Goal: Task Accomplishment & Management: Complete application form

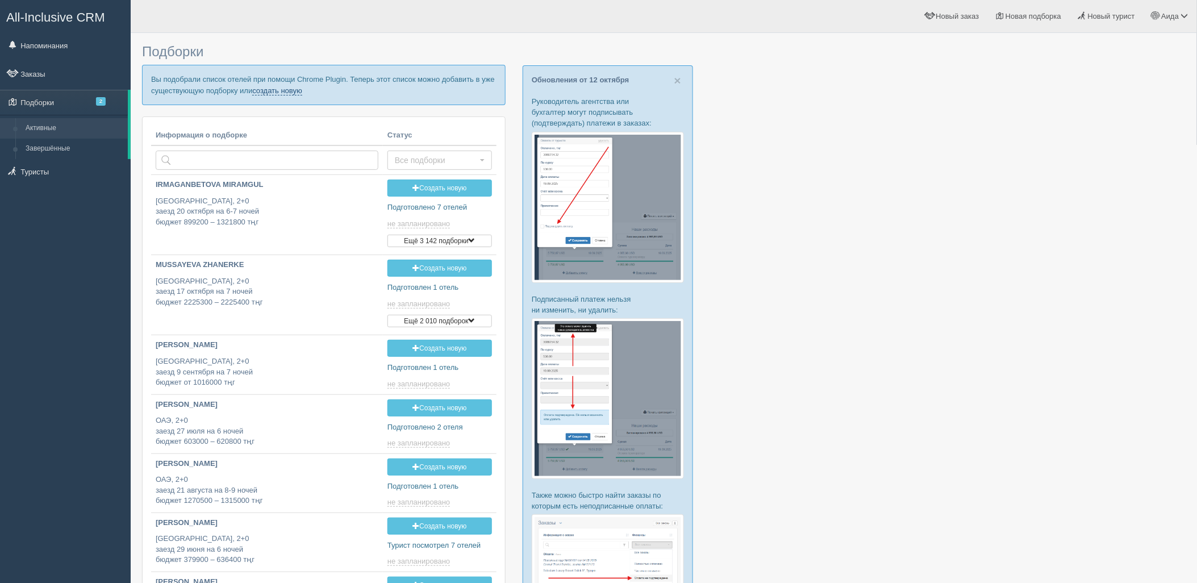
click at [278, 93] on link "создать новую" at bounding box center [277, 90] width 50 height 9
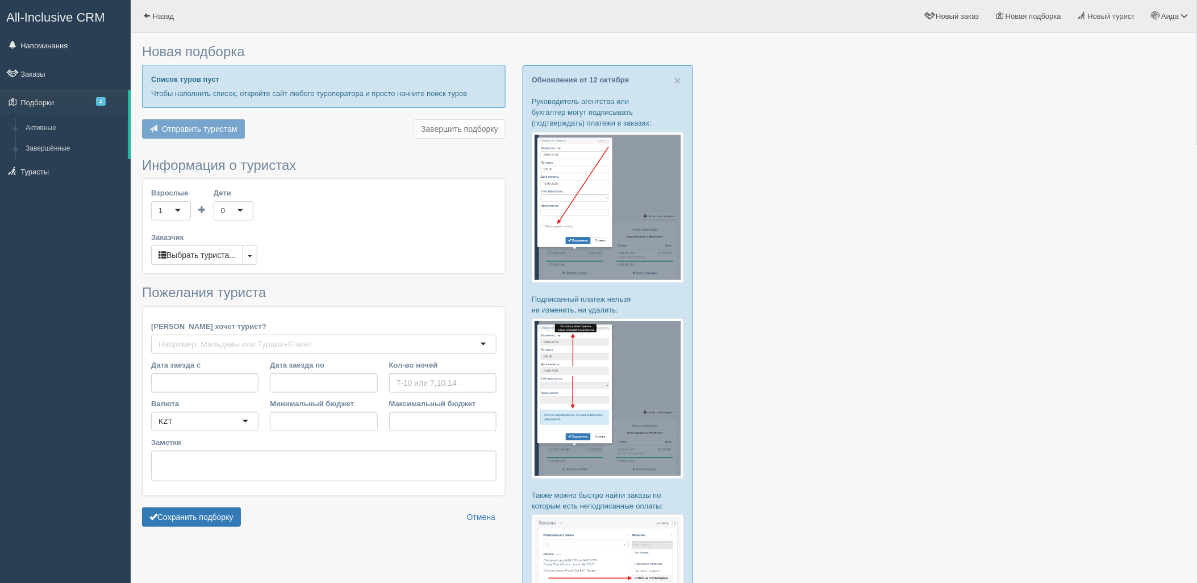
type input "7"
type input "3466000"
type input "3978000"
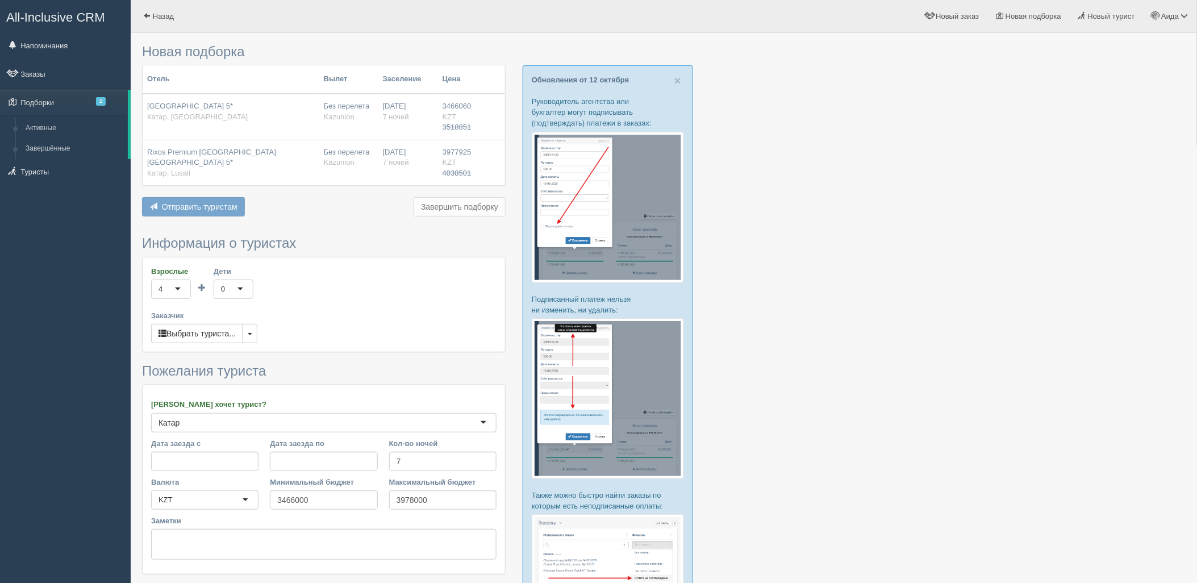
scroll to position [171, 0]
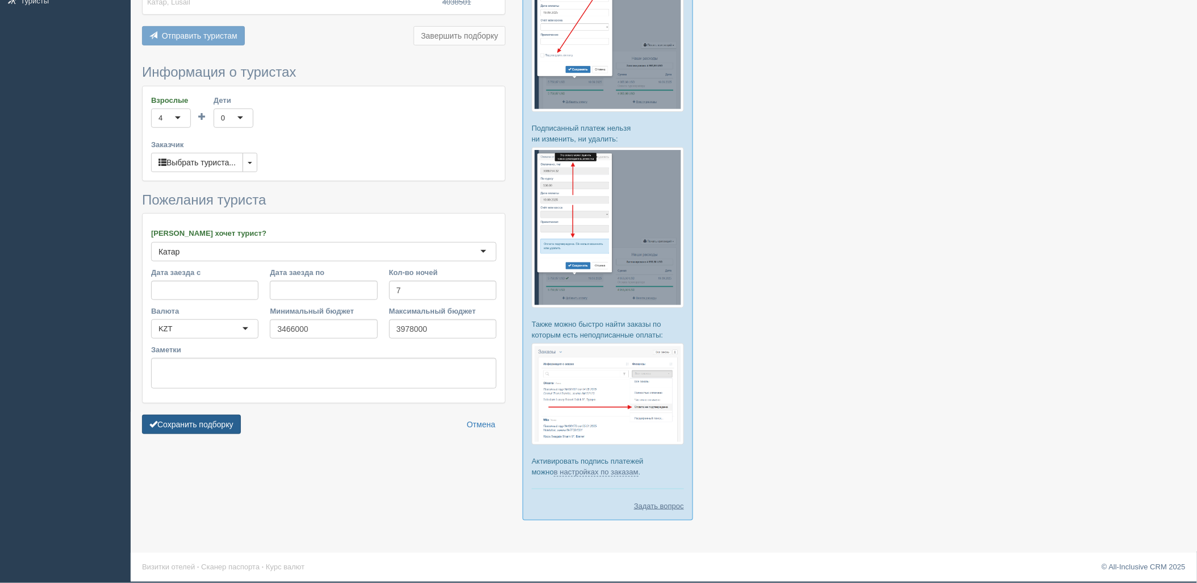
click at [178, 424] on button "Сохранить подборку" at bounding box center [191, 424] width 99 height 19
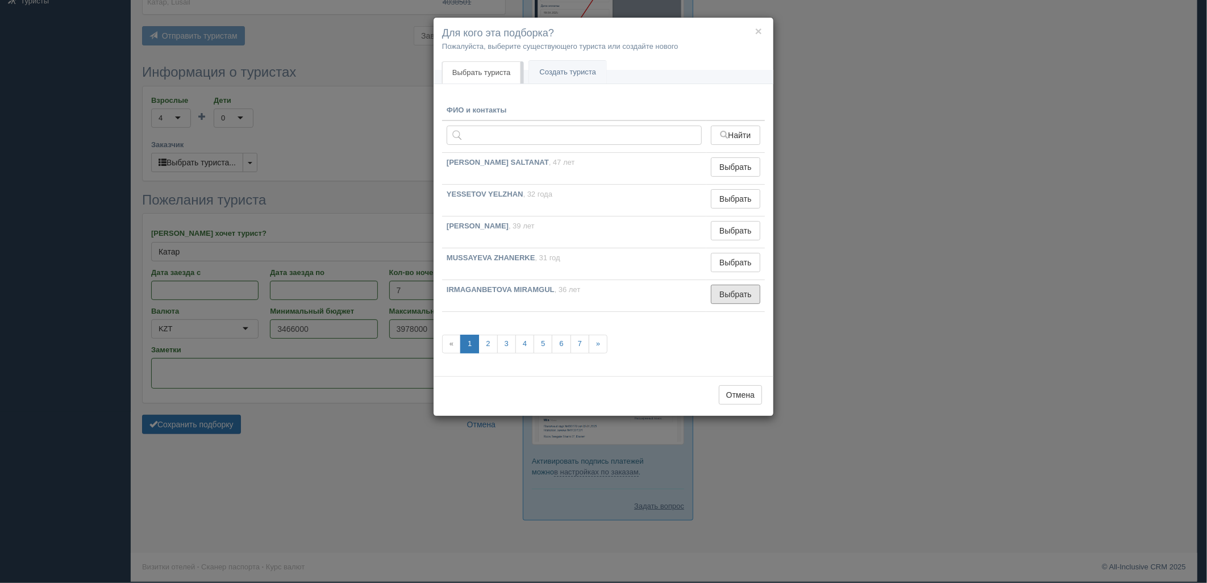
click at [730, 289] on button "Выбрать" at bounding box center [735, 294] width 49 height 19
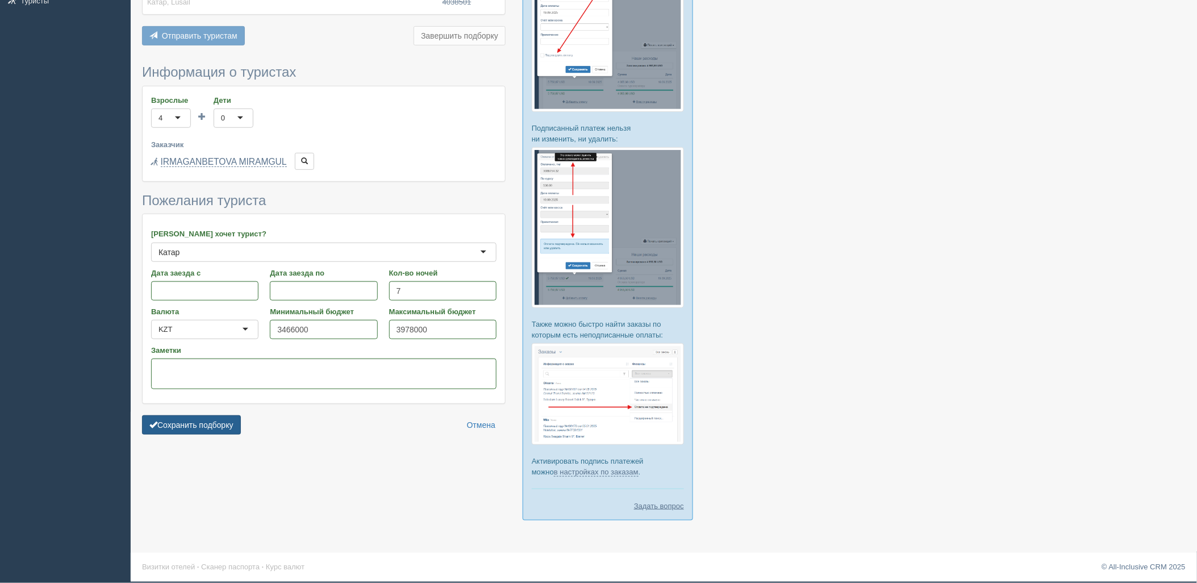
click at [226, 420] on button "Сохранить подборку" at bounding box center [191, 424] width 99 height 19
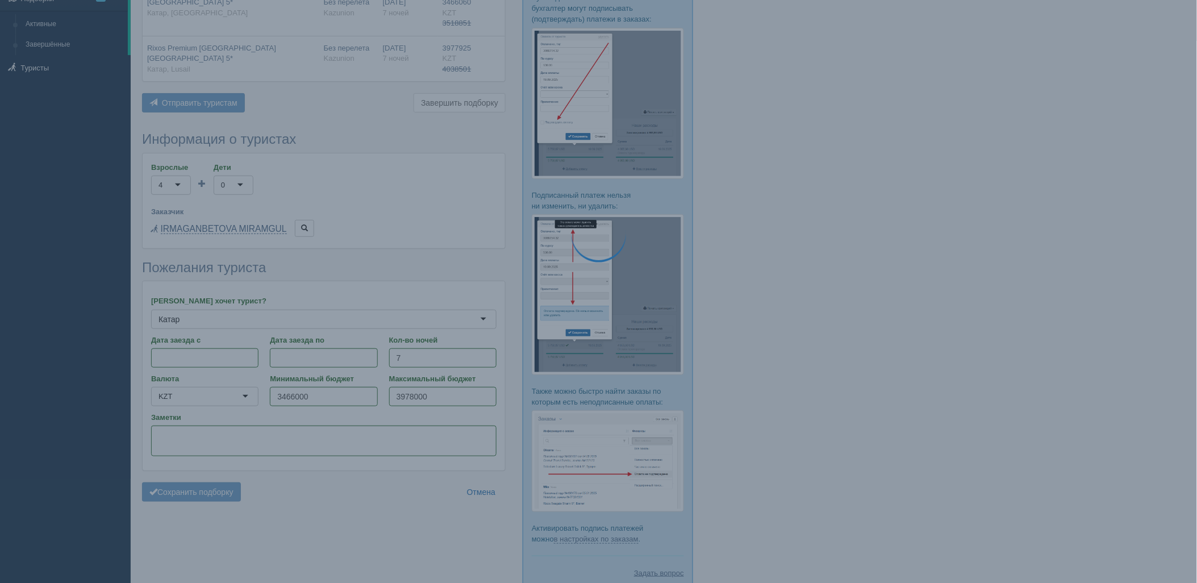
scroll to position [37, 0]
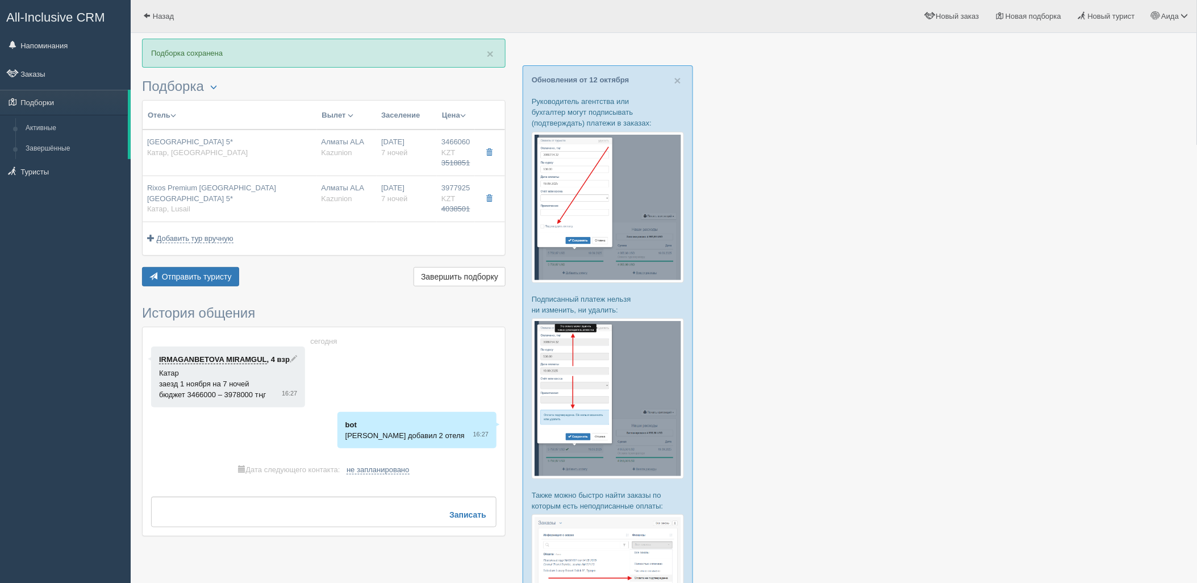
click at [224, 289] on div "Отправить туристу Отправить Завершить подборку Активировать подборку Добавить и…" at bounding box center [324, 278] width 364 height 22
click at [233, 282] on button "Отправить туристу Отправить" at bounding box center [190, 276] width 97 height 19
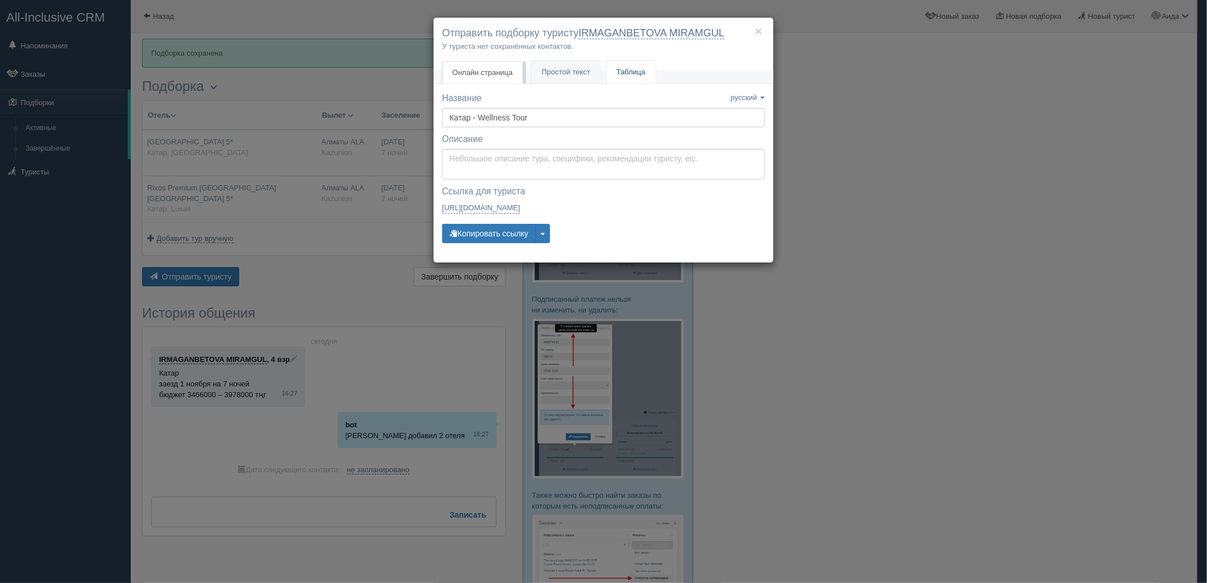
click at [644, 71] on link "Таблица" at bounding box center [630, 72] width 49 height 23
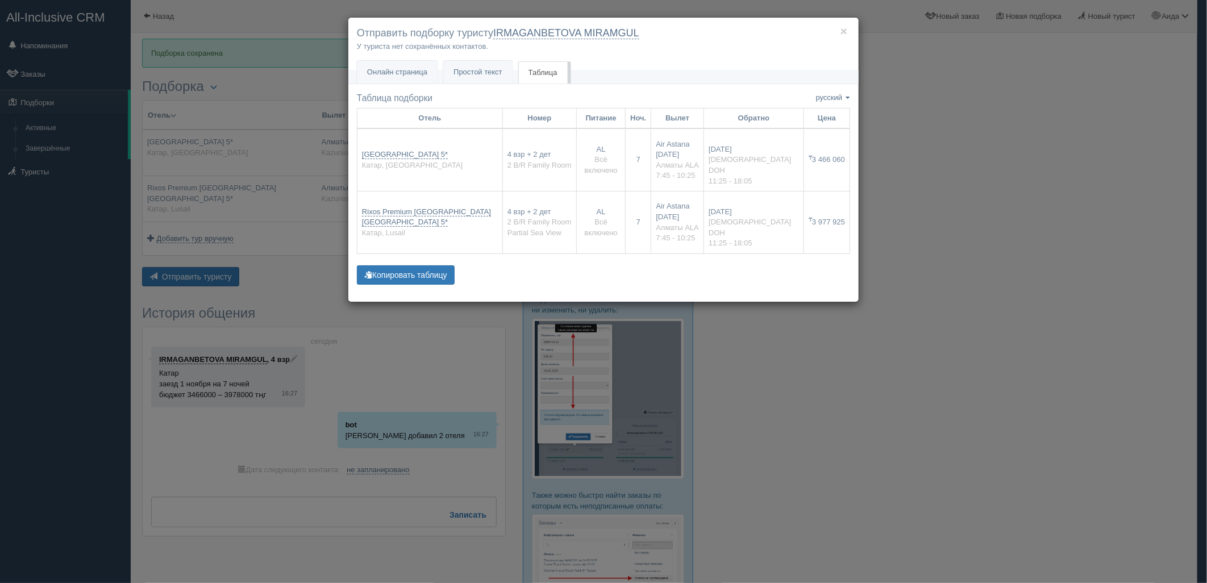
click at [1001, 288] on div "× Отправить подборку туристу IRMAGANBETOVA MIRAMGUL У туриста нет сохранённых к…" at bounding box center [603, 291] width 1207 height 583
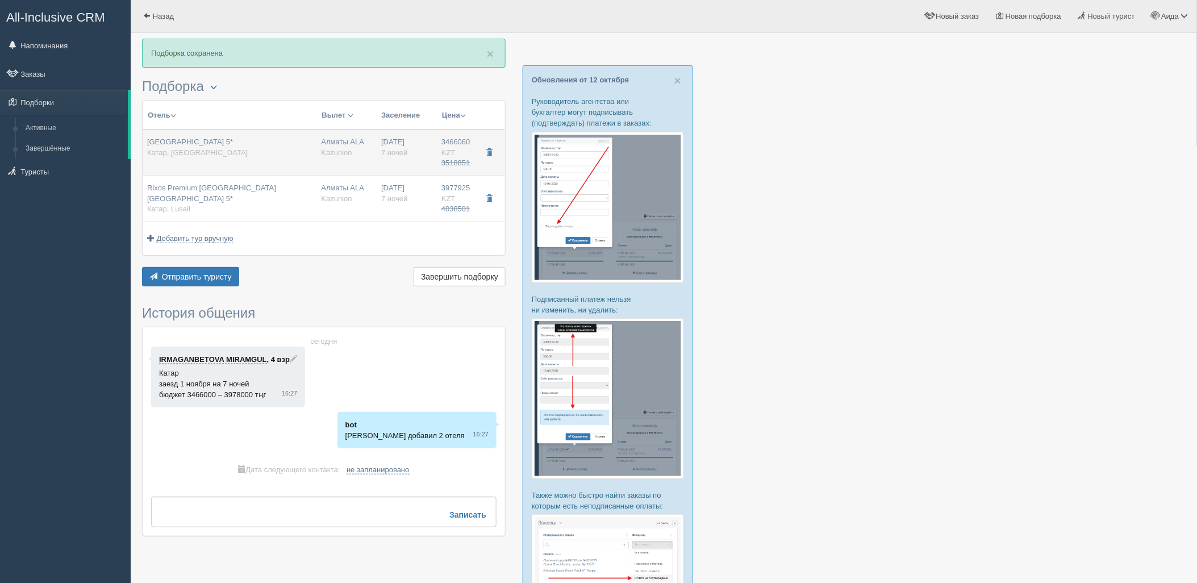
click at [422, 145] on div "01.11.2025 7 ночей" at bounding box center [406, 153] width 51 height 32
type input "Rixos Gulf Hotel Doha 5*"
type input "https://www.booking.com/hotel/qa/rixos-gulf-doha.html?lang=en-us&soz=1&lang_cha…"
type input "Катар"
type input "Corniche Road"
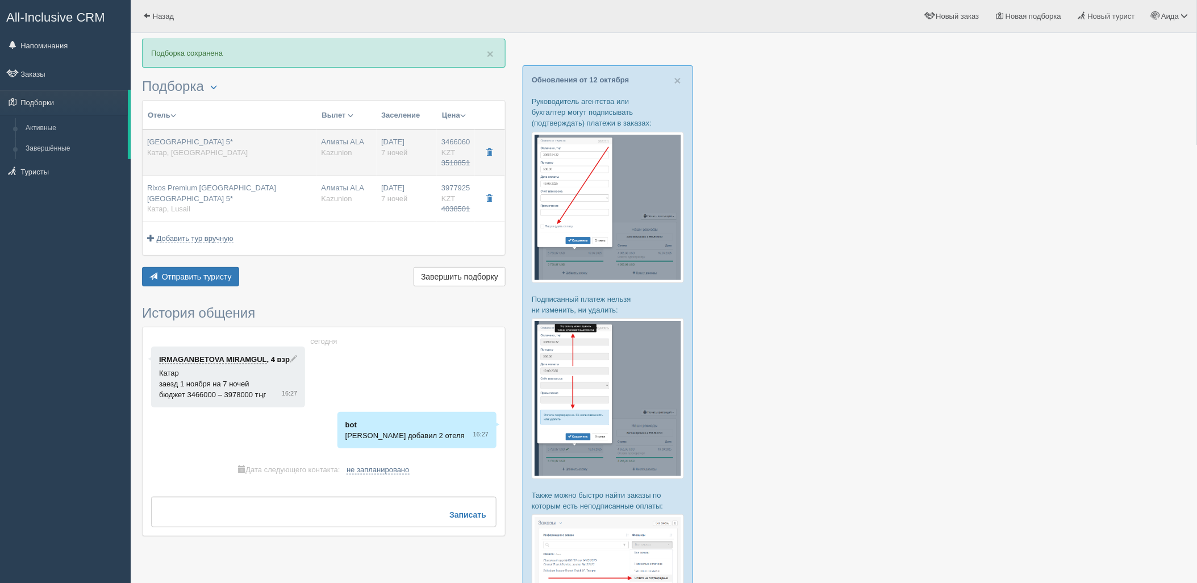
type input "3466060.00"
type input "3518851.00"
type input "Алматы ALA"
type input "[DEMOGRAPHIC_DATA] DOH"
type input "07:45"
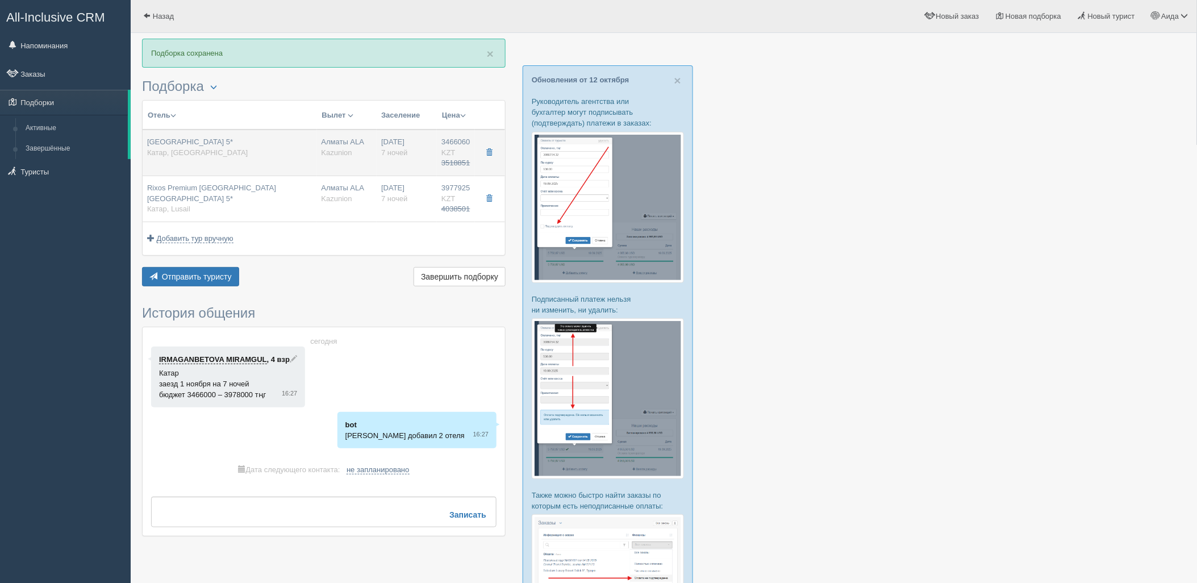
type input "10:25"
type input "Air Astana"
type input "11:25"
type input "18:05"
type input "7"
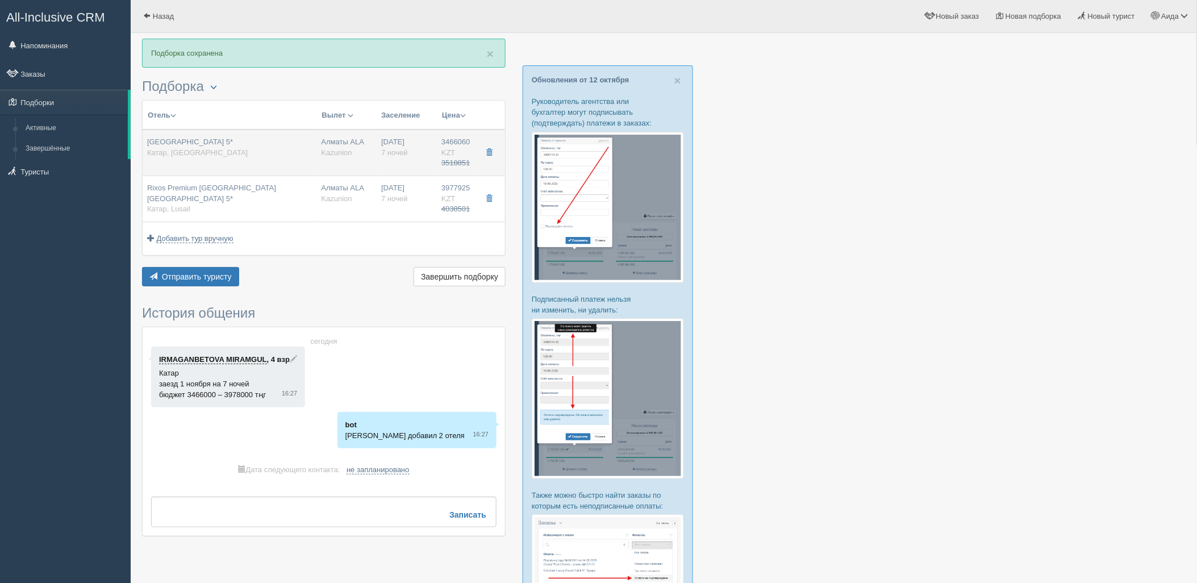
type input "2 B/R Family Room"
type input "AL"
type input "Kazunion"
type input "https://online.kazunion.com/hotels?samo_action=hotel&HOTELINC=19570"
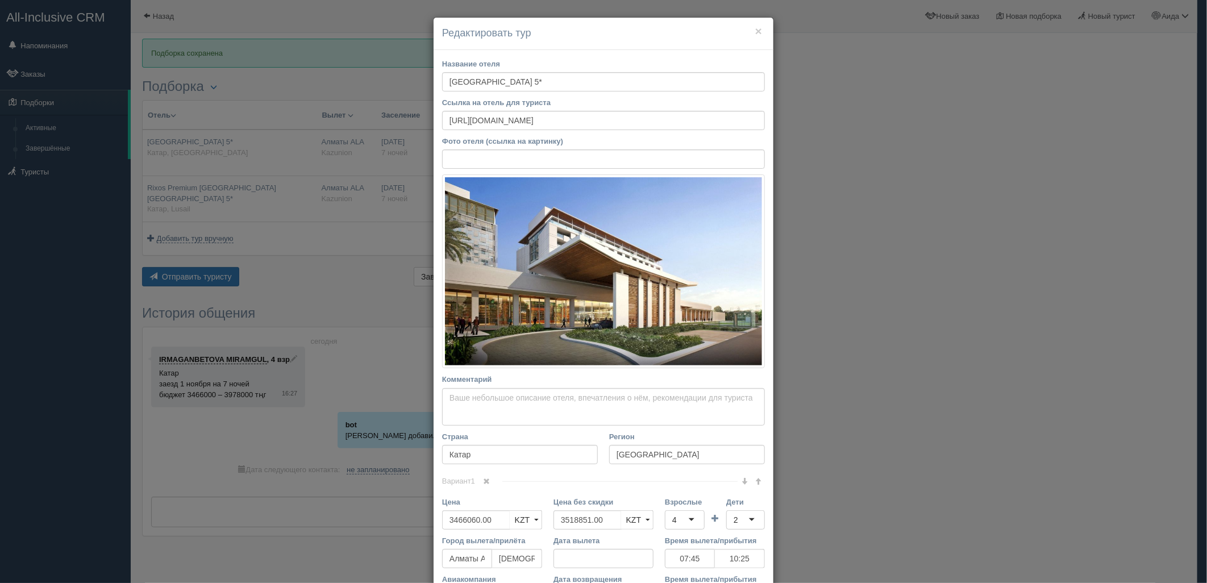
scroll to position [78, 0]
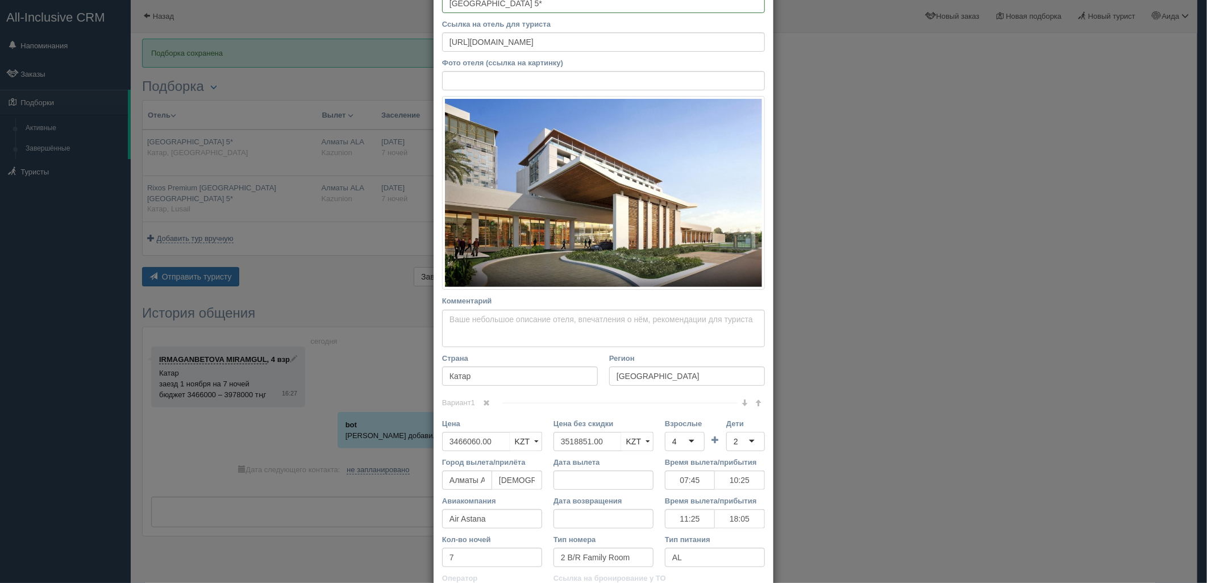
click at [682, 436] on div "4" at bounding box center [685, 441] width 40 height 19
drag, startPoint x: 737, startPoint y: 445, endPoint x: 740, endPoint y: 452, distance: 7.4
click at [739, 446] on div "2" at bounding box center [745, 441] width 39 height 19
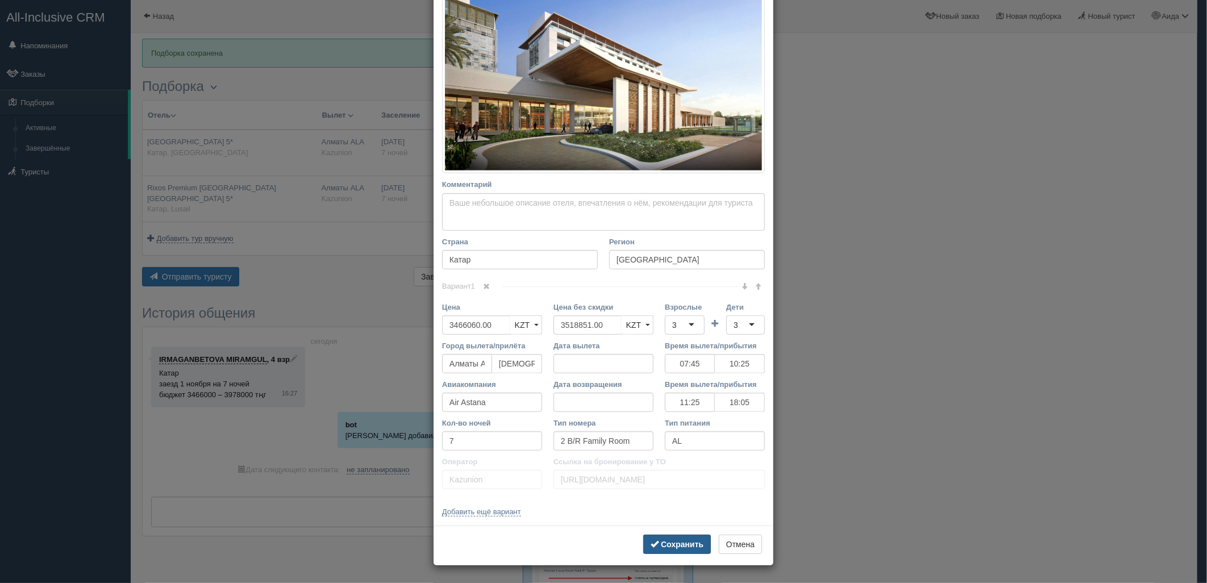
click at [663, 549] on button "Сохранить" at bounding box center [677, 544] width 68 height 19
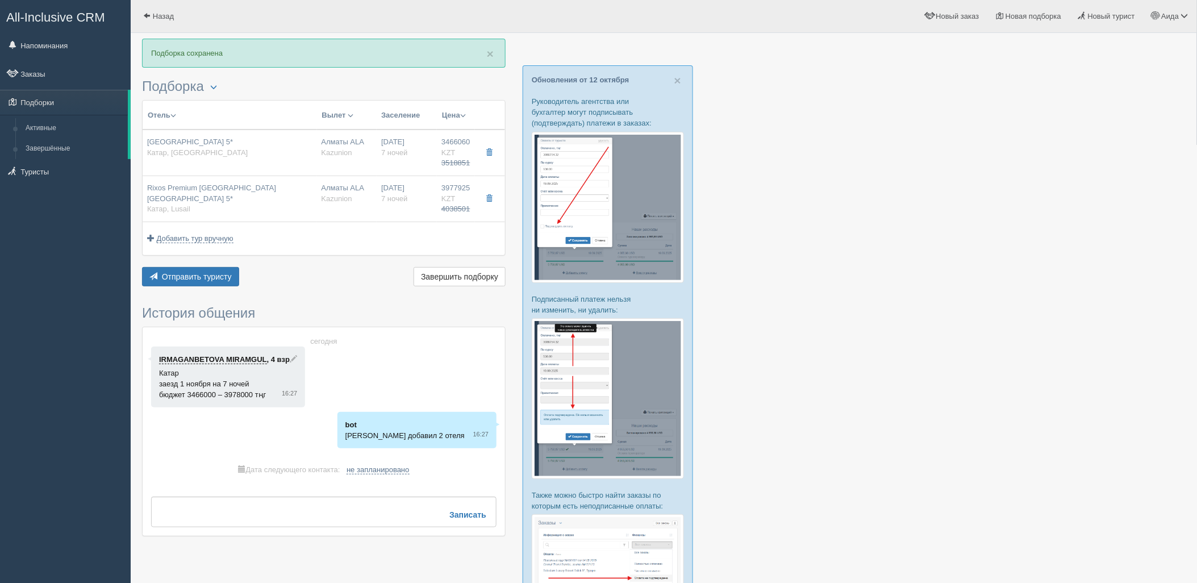
click at [338, 191] on div "Алматы ALA Kazunion" at bounding box center [347, 199] width 51 height 32
type input "Rixos Premium [GEOGRAPHIC_DATA] [GEOGRAPHIC_DATA] 5*"
type input "[URL][DOMAIN_NAME]"
type input "Lusail"
type input "3977925.00"
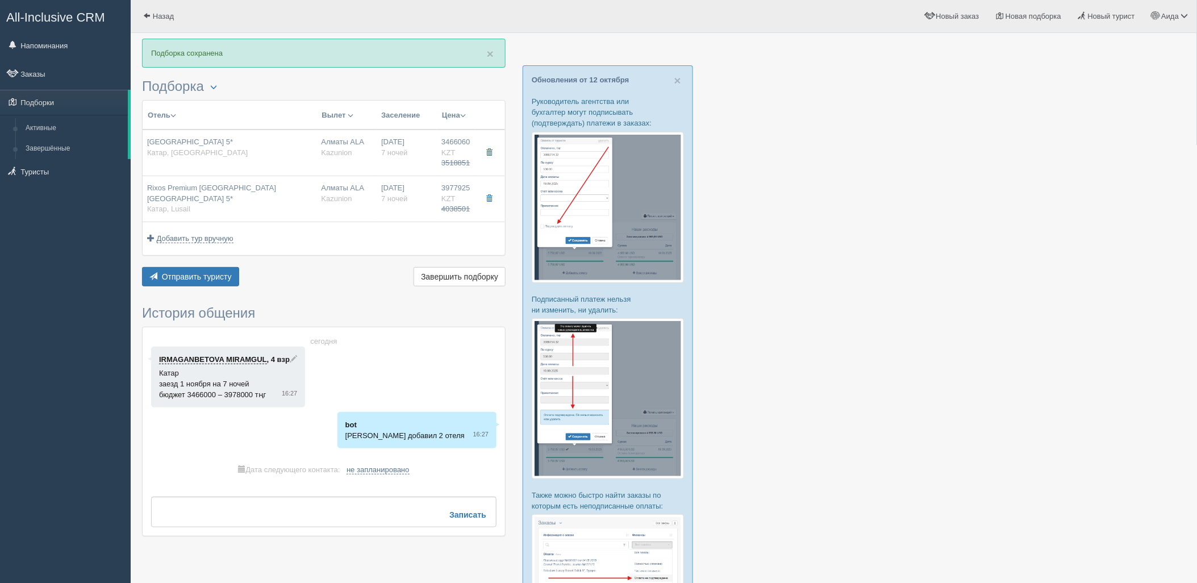
type input "4038501.00"
type input "07:45"
type input "10:25"
type input "11:25"
type input "18:05"
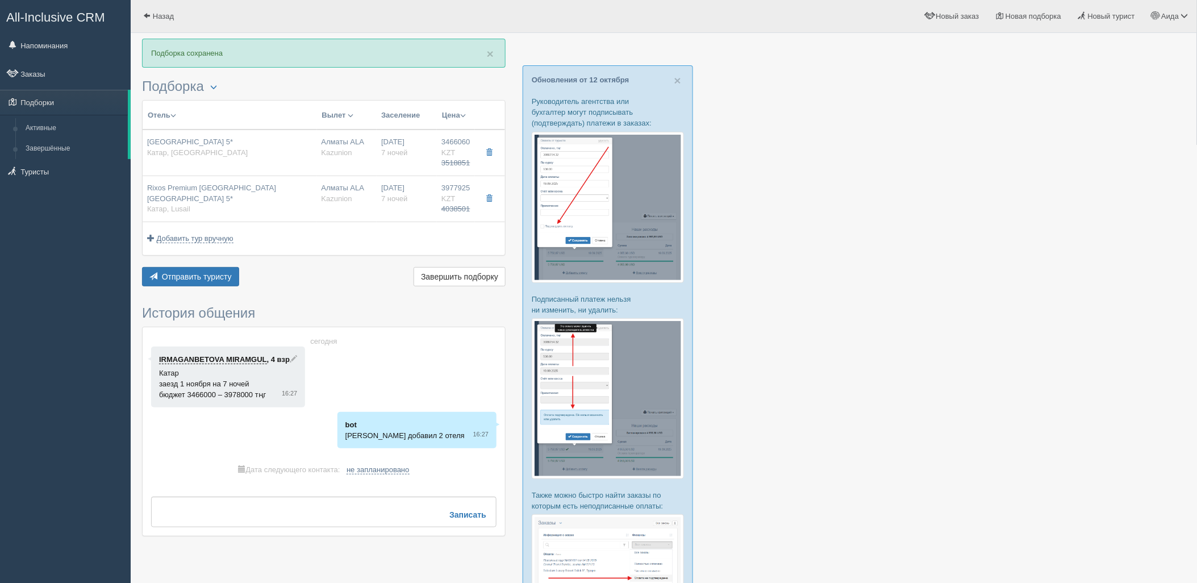
type input "2 B/R Family Room Partial Sea View"
type input "[URL][DOMAIN_NAME]"
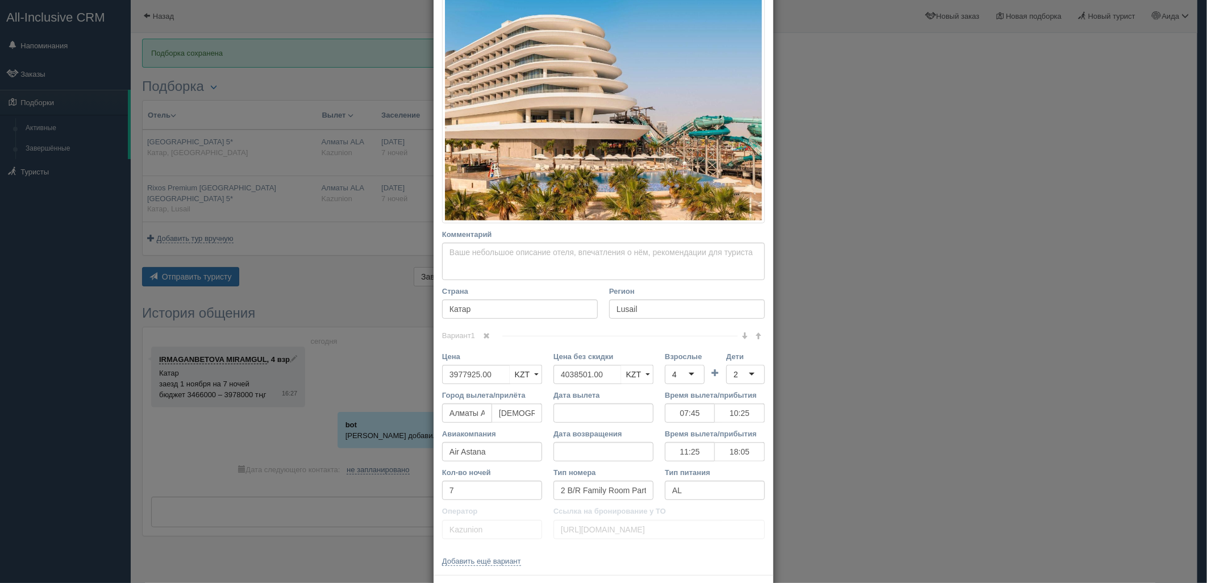
click at [686, 384] on td "Взрослые 4 4 1 2 3 4 5 6 7 8 9 10 11 12 13 14 15 16 17 18 19 20 21 22 23 24 25 …" at bounding box center [685, 370] width 40 height 39
click at [678, 373] on div "4" at bounding box center [685, 374] width 40 height 19
click at [727, 373] on div "2" at bounding box center [745, 374] width 39 height 19
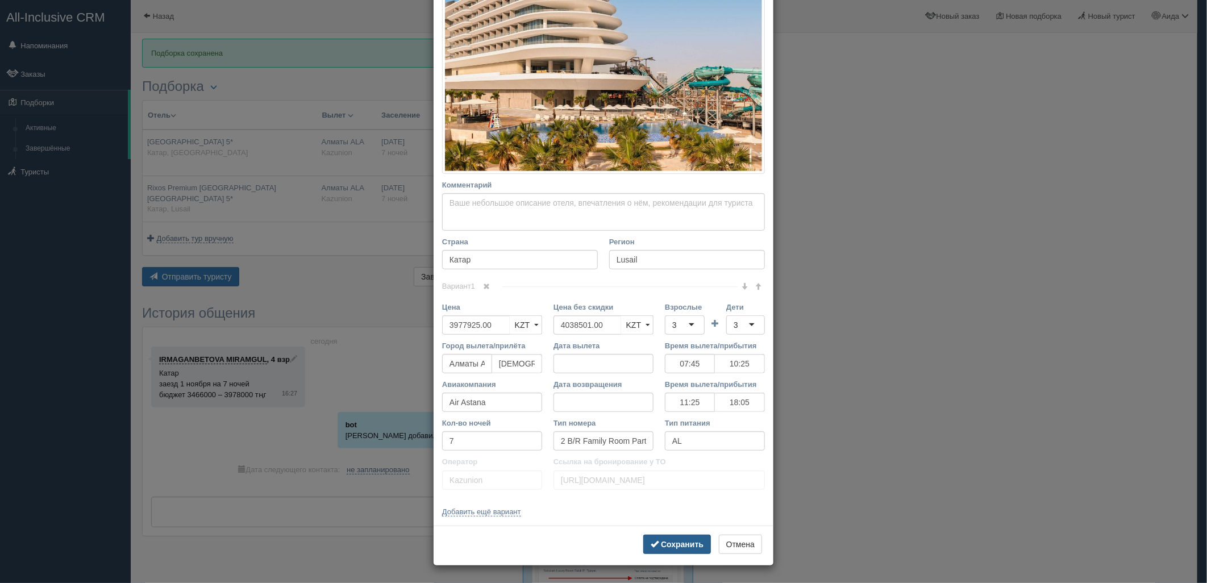
click at [692, 546] on b "Сохранить" at bounding box center [682, 544] width 43 height 9
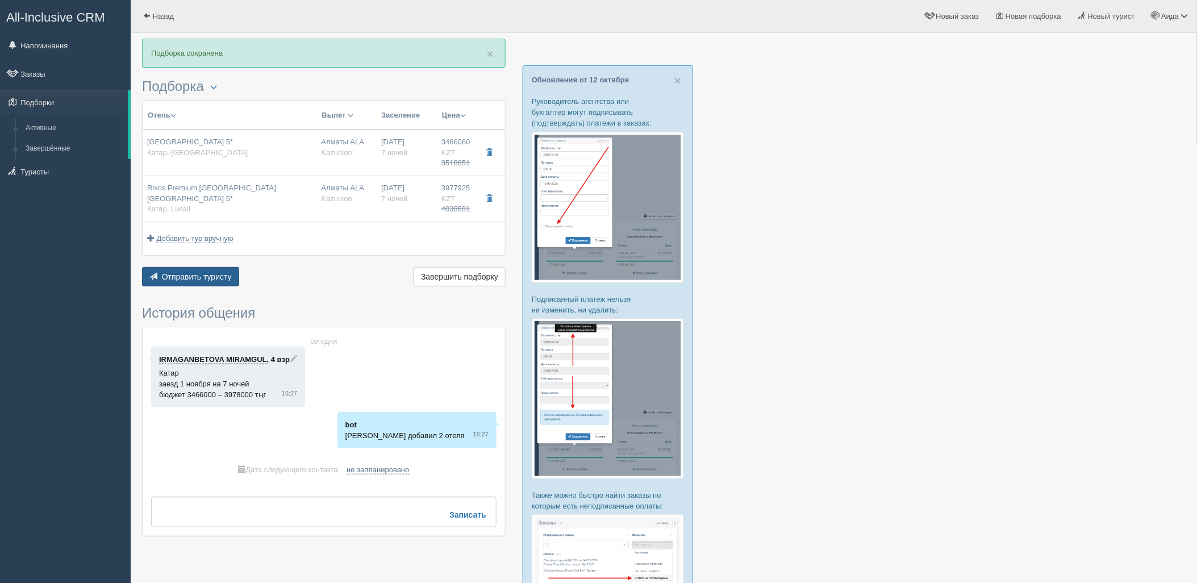
click at [195, 285] on button "Отправить туристу Отправить" at bounding box center [190, 276] width 97 height 19
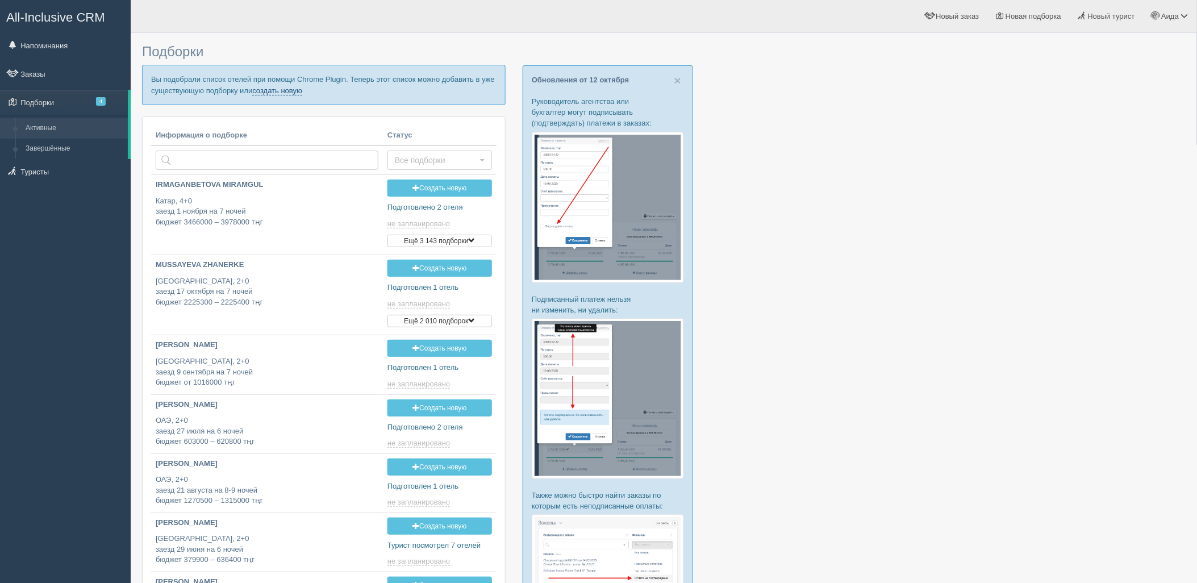
click at [278, 93] on link "создать новую" at bounding box center [277, 90] width 50 height 9
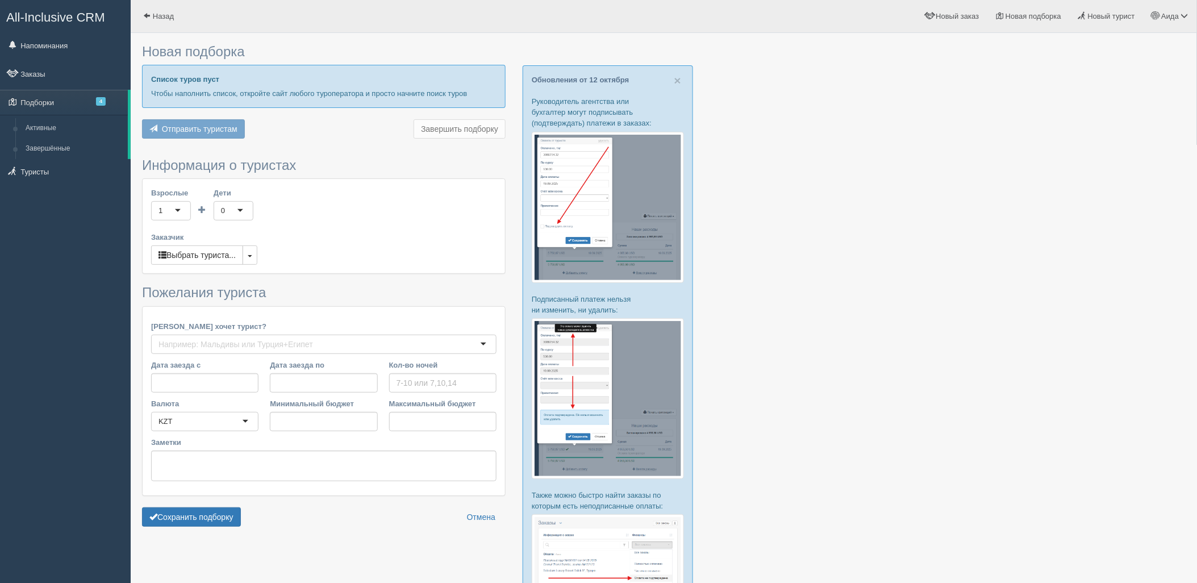
type input "7"
type input "2069300"
type input "4038600"
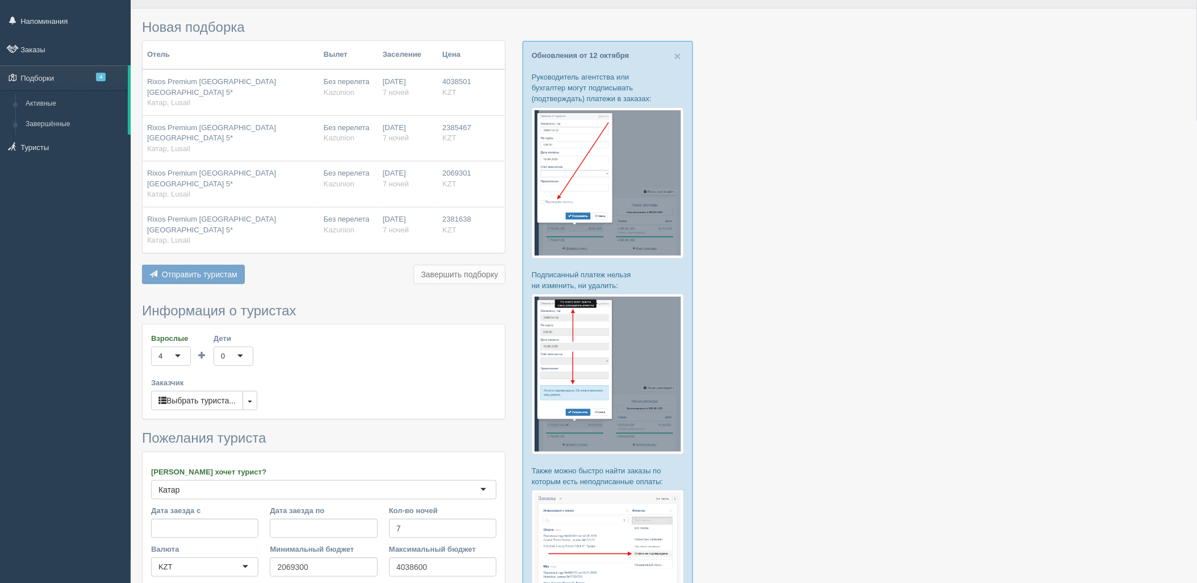
scroll to position [171, 0]
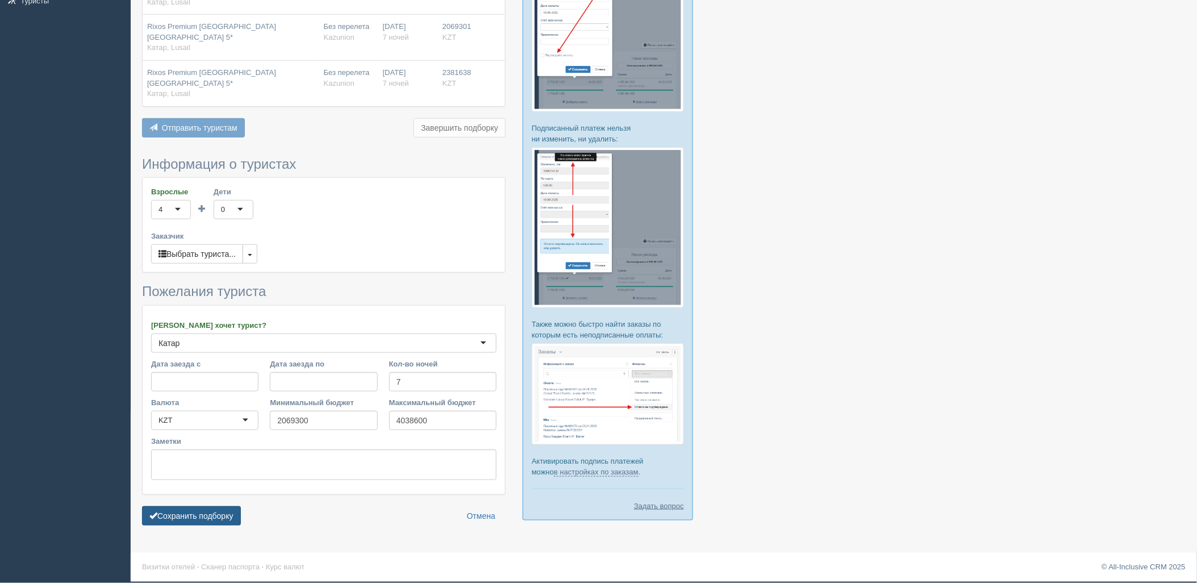
click at [205, 506] on button "Сохранить подборку" at bounding box center [191, 515] width 99 height 19
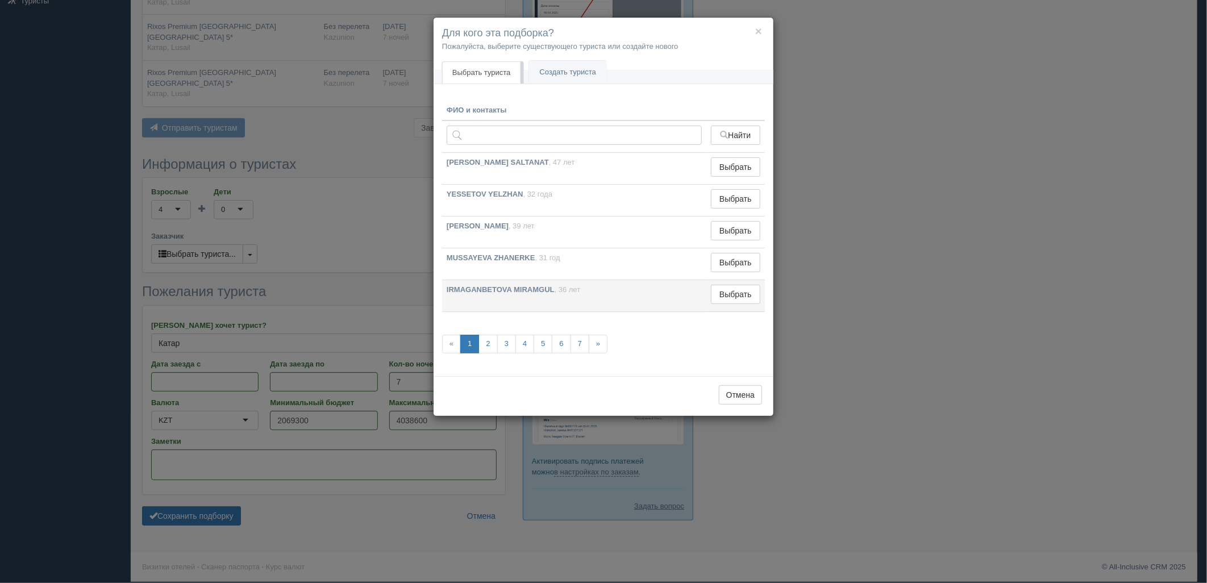
click at [735, 308] on td "Выбрать Выбран" at bounding box center [735, 296] width 59 height 32
click at [732, 299] on button "Выбрать" at bounding box center [735, 294] width 49 height 19
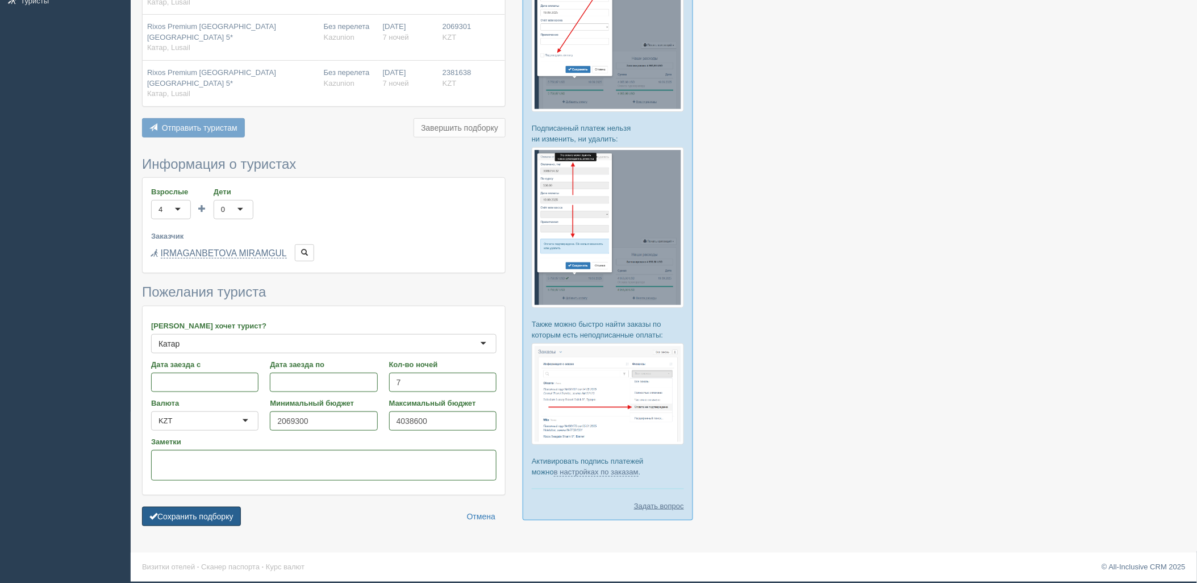
drag, startPoint x: 217, startPoint y: 469, endPoint x: 252, endPoint y: 473, distance: 35.4
click at [219, 507] on button "Сохранить подборку" at bounding box center [191, 516] width 99 height 19
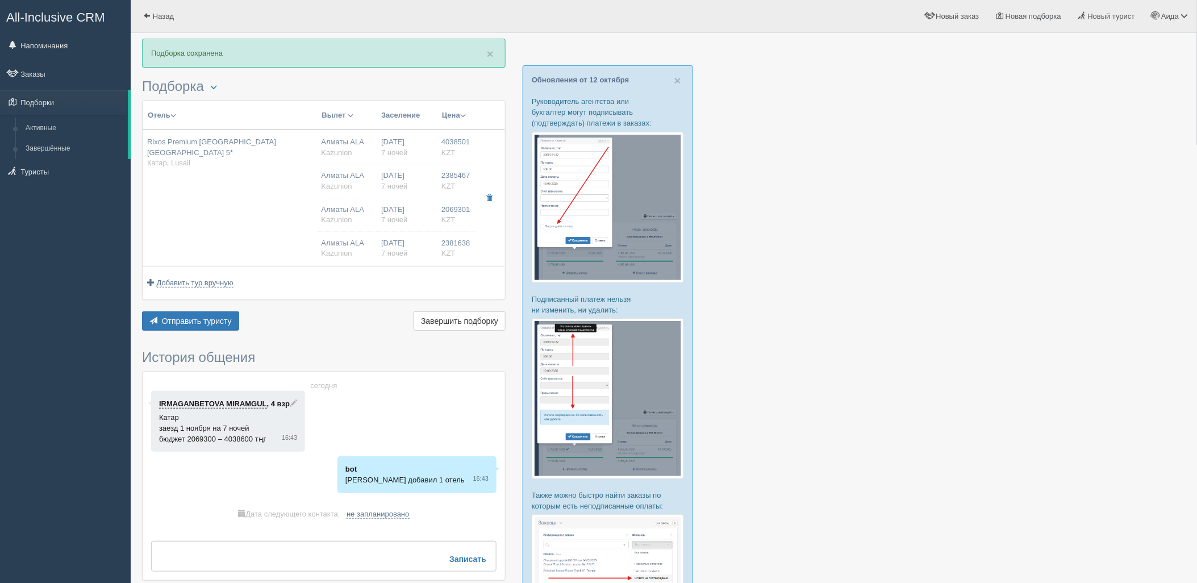
click at [396, 213] on div "[DATE] 7 ночей" at bounding box center [406, 215] width 51 height 21
type input "Rixos Premium [GEOGRAPHIC_DATA] [GEOGRAPHIC_DATA] 5*"
type input "[URL][DOMAIN_NAME]"
type input "Катар"
type input "Lusail"
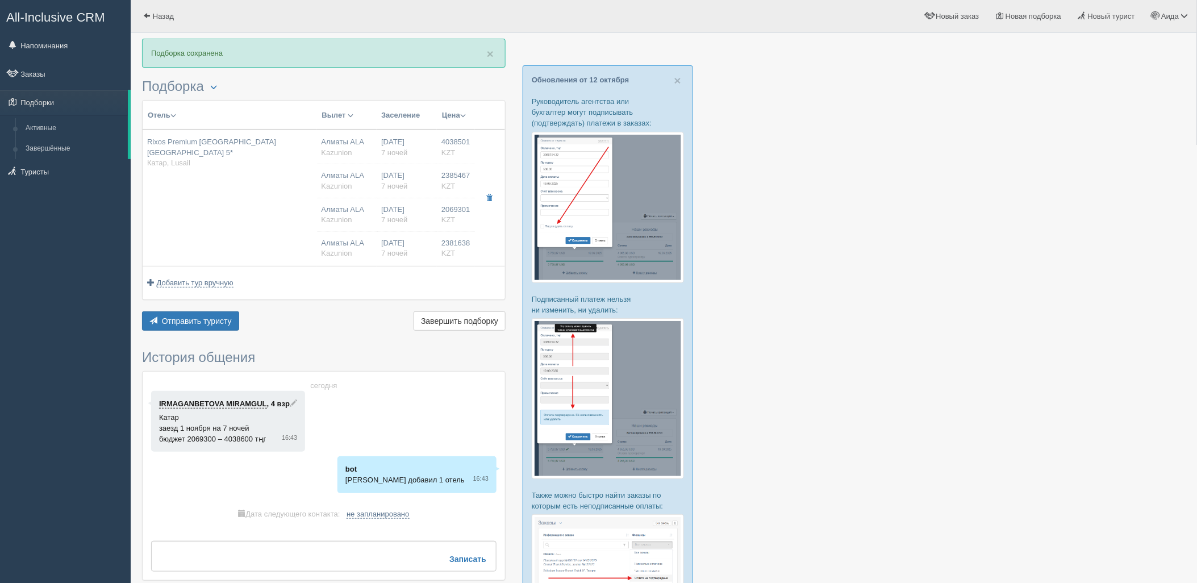
type input "4038501.00"
type input "Алматы ALA"
type input "Доха Хамад DOH"
type input "07:45"
type input "10:25"
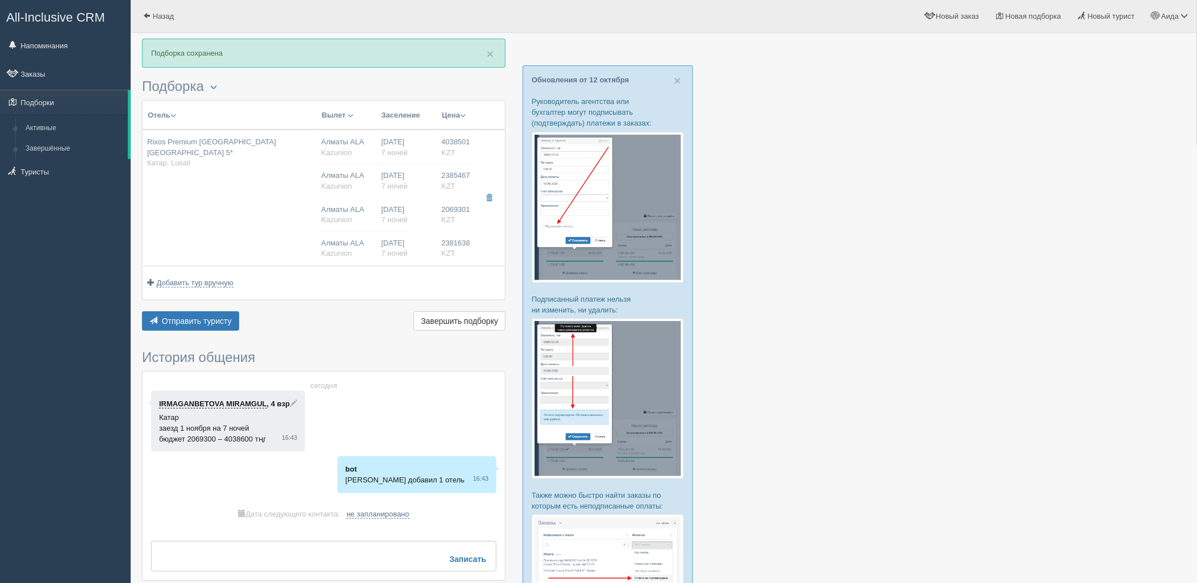
type input "Air Astana"
type input "11:25"
type input "18:05"
type input "7"
type input "2 B/R Family Room Partial Sea View"
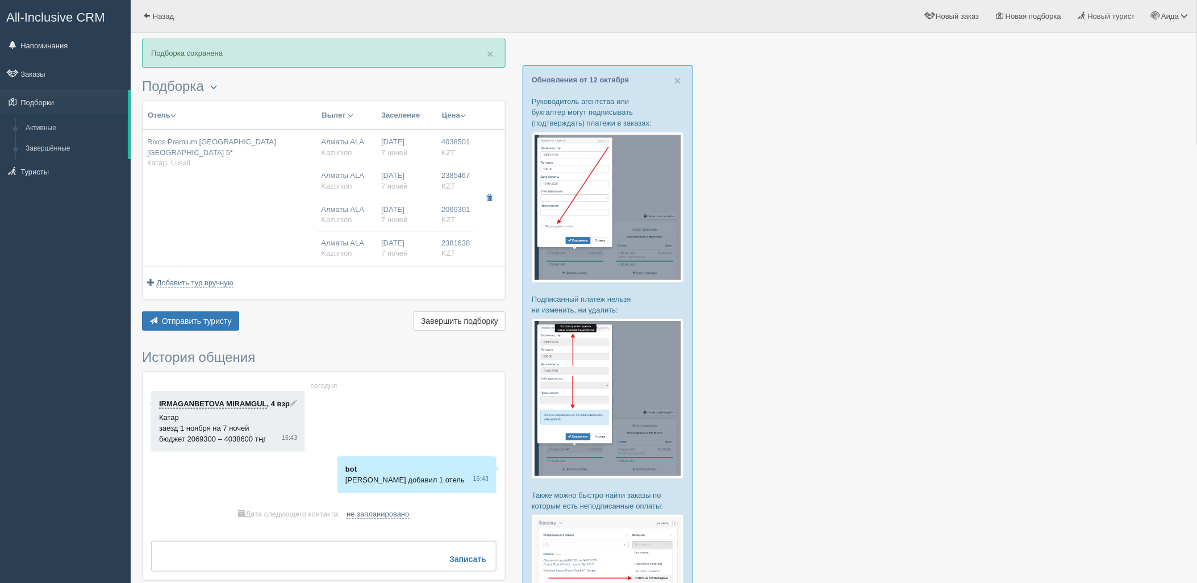
type input "AL"
type input "Kazunion"
type input "https://online.kazunion.com/hotels?samo_action=hotel&HOTELINC=22076"
type input "2385467.00"
type input "Алматы ALA"
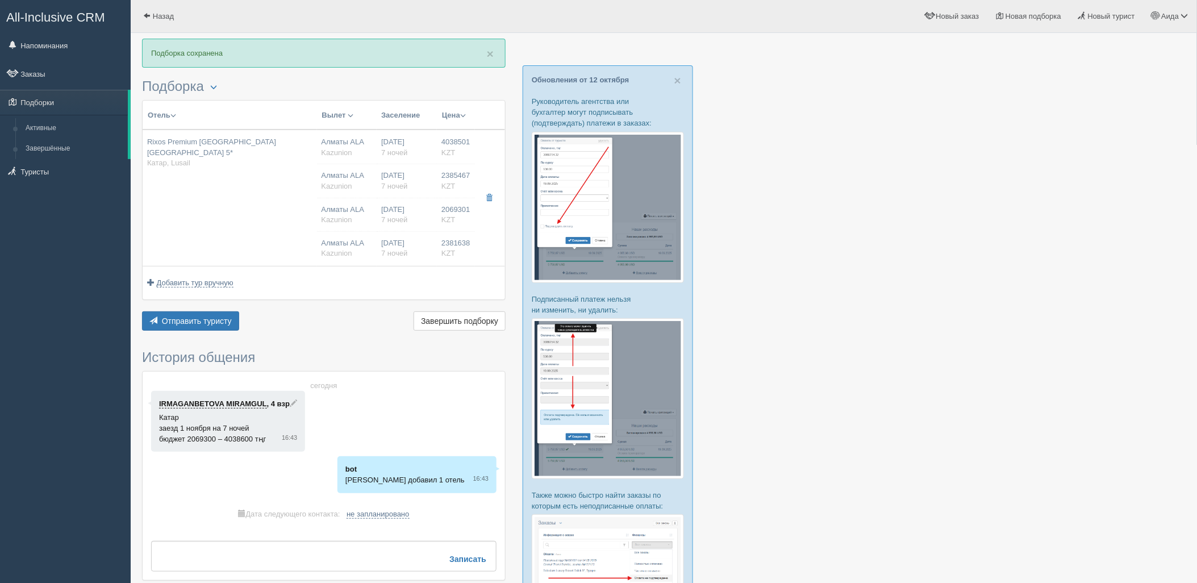
type input "Доха Хамад DOH"
type input "07:45"
type input "10:25"
type input "Air Astana"
type input "11:25"
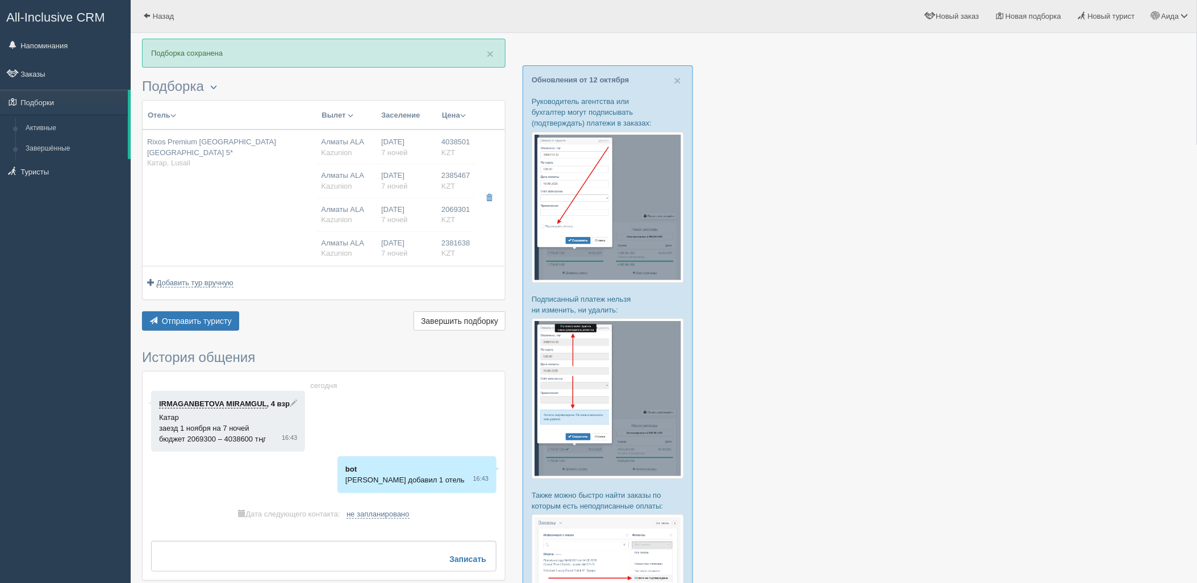
type input "18:05"
type input "7"
type input "Deluxe Room Partial Sea View"
type input "AL"
type input "Kazunion"
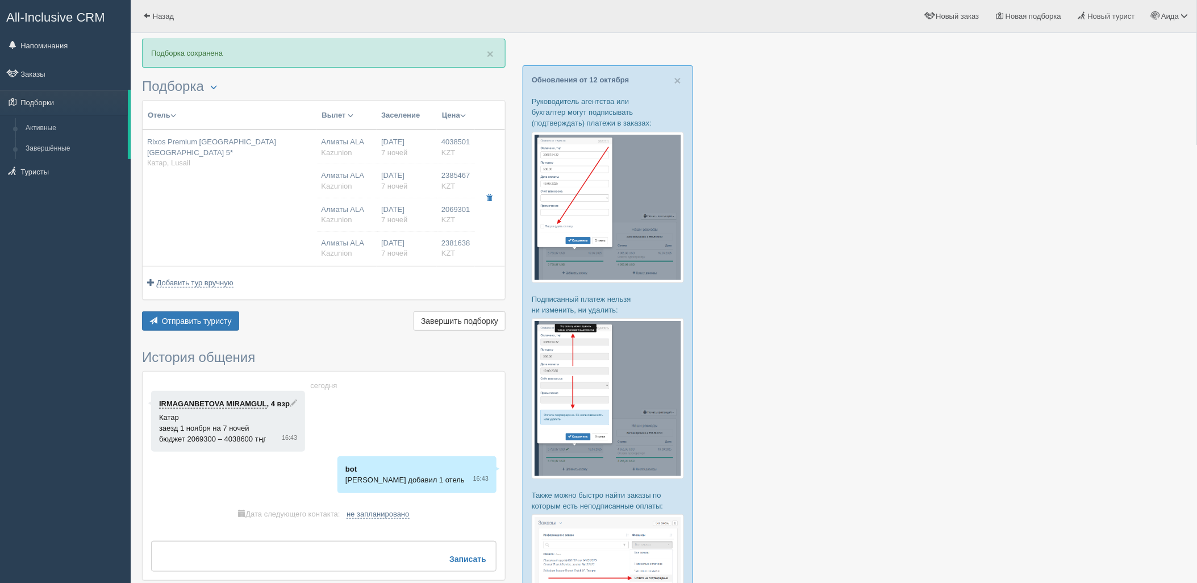
type input "[URL][DOMAIN_NAME]"
type input "2069301.00"
type input "Алматы ALA"
type input "[DEMOGRAPHIC_DATA] DOH"
type input "07:45"
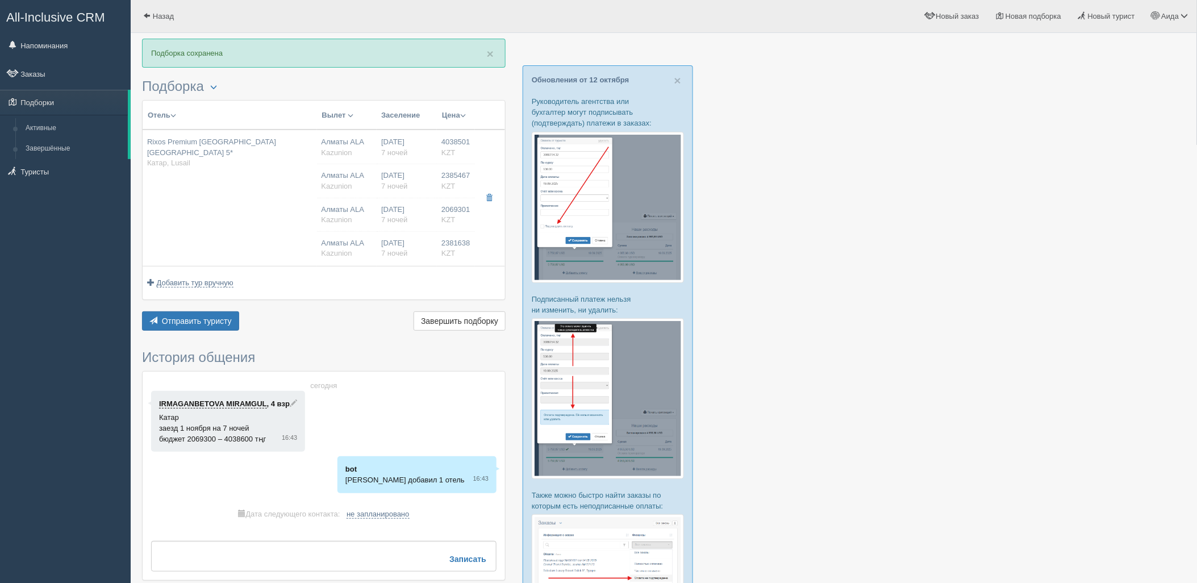
type input "10:25"
type input "Air Astana"
type input "11:25"
type input "18:05"
type input "7"
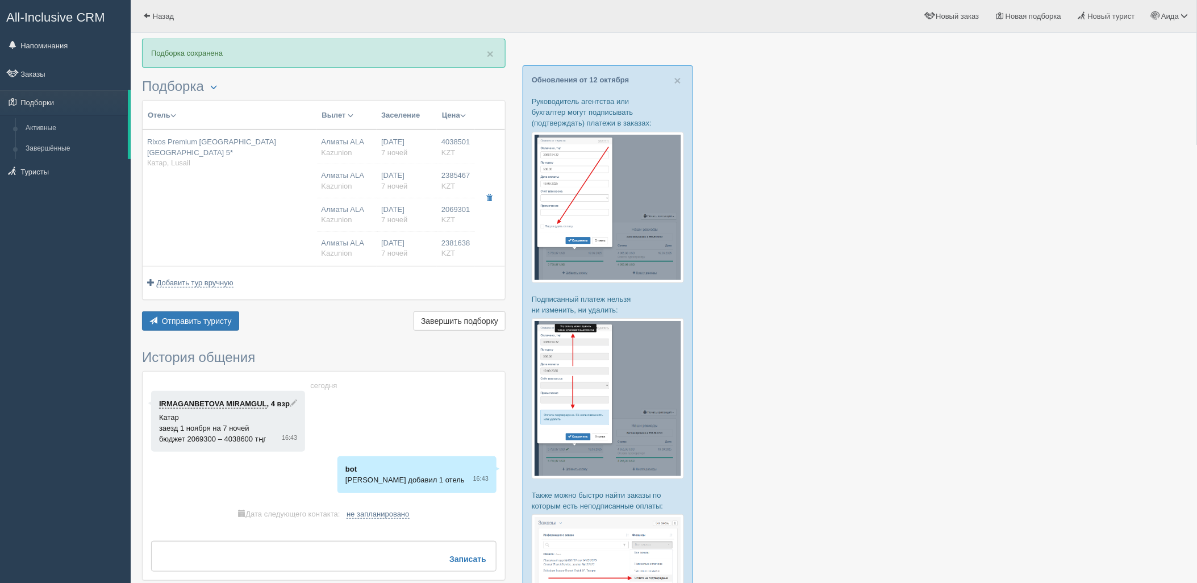
type input "Deluxe Room Partial Sea View"
type input "AL"
type input "Kazunion"
type input "[URL][DOMAIN_NAME]"
type input "2381638.00"
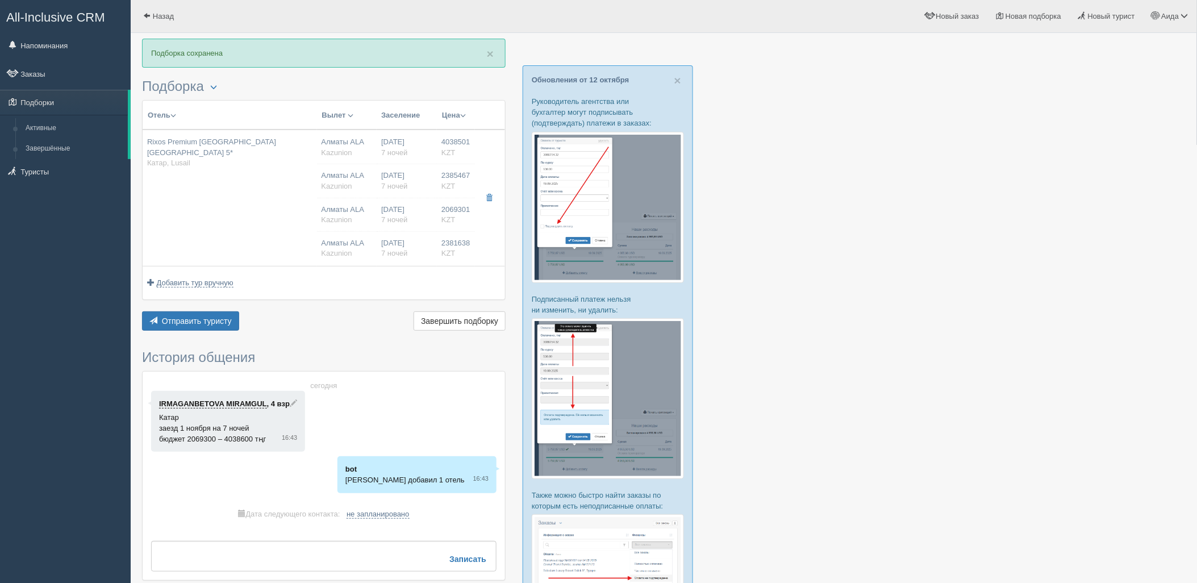
type input "Алматы ALA"
type input "[DEMOGRAPHIC_DATA] DOH"
type input "07:45"
type input "10:25"
type input "Air Astana"
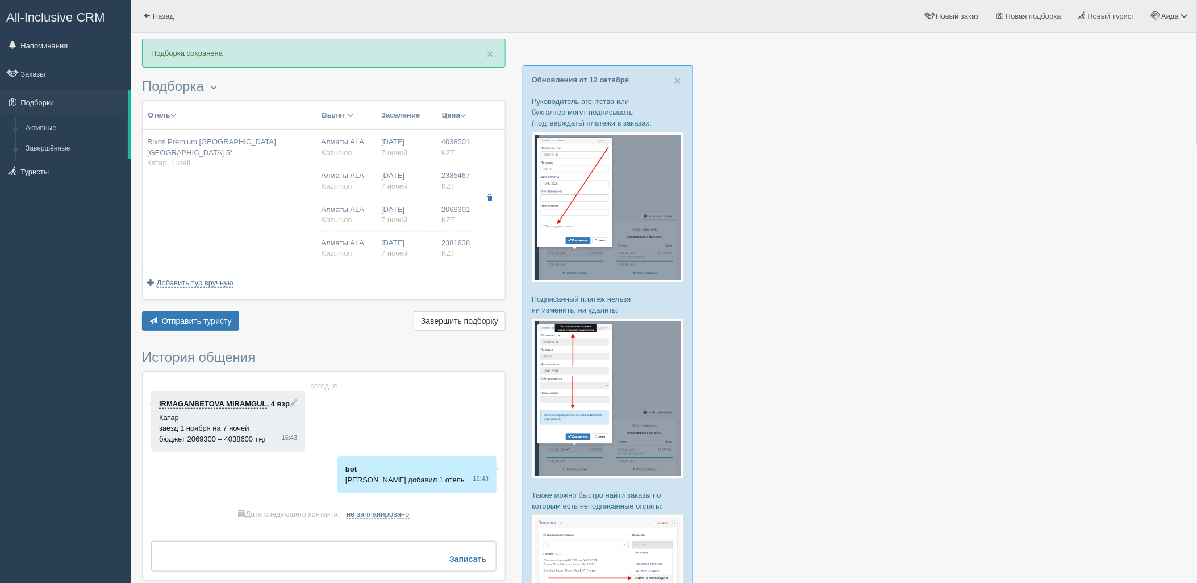
type input "11:25"
type input "18:05"
type input "7"
type input "Deluxe Room Partial Sea View King"
type input "AL"
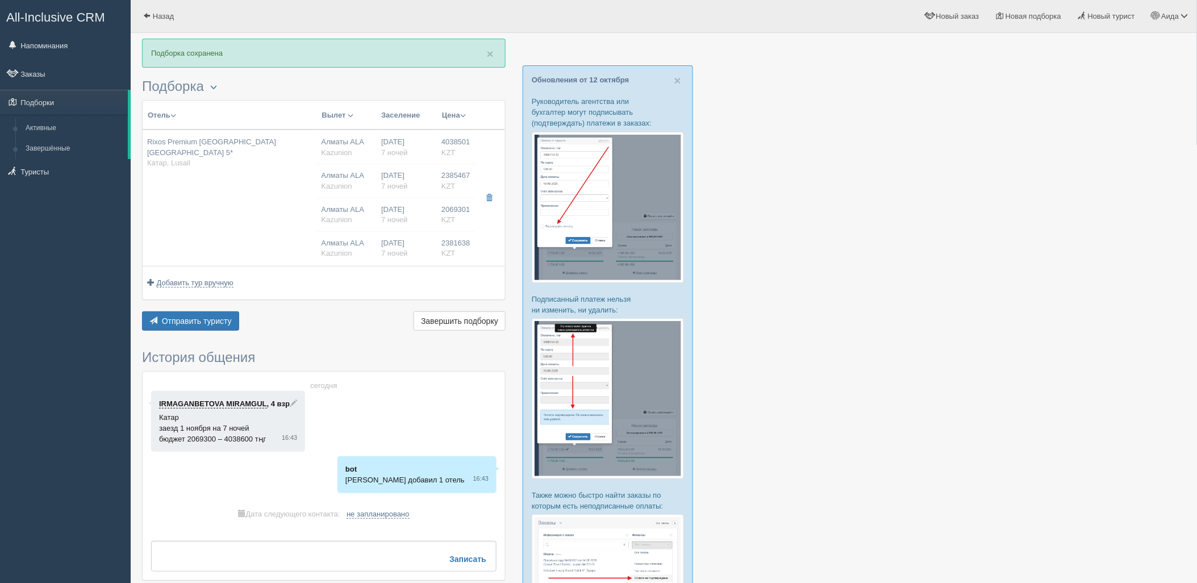
type input "Kazunion"
type input "[URL][DOMAIN_NAME]"
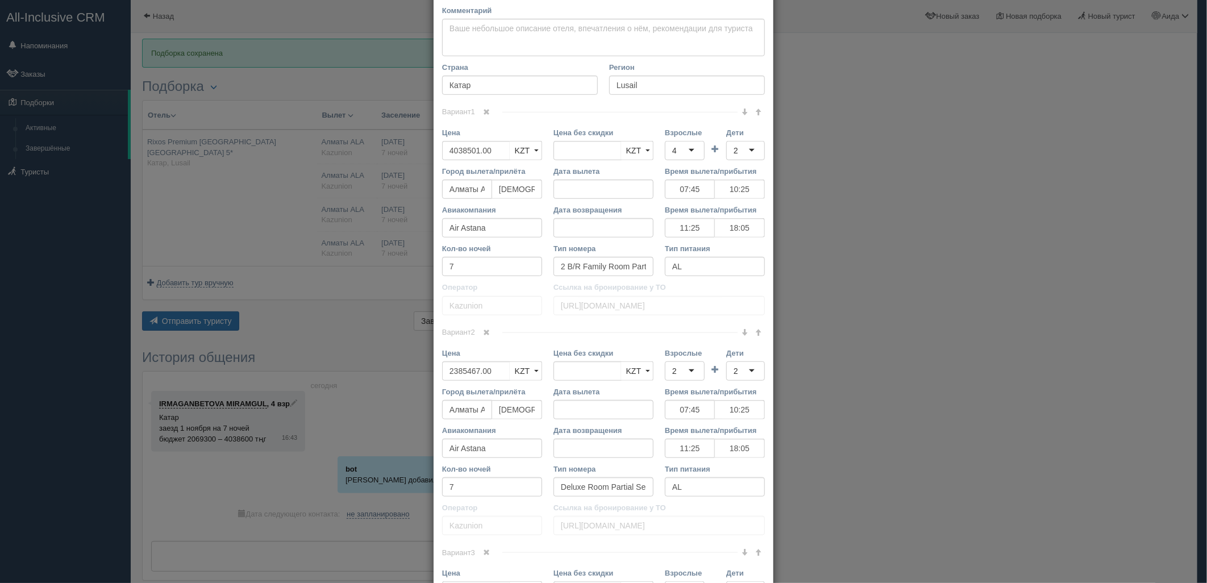
scroll to position [436, 0]
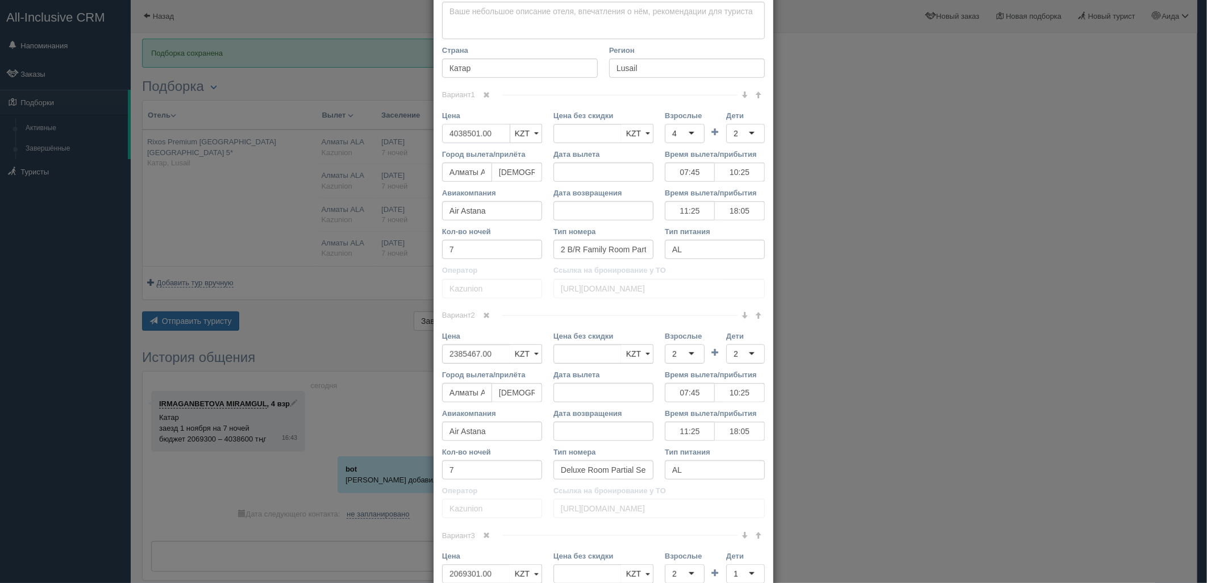
drag, startPoint x: 466, startPoint y: 133, endPoint x: 409, endPoint y: 138, distance: 57.0
click at [409, 138] on div "× Редактировать тур Название отеля [GEOGRAPHIC_DATA] Premium [GEOGRAPHIC_DATA] …" at bounding box center [603, 291] width 1207 height 583
type input "4038501.00"
type input "3857000"
click at [678, 132] on div "4" at bounding box center [685, 133] width 40 height 19
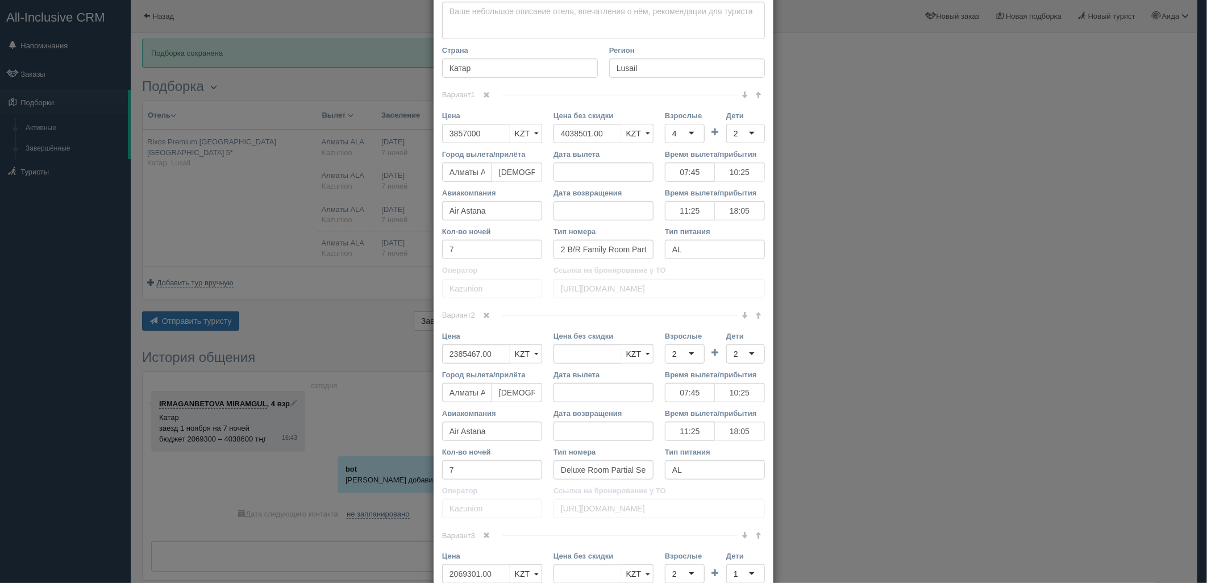
scroll to position [5, 0]
click at [726, 131] on div "2" at bounding box center [745, 133] width 39 height 19
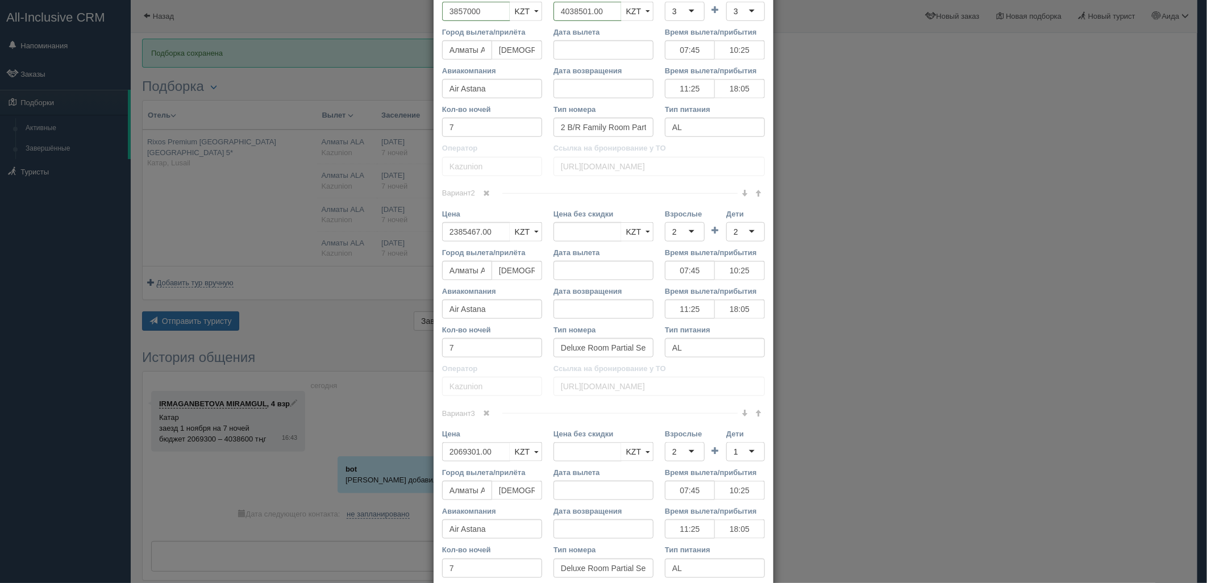
scroll to position [568, 0]
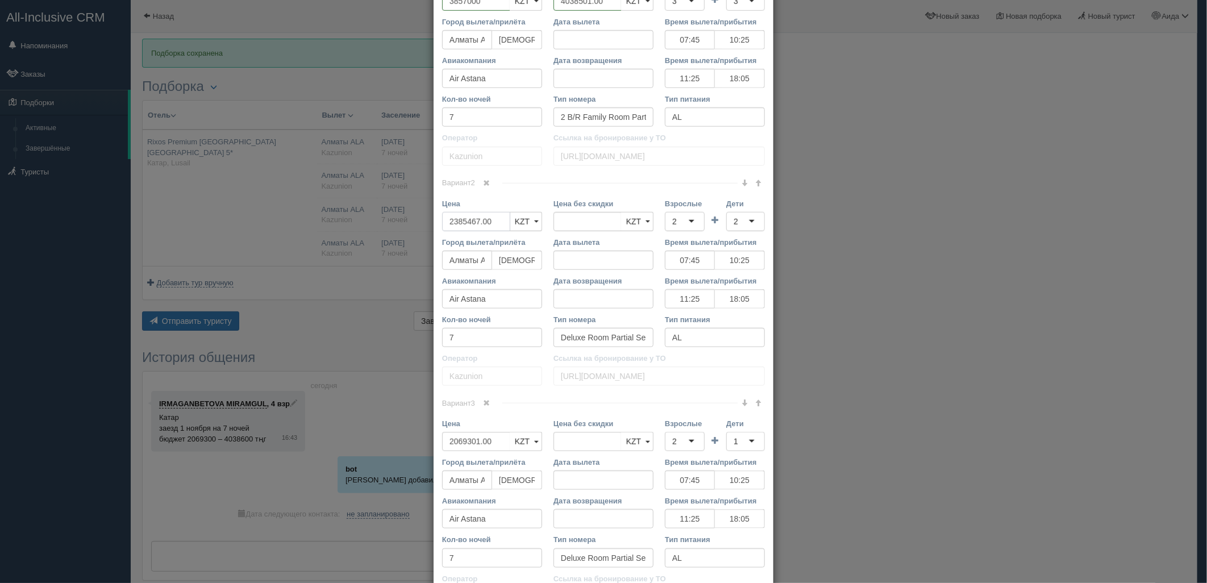
drag, startPoint x: 489, startPoint y: 224, endPoint x: 428, endPoint y: 230, distance: 60.6
click at [434, 230] on div "Название отеля Rixos Premium Qetaifan Island North Doha 5* Ссылка на отель для …" at bounding box center [604, 172] width 340 height 1381
type input "2385467.00"
drag, startPoint x: 492, startPoint y: 220, endPoint x: 457, endPoint y: 224, distance: 34.9
click at [457, 224] on input "22790000" at bounding box center [476, 221] width 68 height 19
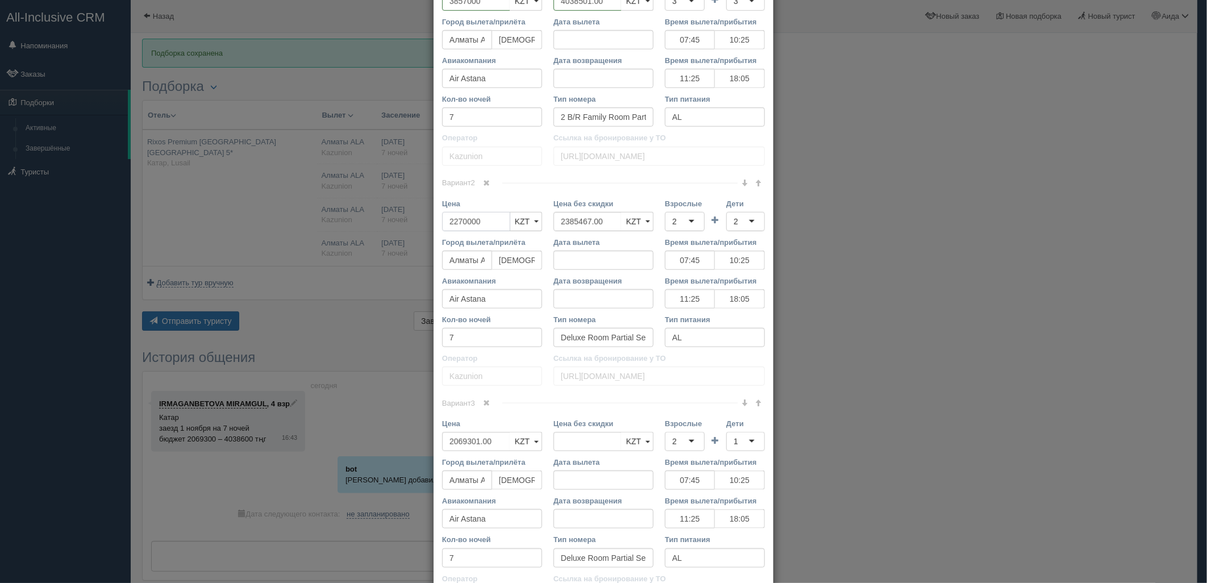
type input "2270000"
drag, startPoint x: 495, startPoint y: 441, endPoint x: 436, endPoint y: 445, distance: 59.2
click at [436, 445] on div "Цена 2069301.00 KZT USD EUR KZT KZT USD EUR" at bounding box center [491, 437] width 111 height 39
type input "2069301.00"
type input "1970000"
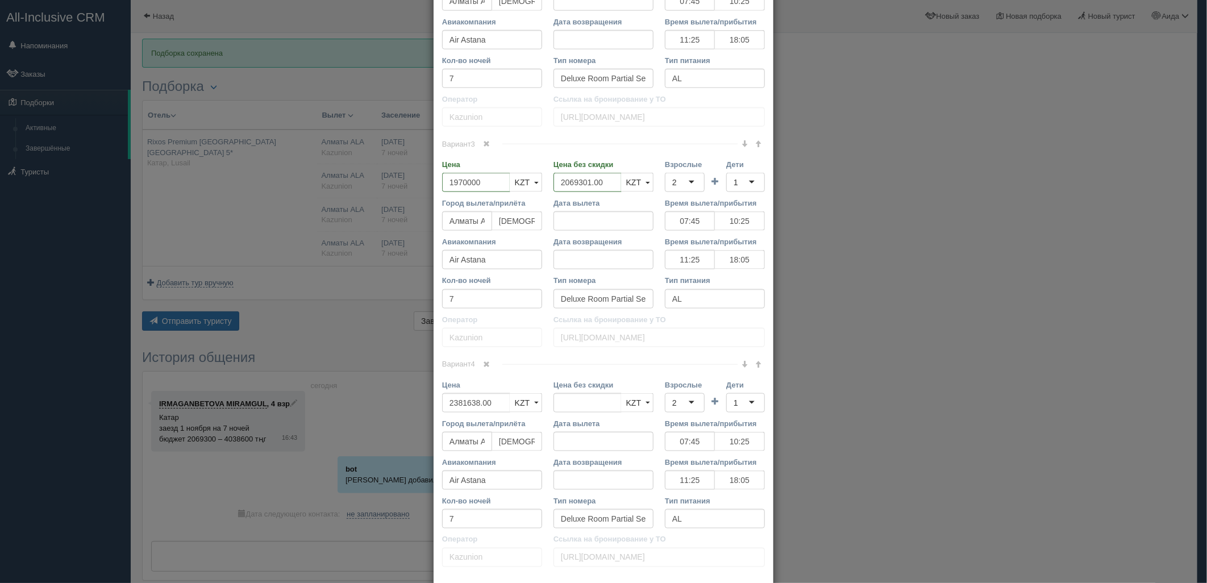
scroll to position [884, 0]
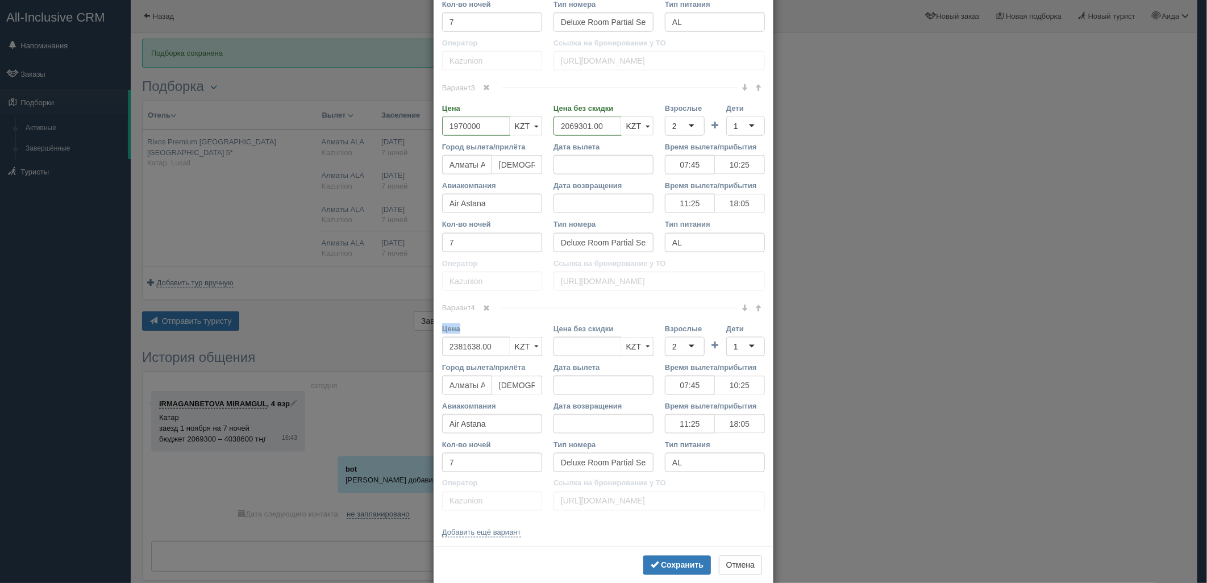
drag, startPoint x: 500, startPoint y: 328, endPoint x: 407, endPoint y: 334, distance: 93.4
click at [407, 334] on div "× Редактировать тур Название отеля [GEOGRAPHIC_DATA] Premium [GEOGRAPHIC_DATA] …" at bounding box center [603, 291] width 1207 height 583
drag, startPoint x: 407, startPoint y: 334, endPoint x: 500, endPoint y: 343, distance: 93.6
click at [505, 341] on input "2381638.00" at bounding box center [476, 346] width 68 height 19
drag, startPoint x: 488, startPoint y: 347, endPoint x: 415, endPoint y: 356, distance: 73.2
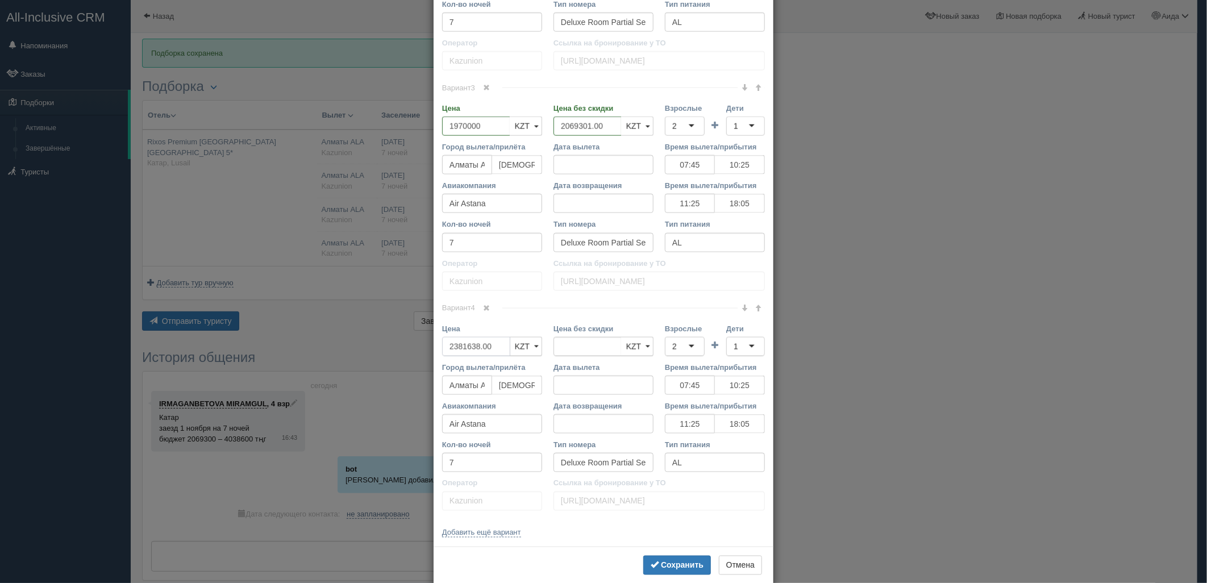
click at [415, 356] on div "× Редактировать тур Название отеля [GEOGRAPHIC_DATA] Premium [GEOGRAPHIC_DATA] …" at bounding box center [603, 291] width 1207 height 583
type input "2381638.00"
type input "2265000"
click at [677, 342] on input "Взрослые" at bounding box center [678, 346] width 2 height 11
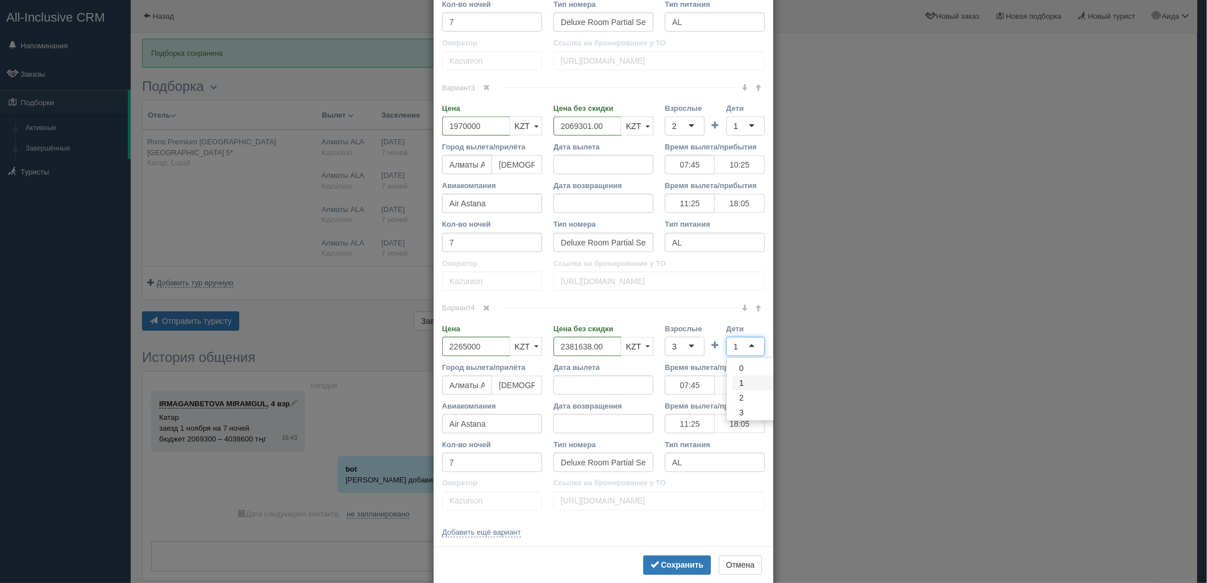
click at [739, 343] on div "1" at bounding box center [745, 346] width 39 height 19
click at [691, 561] on button "Сохранить" at bounding box center [677, 565] width 68 height 19
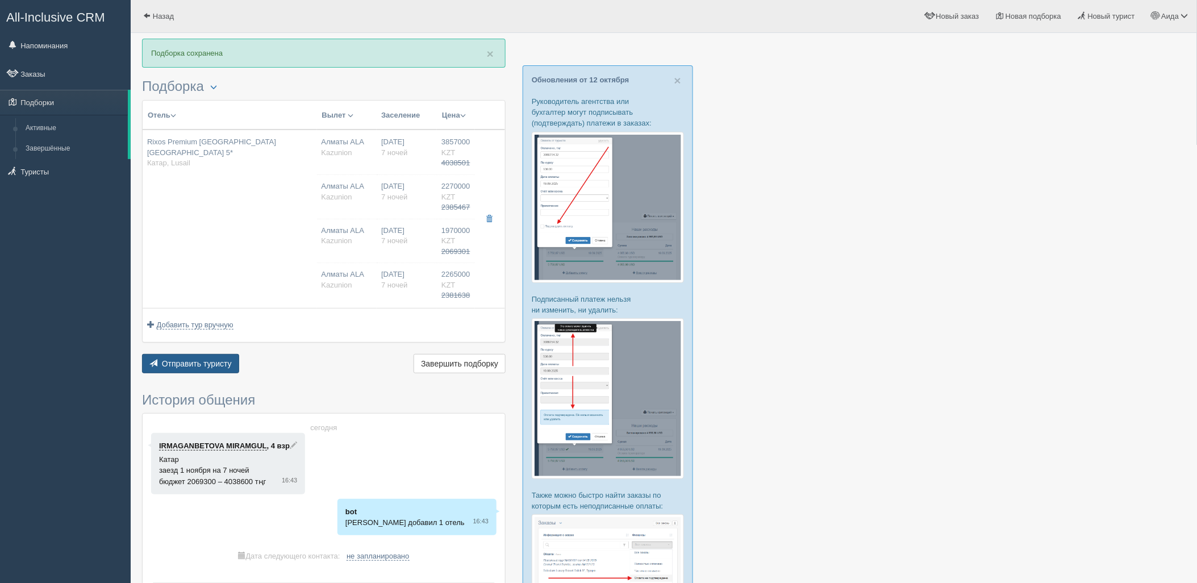
click at [191, 362] on span "Отправить туристу" at bounding box center [197, 363] width 70 height 9
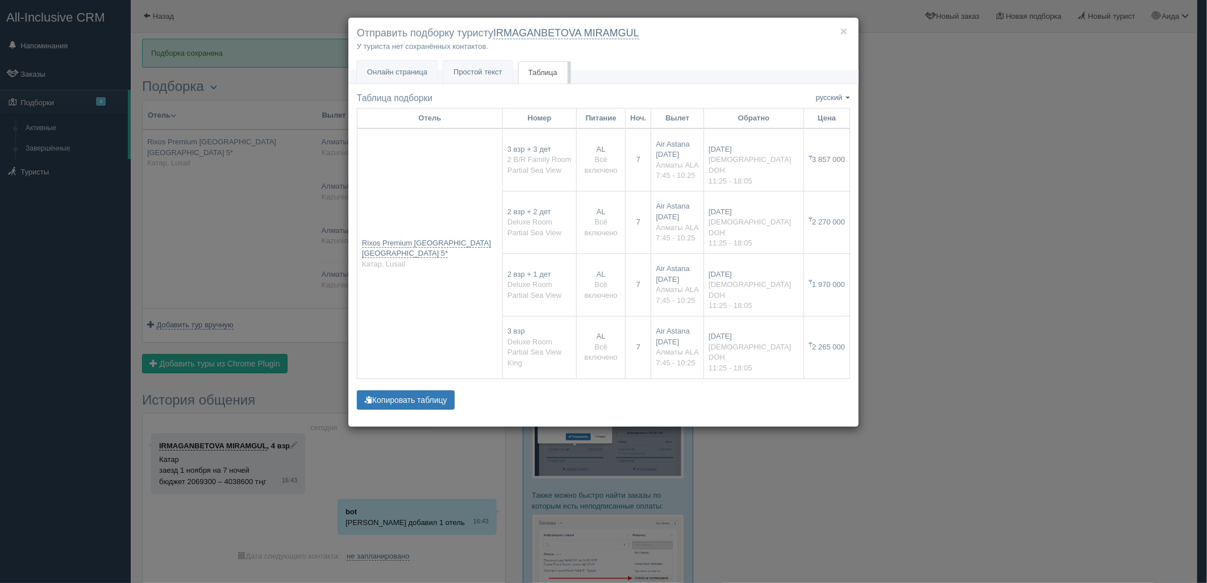
click at [1014, 200] on div "× Отправить подборку туристу IRMAGANBETOVA MIRAMGUL У туриста нет сохранённых к…" at bounding box center [603, 291] width 1207 height 583
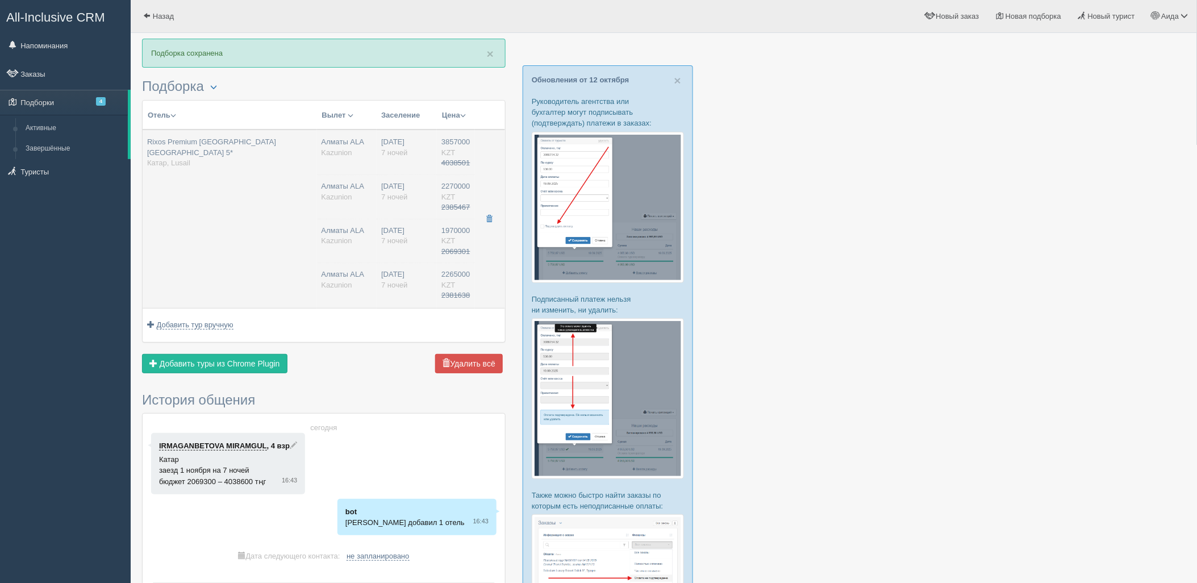
click at [348, 211] on div "Алматы ALA Kazunion" at bounding box center [347, 197] width 51 height 32
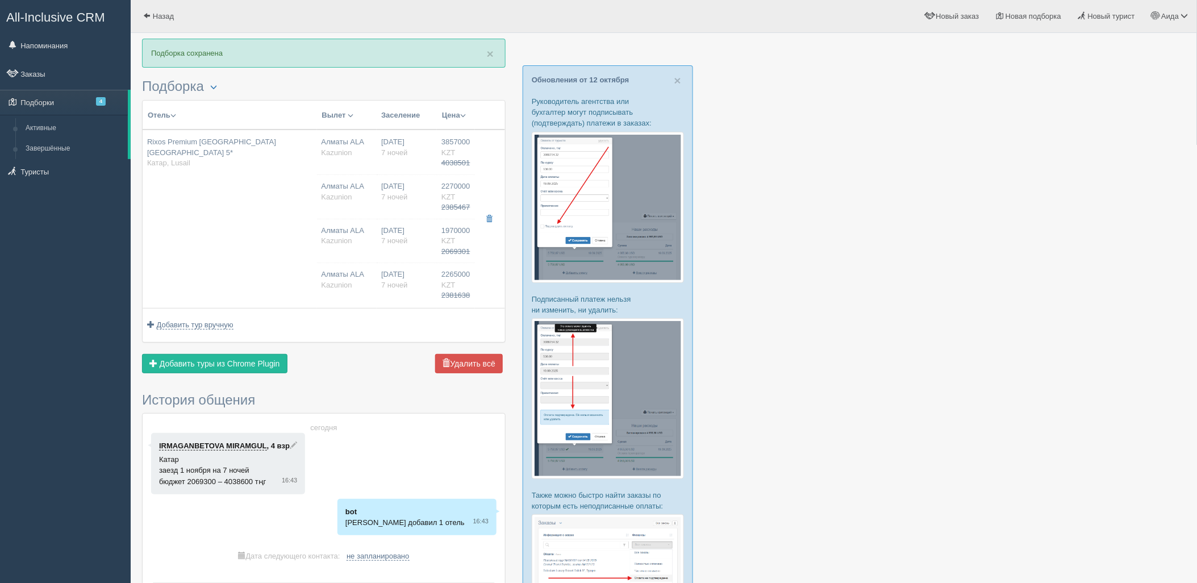
type input "3857000.00"
type input "07:45"
type input "10:25"
type input "11:25"
type input "18:05"
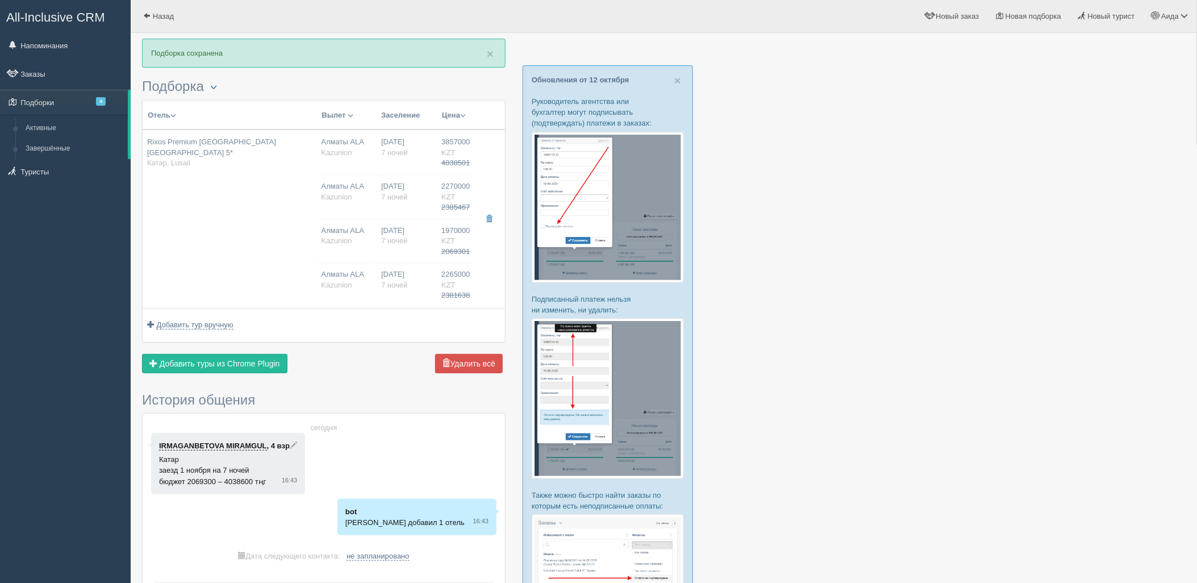
type input "2270000.00"
type input "07:45"
type input "10:25"
type input "11:25"
type input "18:05"
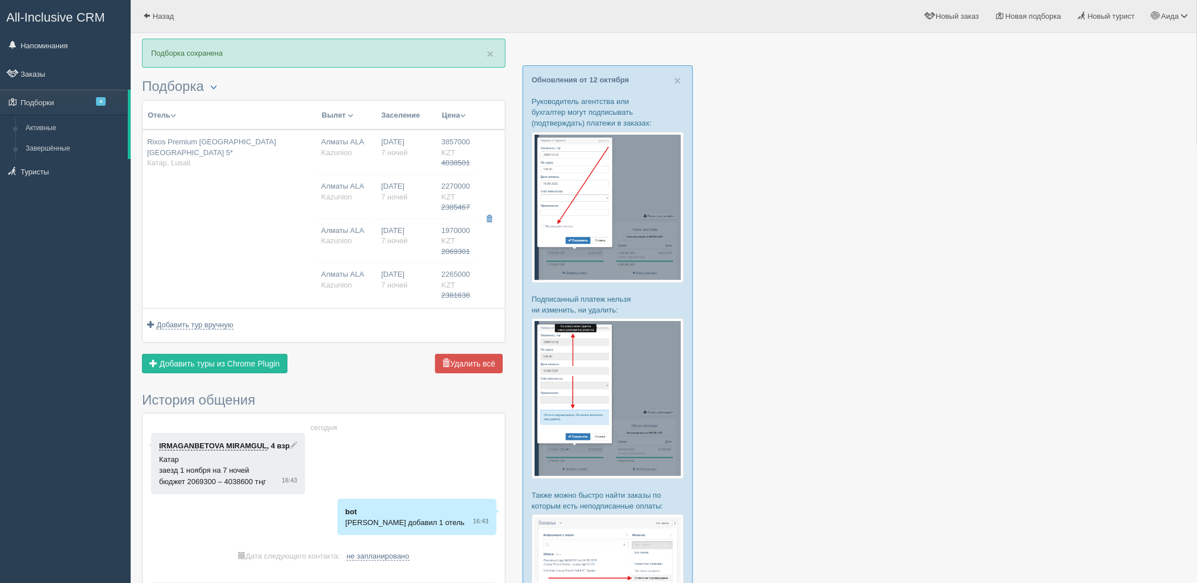
type input "1970000.00"
type input "07:45"
type input "10:25"
type input "11:25"
type input "18:05"
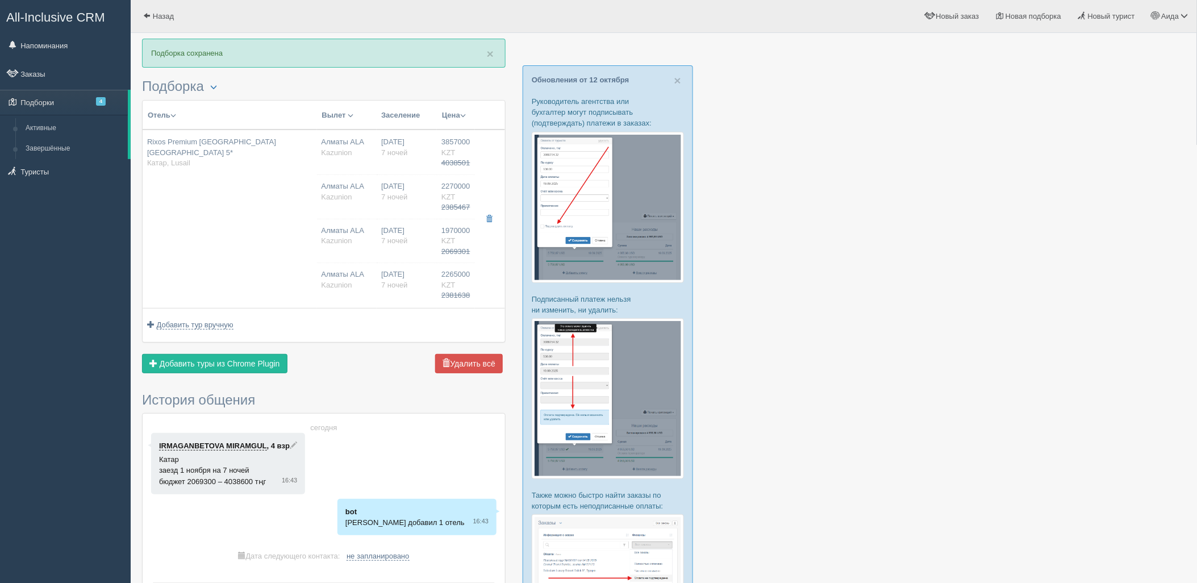
type input "2265000.00"
type input "07:45"
type input "10:25"
type input "11:25"
type input "18:05"
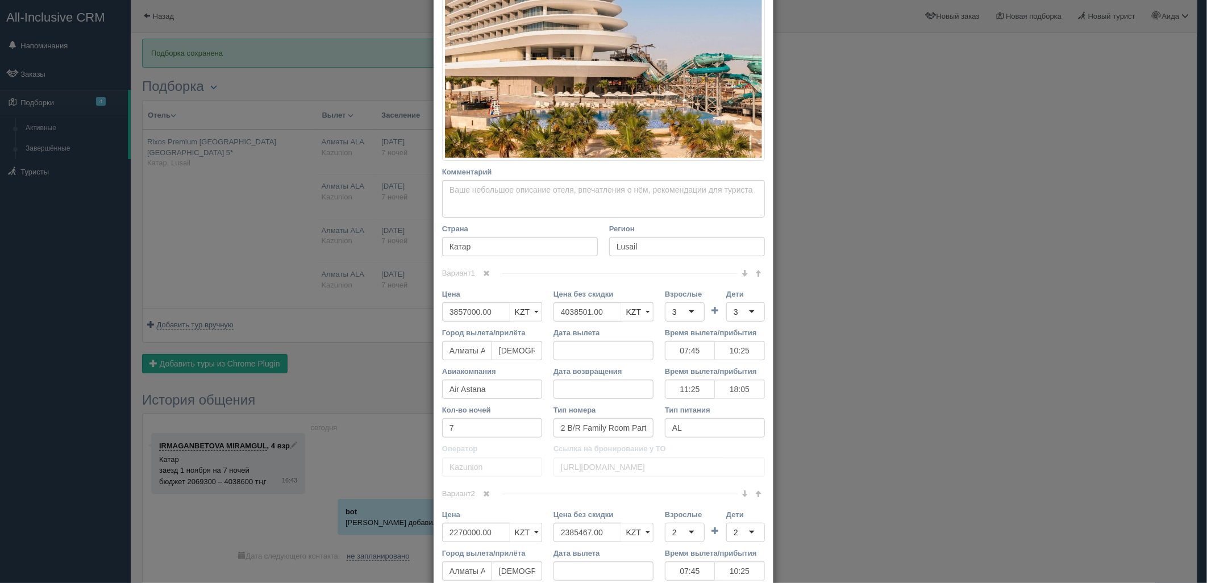
scroll to position [274, 0]
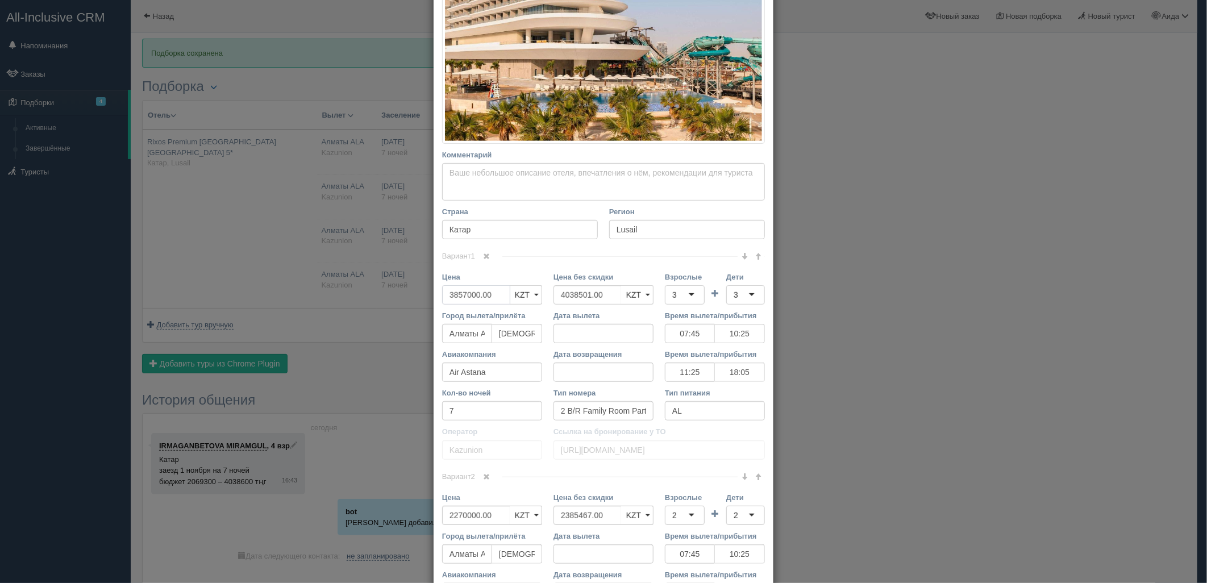
drag, startPoint x: 476, startPoint y: 293, endPoint x: 439, endPoint y: 291, distance: 37.0
click at [442, 291] on input "3857000.00" at bounding box center [476, 294] width 68 height 19
click at [828, 297] on div "× Редактировать тур Название отеля [GEOGRAPHIC_DATA] Premium [GEOGRAPHIC_DATA] …" at bounding box center [603, 291] width 1207 height 583
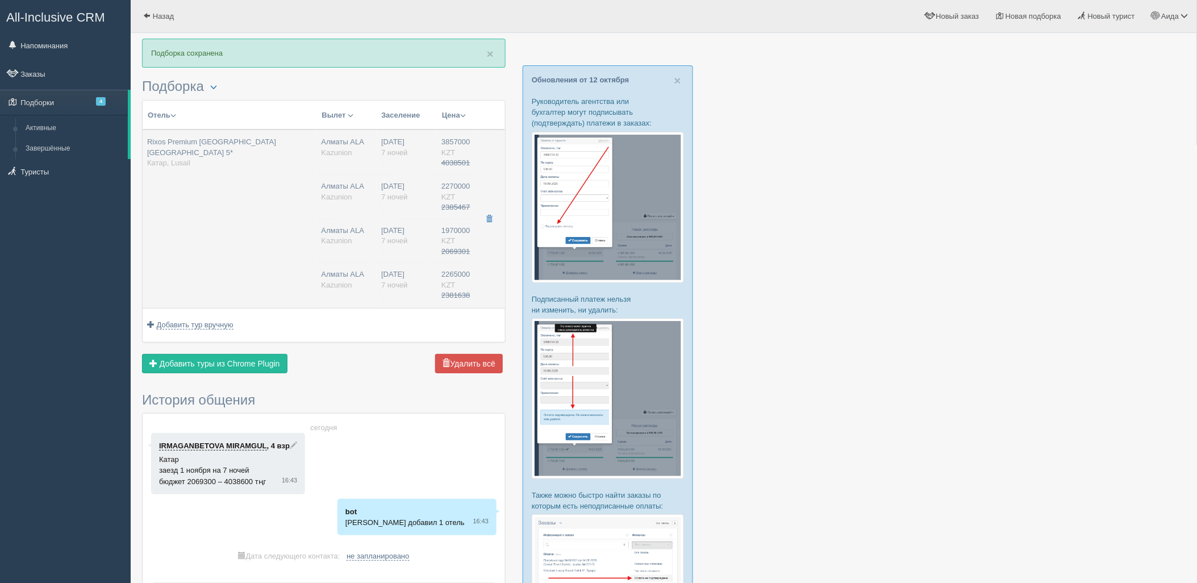
click at [343, 249] on div "Алматы ALA Kazunion" at bounding box center [347, 242] width 51 height 32
type input "3857000.00"
type input "07:45"
type input "10:25"
type input "11:25"
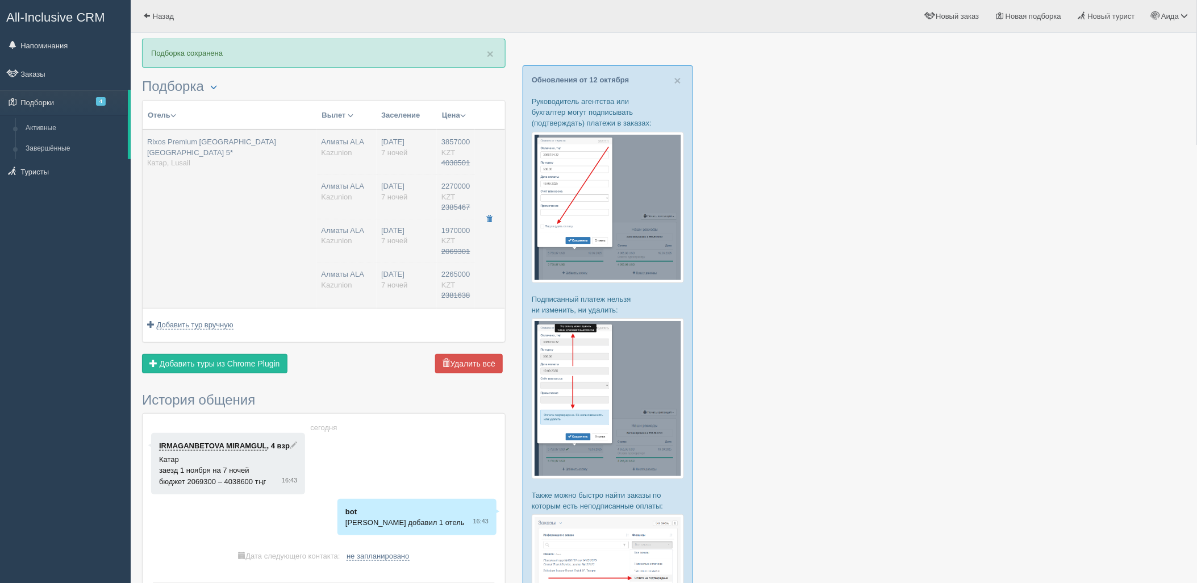
type input "18:05"
type input "07:45"
type input "10:25"
type input "11:25"
type input "18:05"
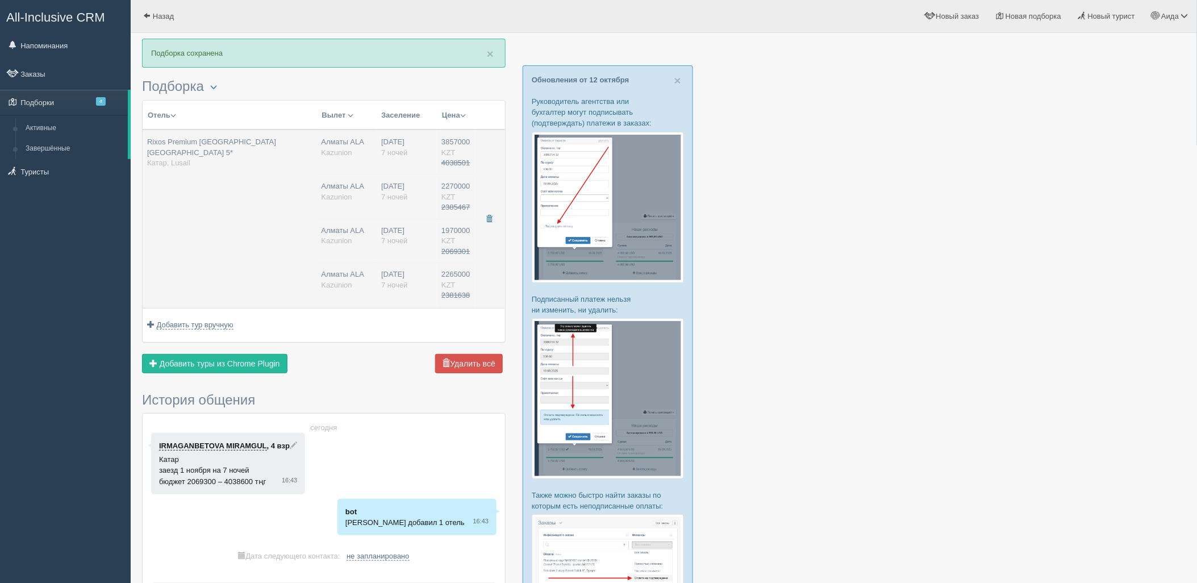
type input "07:45"
type input "10:25"
type input "11:25"
type input "18:05"
type input "07:45"
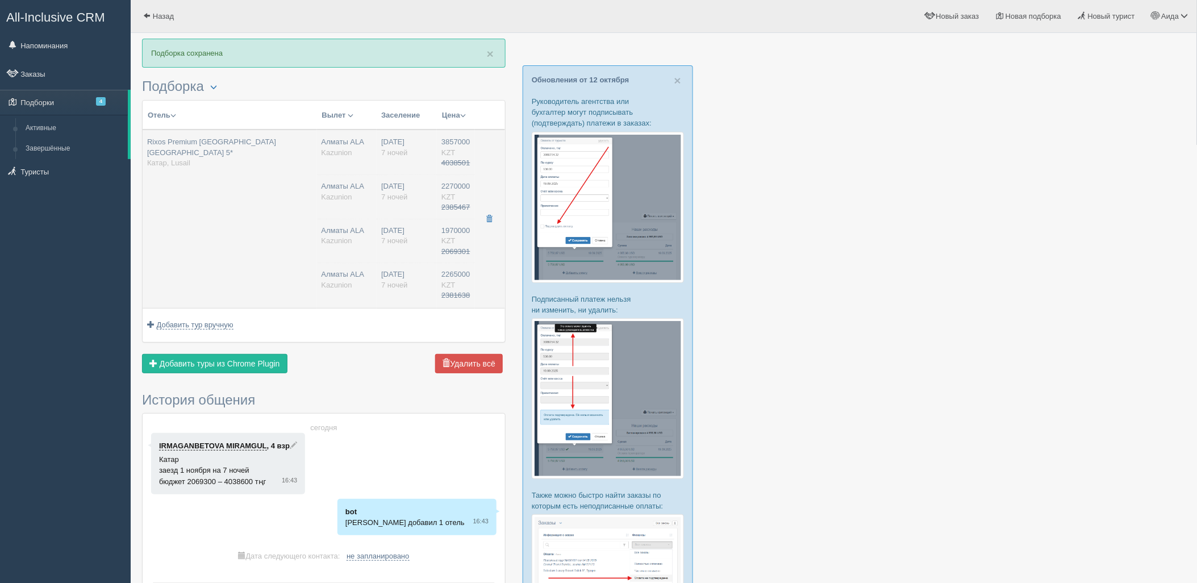
type input "10:25"
type input "11:25"
type input "18:05"
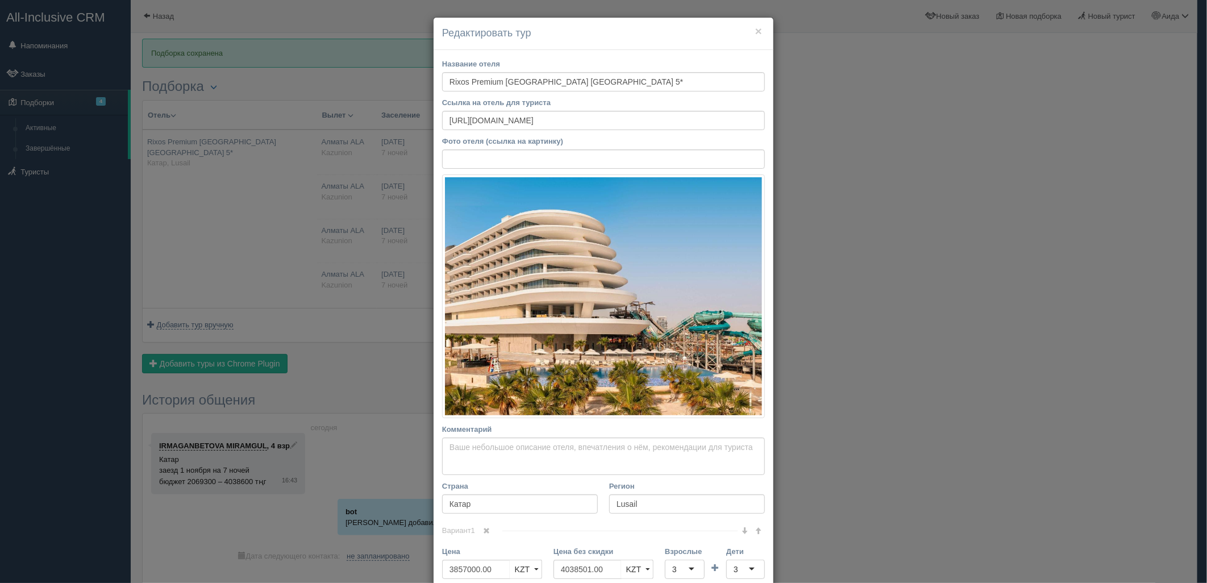
scroll to position [234, 0]
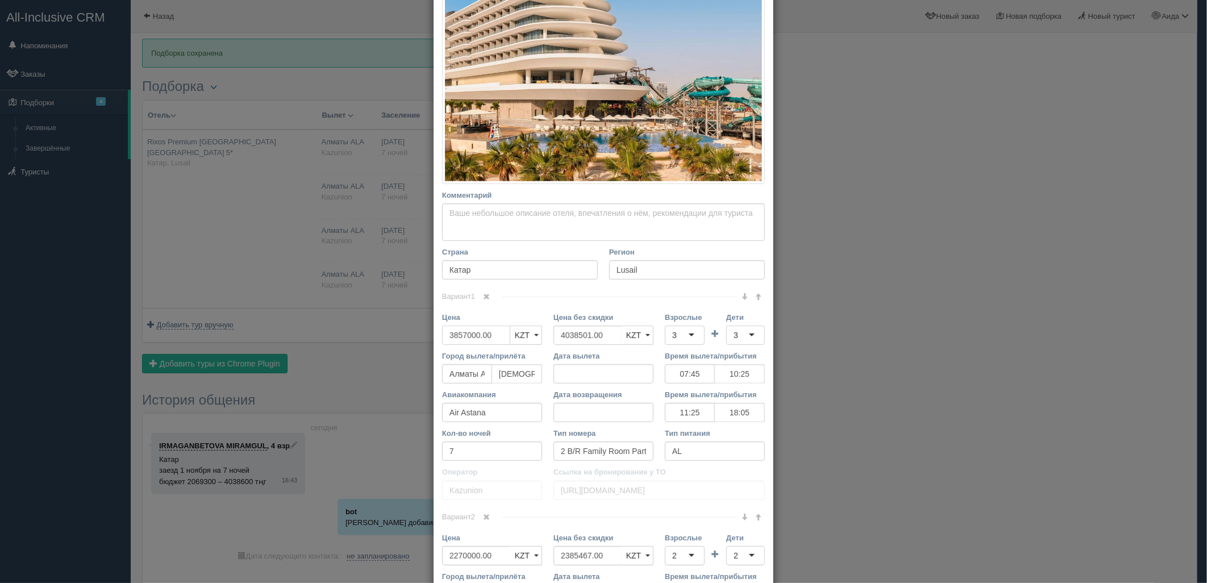
drag, startPoint x: 439, startPoint y: 336, endPoint x: 474, endPoint y: 335, distance: 35.8
click at [474, 335] on input "3857000.00" at bounding box center [476, 335] width 68 height 19
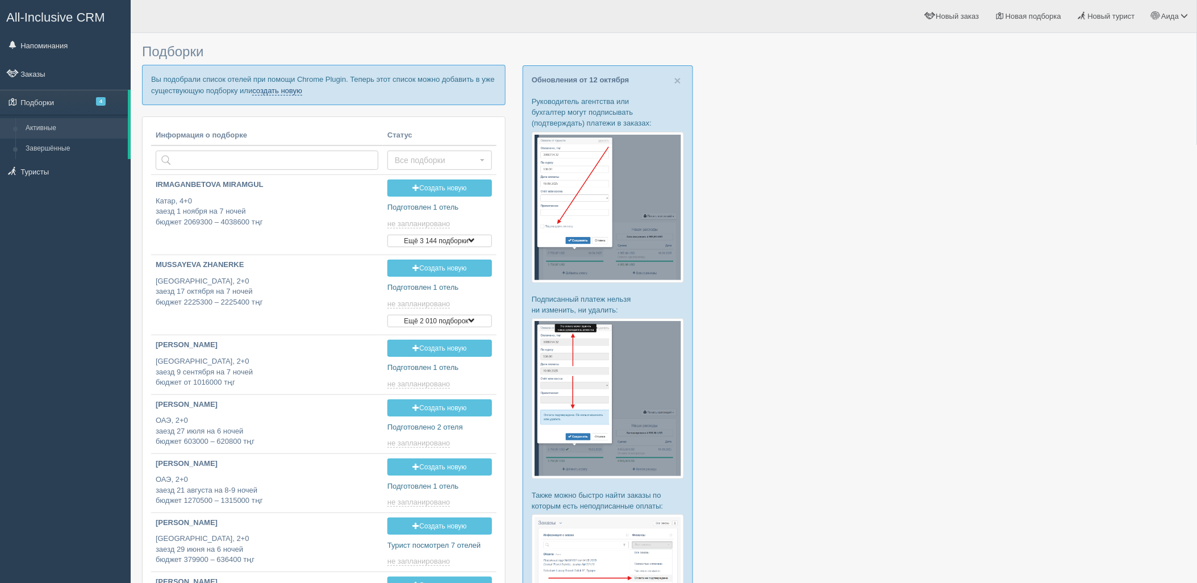
click at [277, 94] on link "создать новую" at bounding box center [277, 90] width 50 height 9
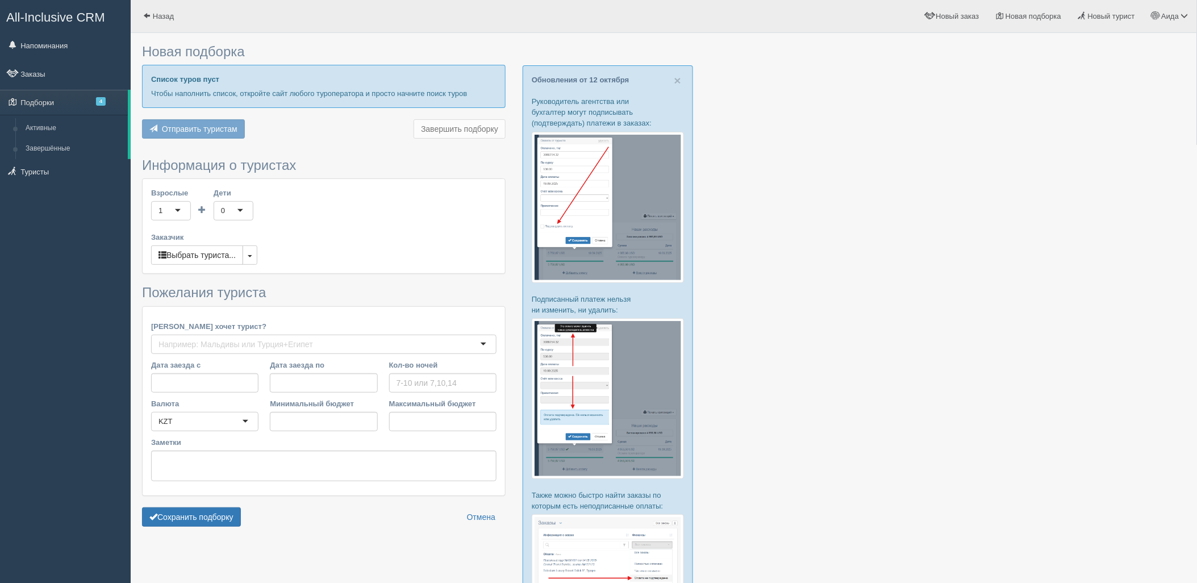
type input "7"
type input "4038500"
type input "4191200"
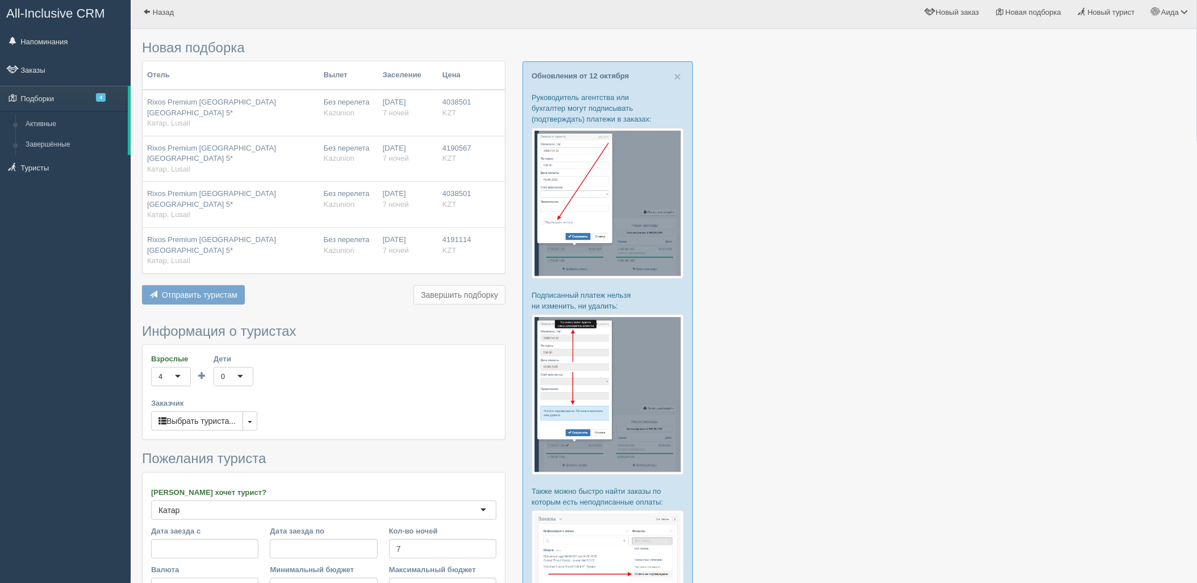
scroll to position [171, 0]
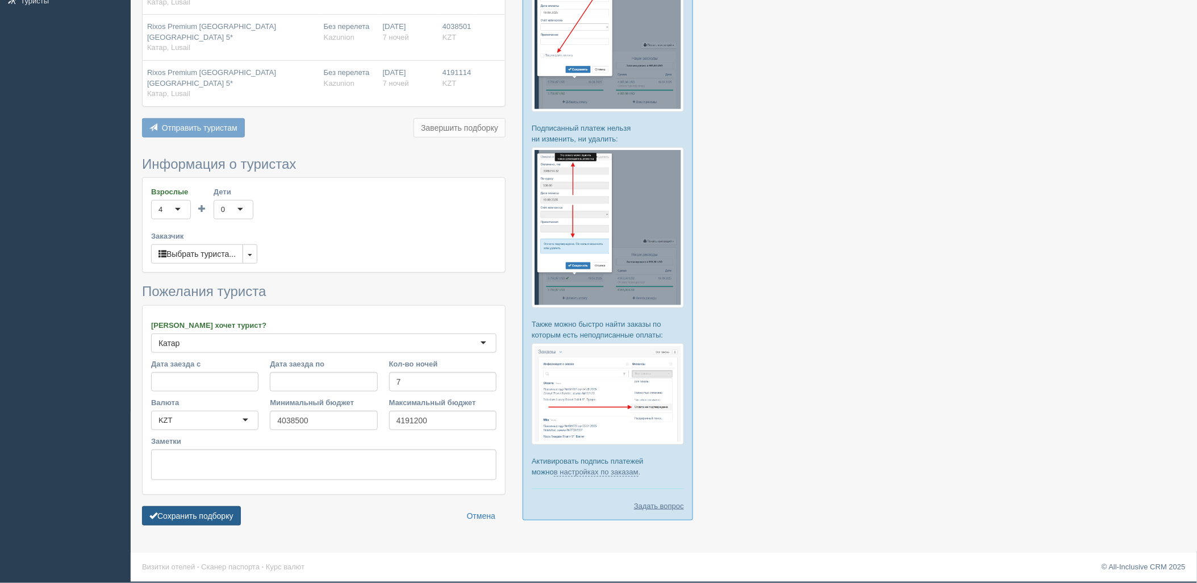
drag, startPoint x: 216, startPoint y: 481, endPoint x: 285, endPoint y: 446, distance: 77.5
click at [216, 506] on button "Сохранить подборку" at bounding box center [191, 515] width 99 height 19
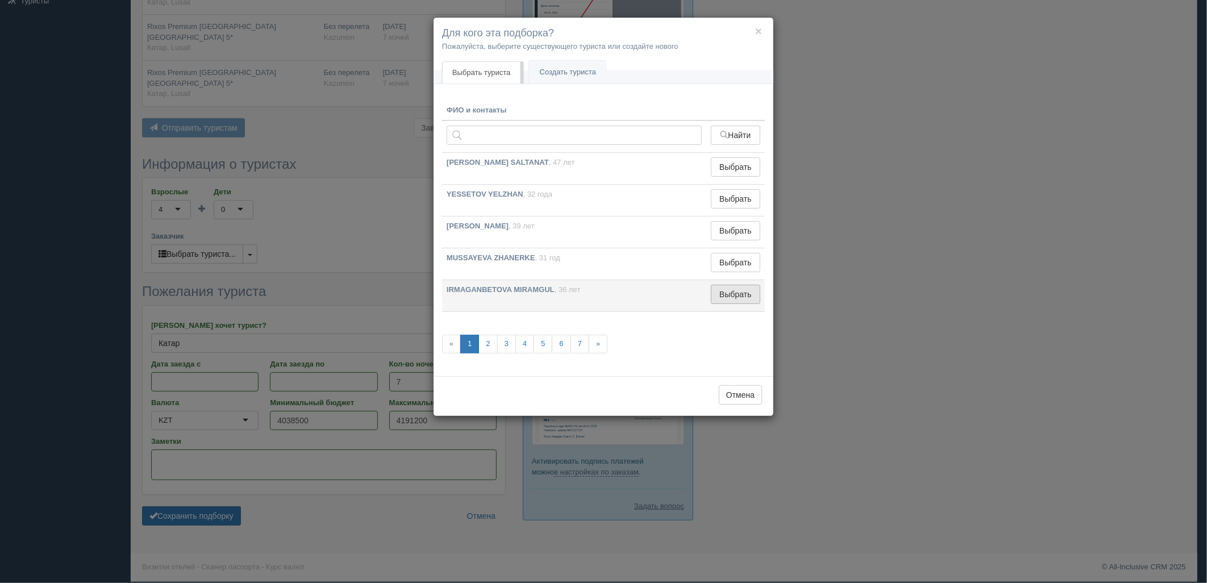
click at [729, 303] on button "Выбрать" at bounding box center [735, 294] width 49 height 19
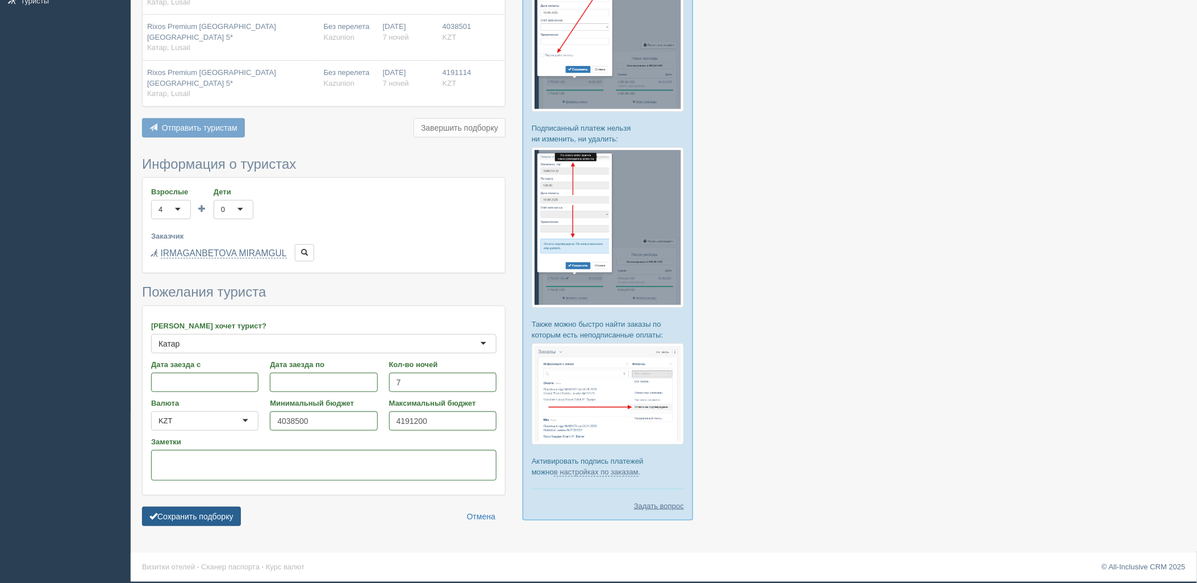
click at [230, 507] on button "Сохранить подборку" at bounding box center [191, 516] width 99 height 19
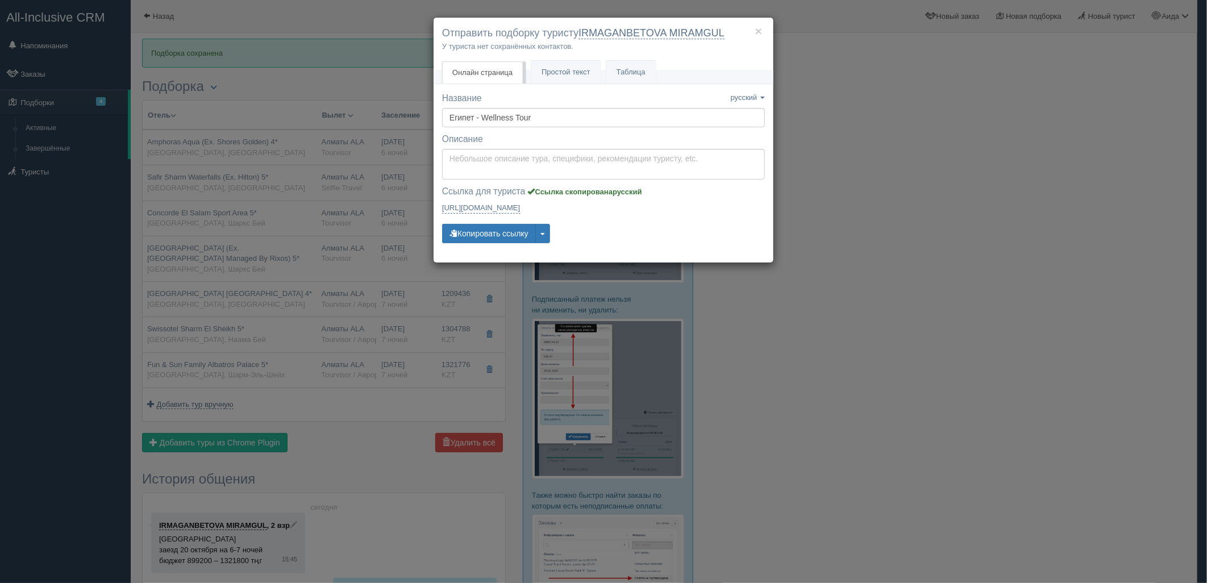
drag, startPoint x: 0, startPoint y: 0, endPoint x: 951, endPoint y: 268, distance: 988.1
click at [951, 268] on div "× Отправить подборку туристу IRMAGANBETOVA MIRAMGUL У туриста нет сохранённых к…" at bounding box center [603, 291] width 1207 height 583
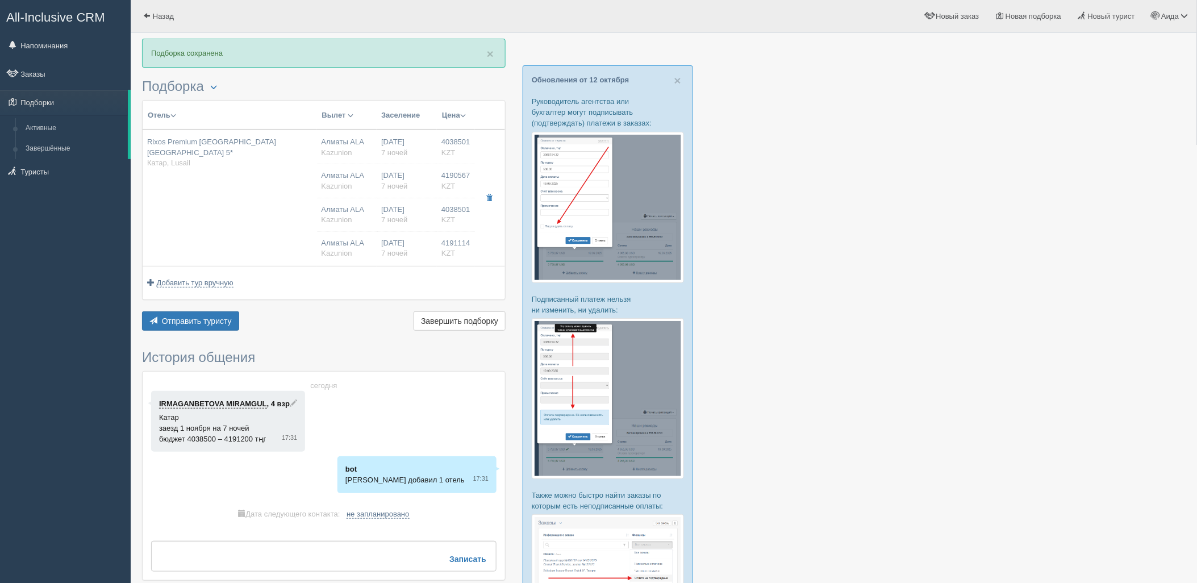
click at [268, 189] on td "Rixos Premium [GEOGRAPHIC_DATA] [GEOGRAPHIC_DATA] 5* Катар, Lusail" at bounding box center [230, 198] width 174 height 136
type input "Rixos Premium [GEOGRAPHIC_DATA] [GEOGRAPHIC_DATA] 5*"
type input "[URL][DOMAIN_NAME]"
type input "Катар"
type input "Lusail"
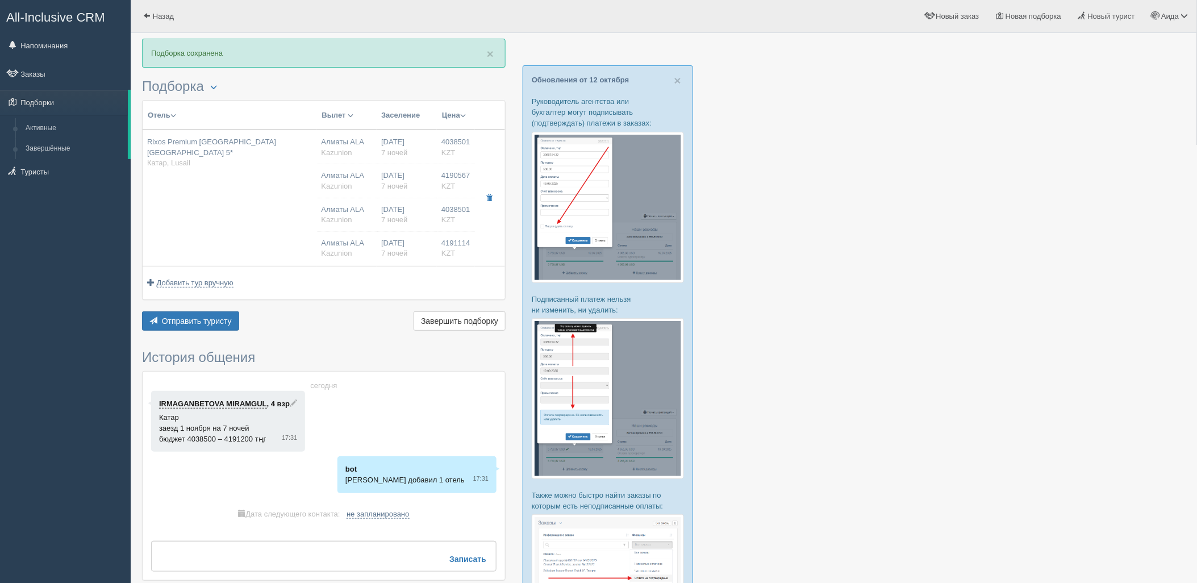
type input "4038501.00"
type input "Алматы ALA"
type input "[DEMOGRAPHIC_DATA] DOH"
type input "07:45"
type input "10:25"
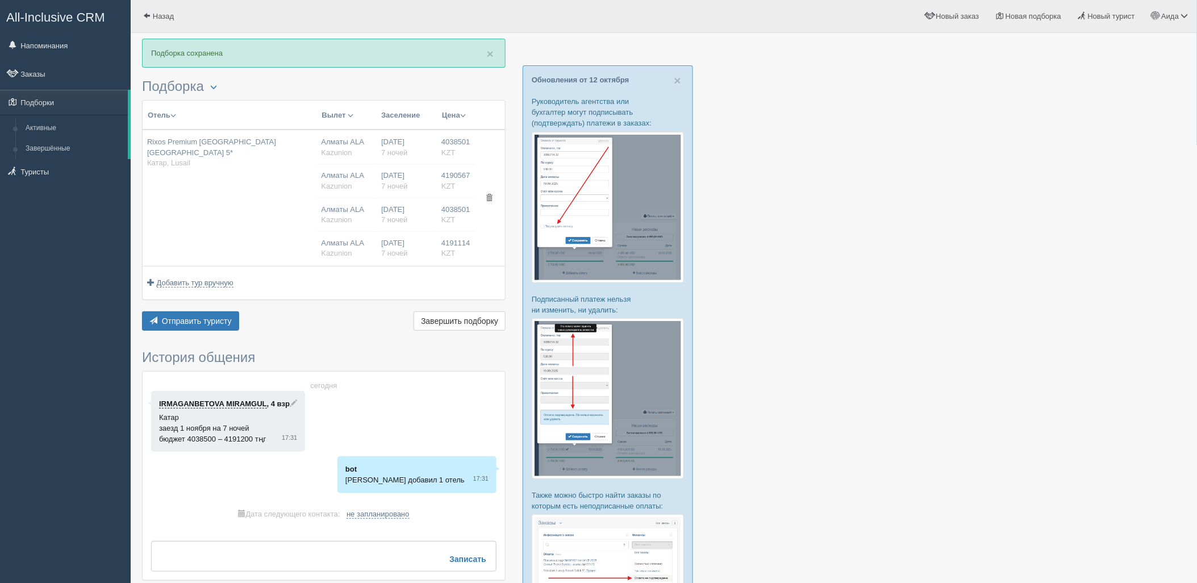
type input "Air Astana"
type input "11:25"
type input "18:05"
type input "7"
type input "2 B/R Family Room Partial Sea View"
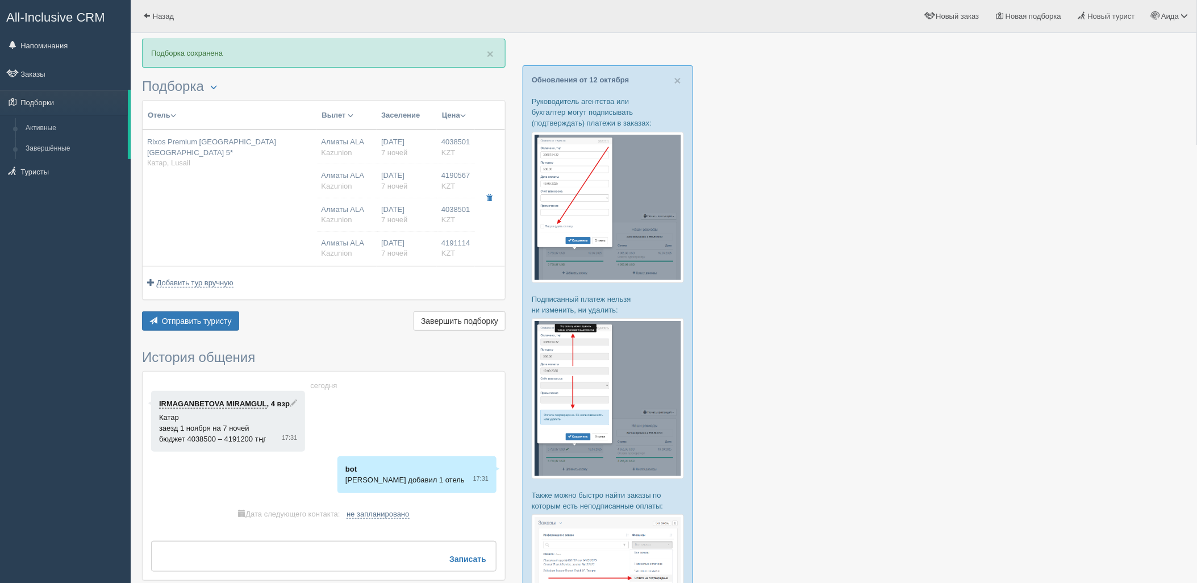
type input "AL"
type input "Kazunion"
type input "[URL][DOMAIN_NAME]"
type input "4190567.00"
type input "Алматы ALA"
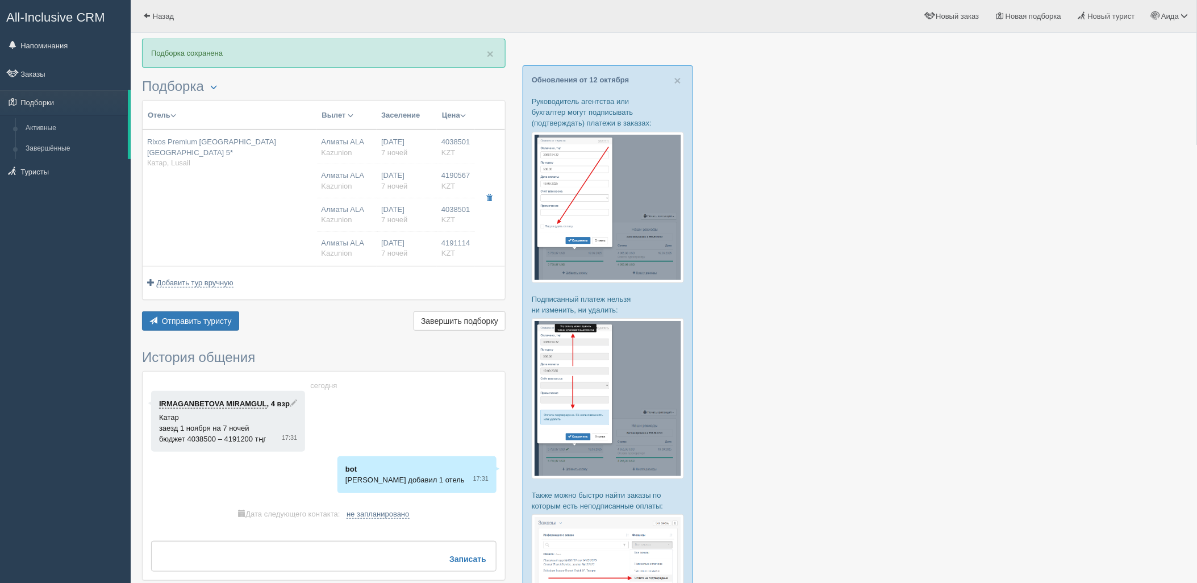
type input "[DEMOGRAPHIC_DATA] DOH"
type input "07:45"
type input "10:25"
type input "Air Astana"
type input "11:25"
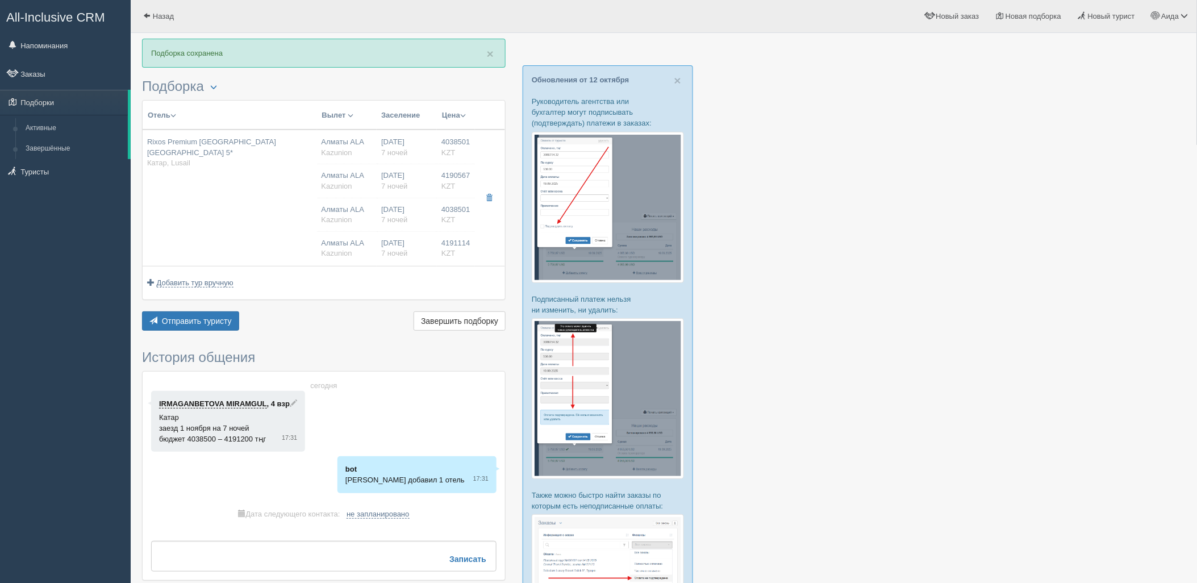
type input "18:05"
type input "7"
type input "2 B/R Family Room Partial Sea View"
type input "AL"
type input "Kazunion"
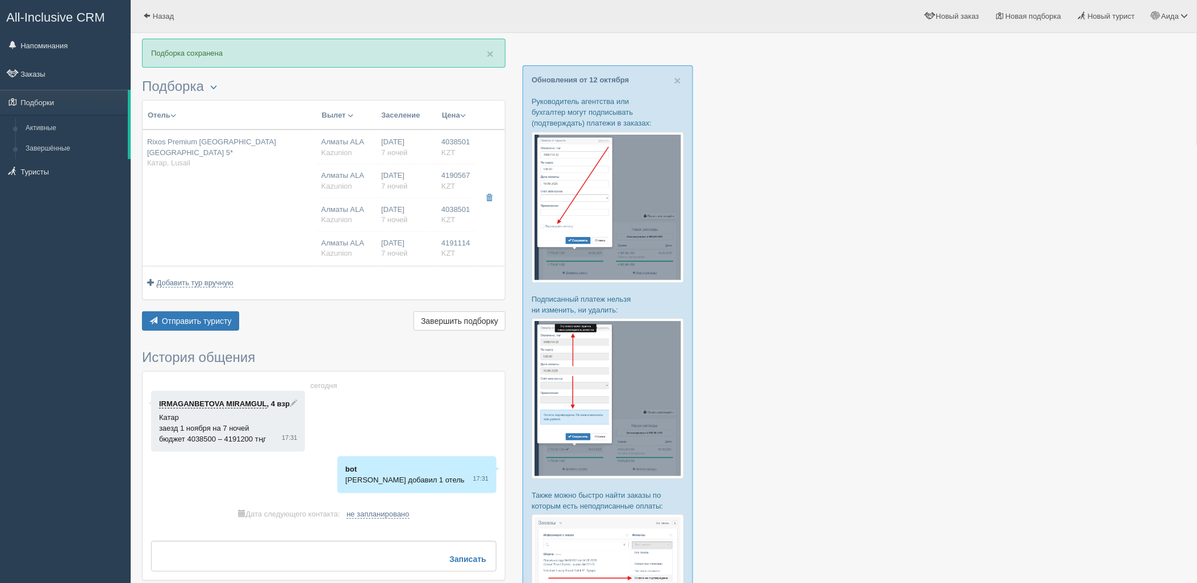
type input "[URL][DOMAIN_NAME]"
type input "4038501.00"
type input "Алматы ALA"
type input "[DEMOGRAPHIC_DATA] DOH"
type input "07:45"
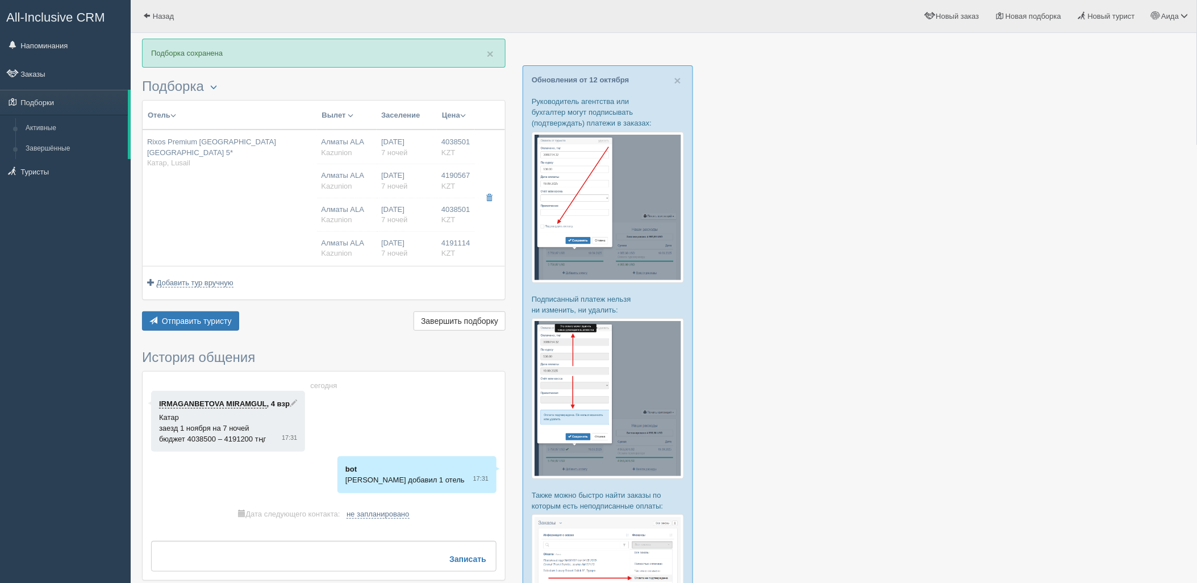
type input "10:25"
type input "Air Astana"
type input "11:25"
type input "18:05"
type input "7"
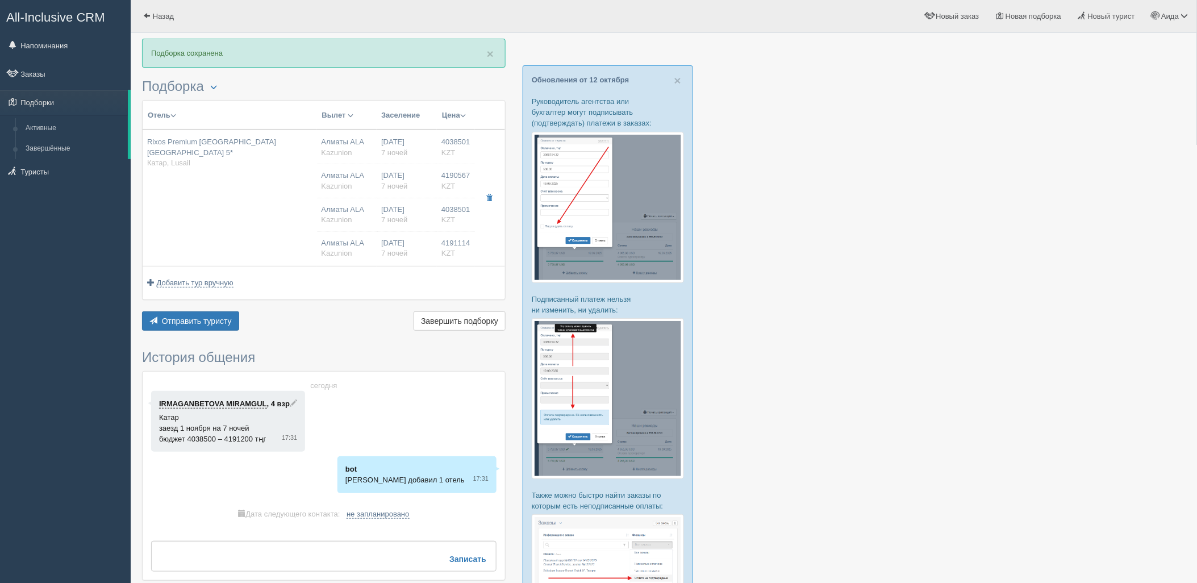
type input "2 B/R Family Room Partial Sea View"
type input "AL"
type input "Kazunion"
type input "[URL][DOMAIN_NAME]"
type input "4191114.00"
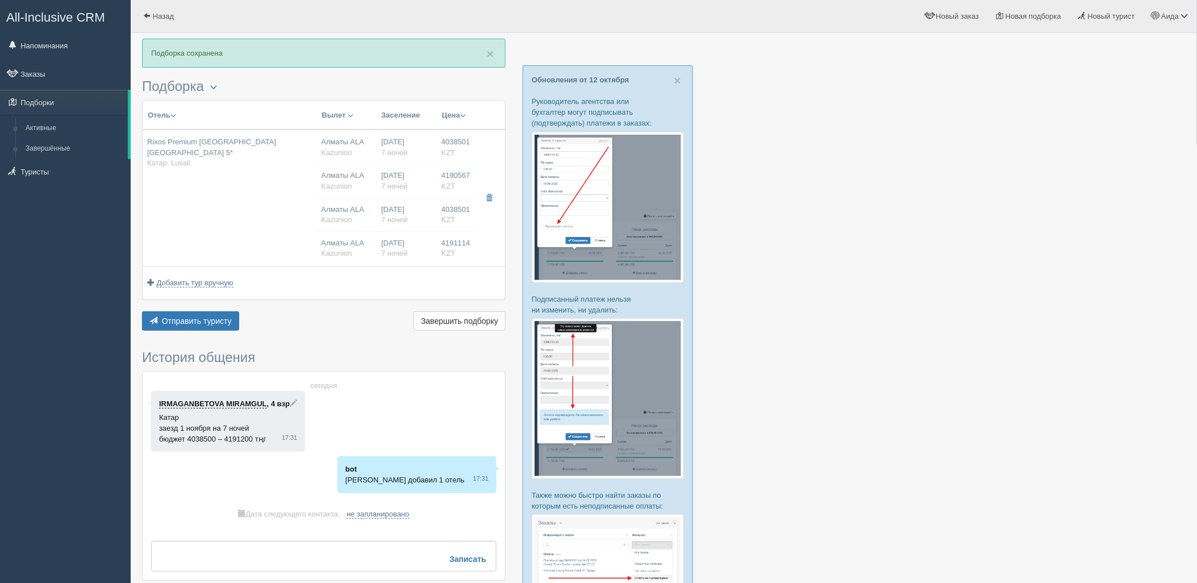
type input "Алматы ALA"
type input "[DEMOGRAPHIC_DATA] DOH"
type input "07:45"
type input "10:25"
type input "Air Astana"
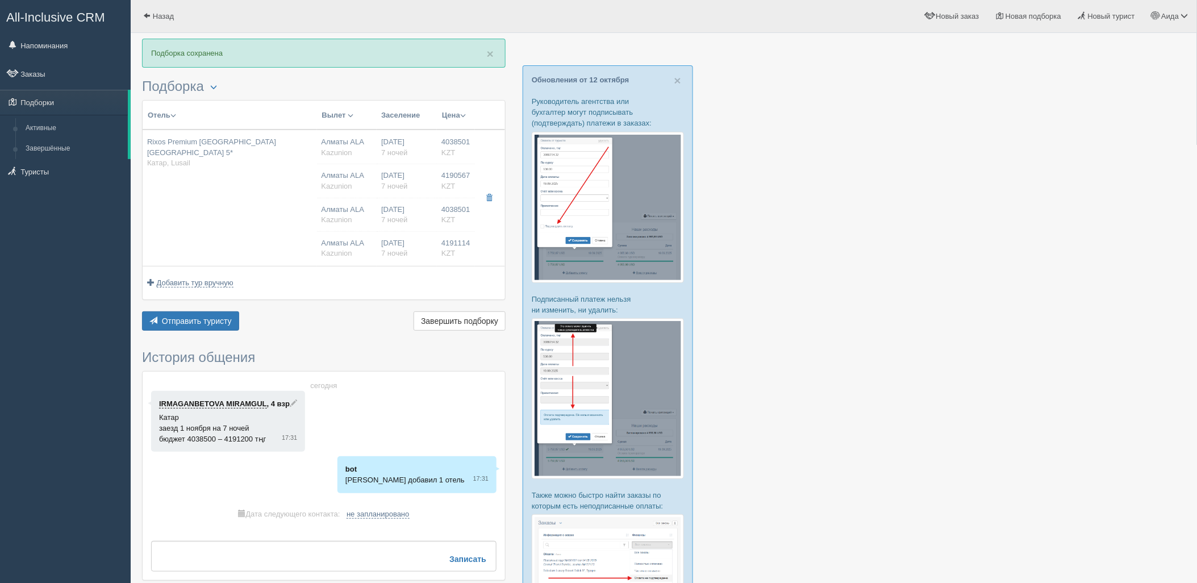
type input "11:25"
type input "18:05"
type input "7"
type input "2 B/R Family Room Partial Sea View"
type input "AL"
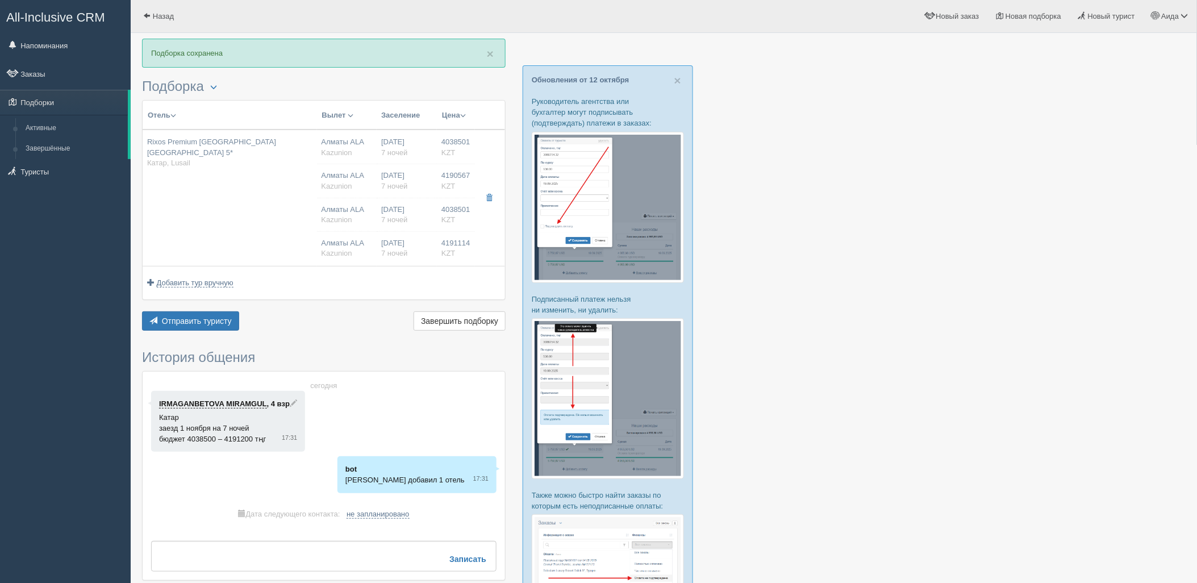
type input "Kazunion"
type input "[URL][DOMAIN_NAME]"
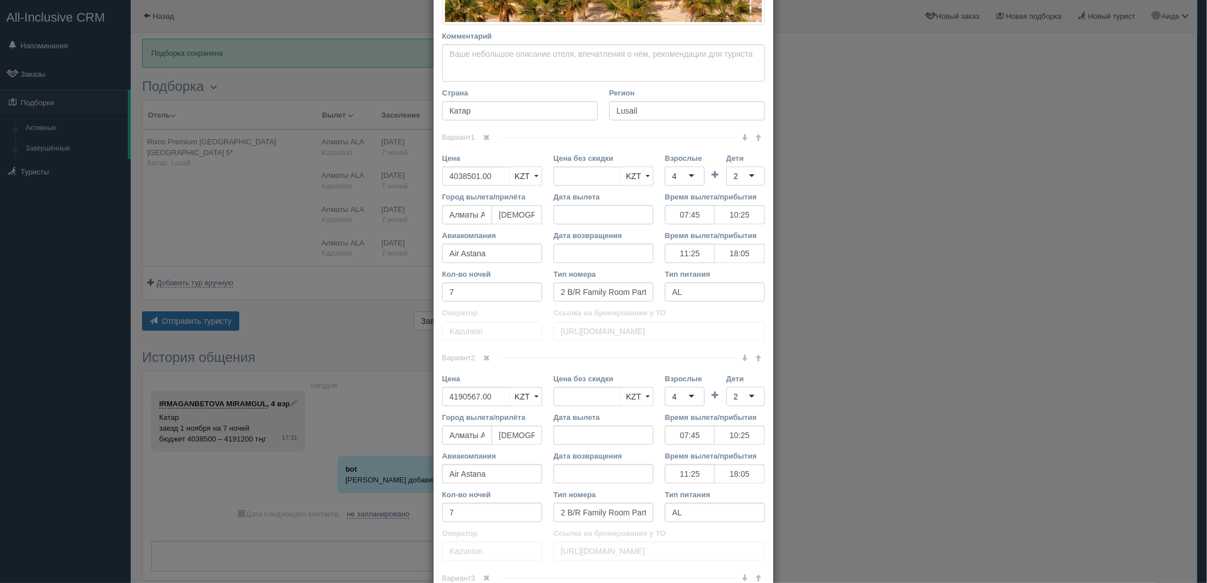
scroll to position [359, 0]
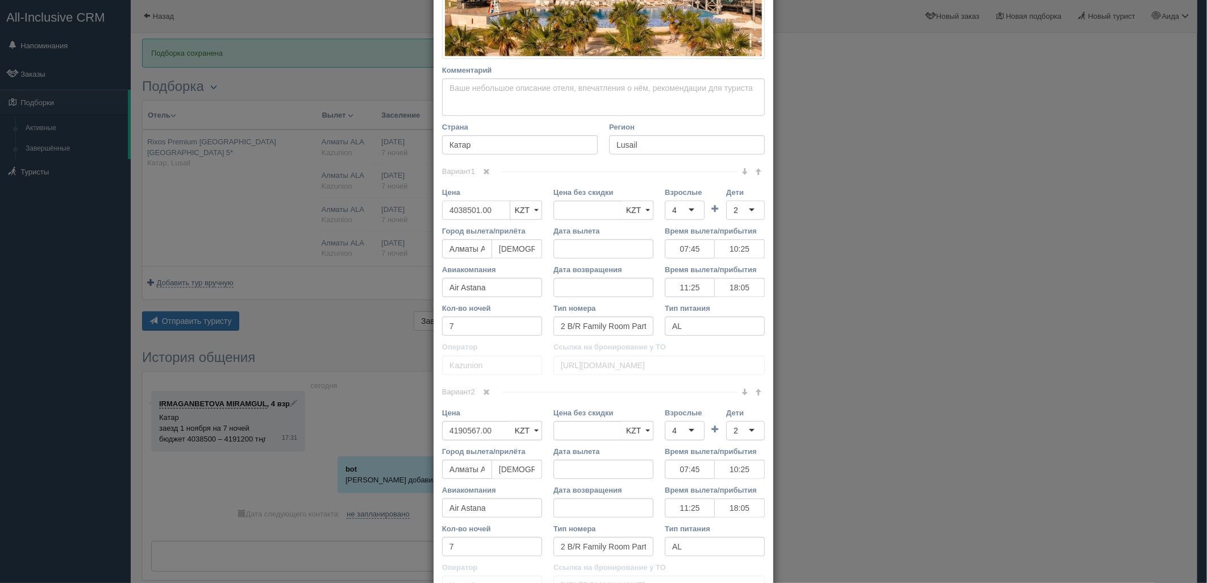
drag, startPoint x: 489, startPoint y: 210, endPoint x: 427, endPoint y: 212, distance: 62.5
click at [427, 212] on div "× Редактировать тур Название отеля [GEOGRAPHIC_DATA] Premium [GEOGRAPHIC_DATA] …" at bounding box center [603, 291] width 1207 height 583
type input "4038501.00"
paste input "3857000"
type input "3857000"
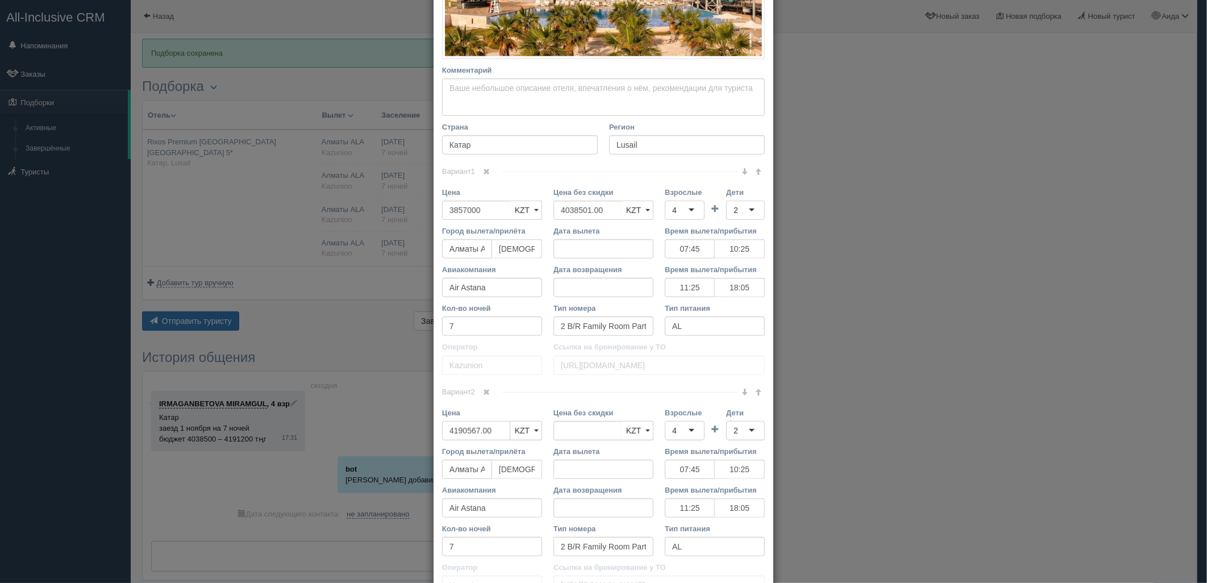
drag, startPoint x: 493, startPoint y: 428, endPoint x: 425, endPoint y: 430, distance: 67.6
click at [425, 430] on div "× Редактировать тур Название отеля [GEOGRAPHIC_DATA] Premium [GEOGRAPHIC_DATA] …" at bounding box center [603, 291] width 1207 height 583
type input "4190567.00"
type input "4002000"
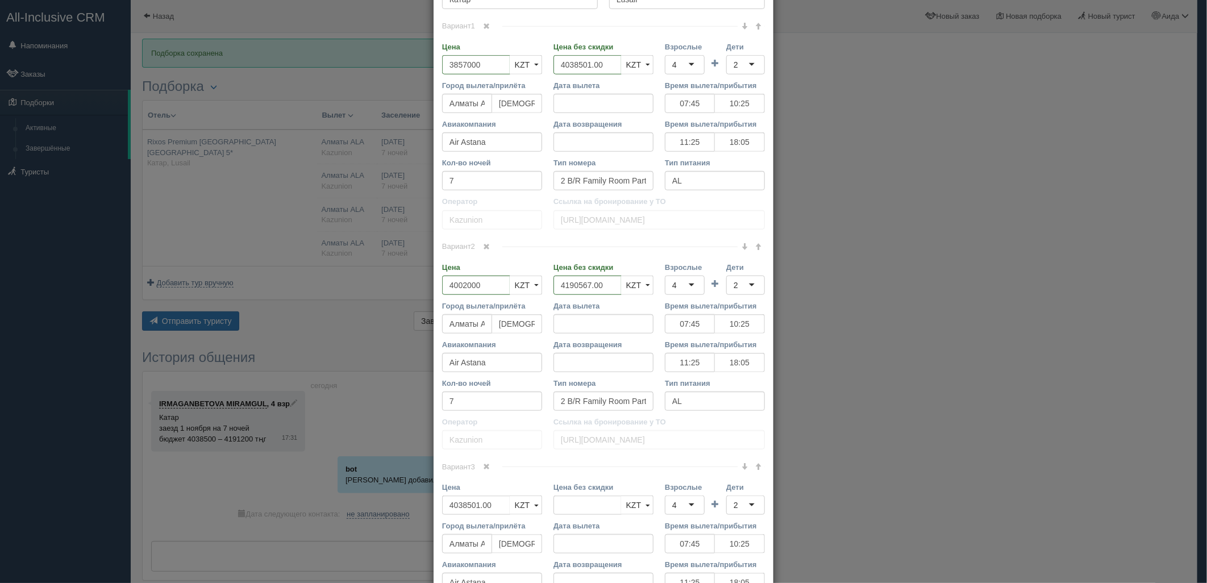
scroll to position [522, 0]
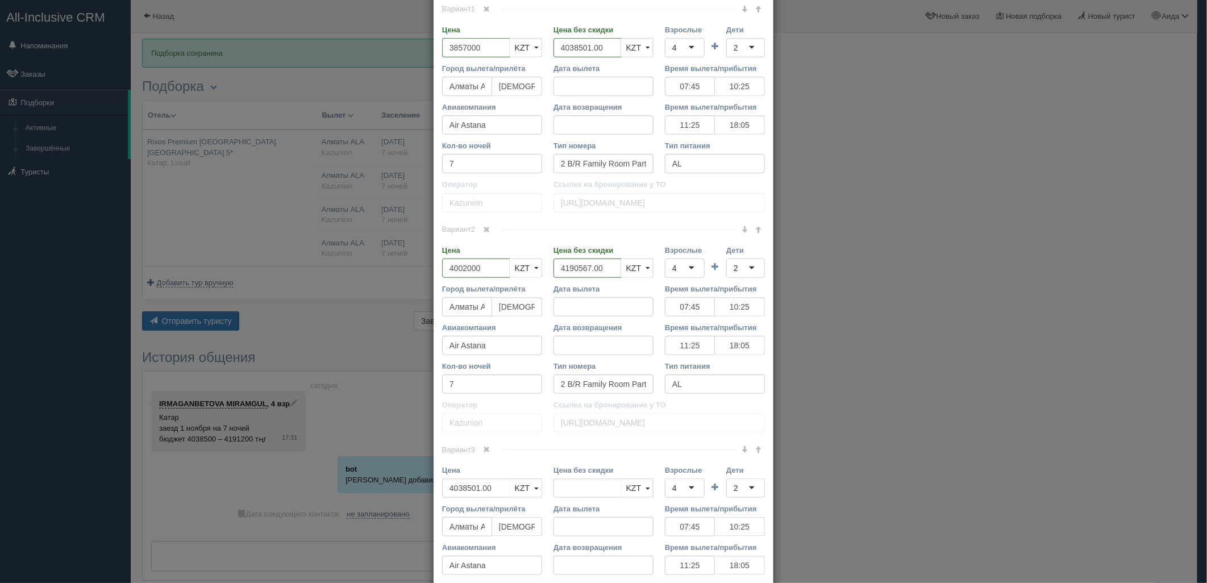
click at [672, 265] on div "4" at bounding box center [674, 268] width 5 height 11
click at [738, 273] on input "Дети" at bounding box center [739, 268] width 2 height 11
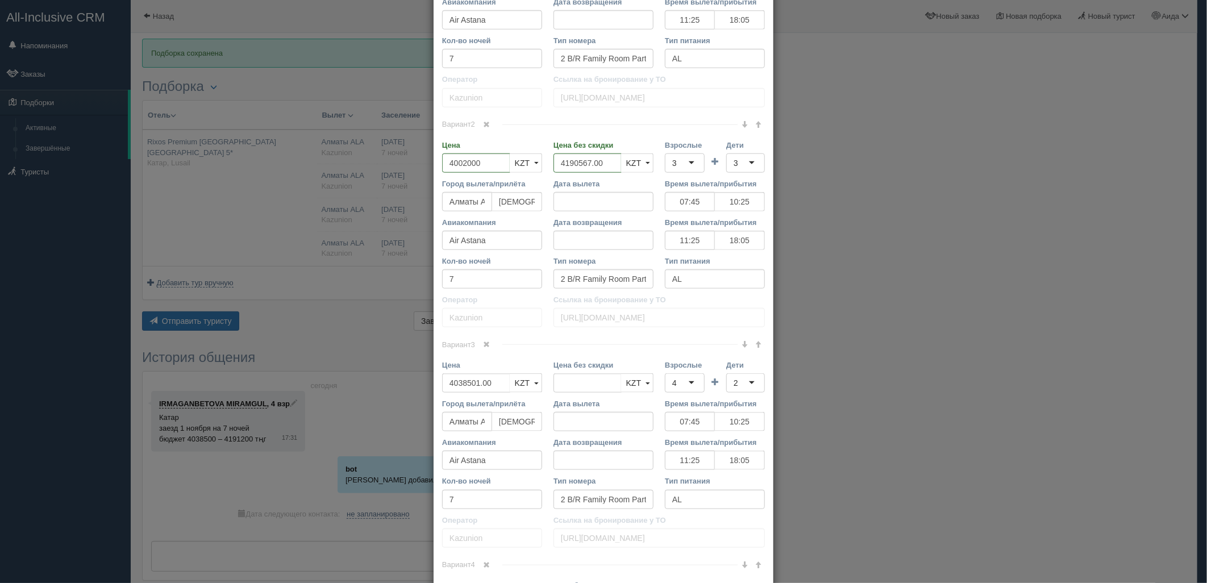
scroll to position [674, 0]
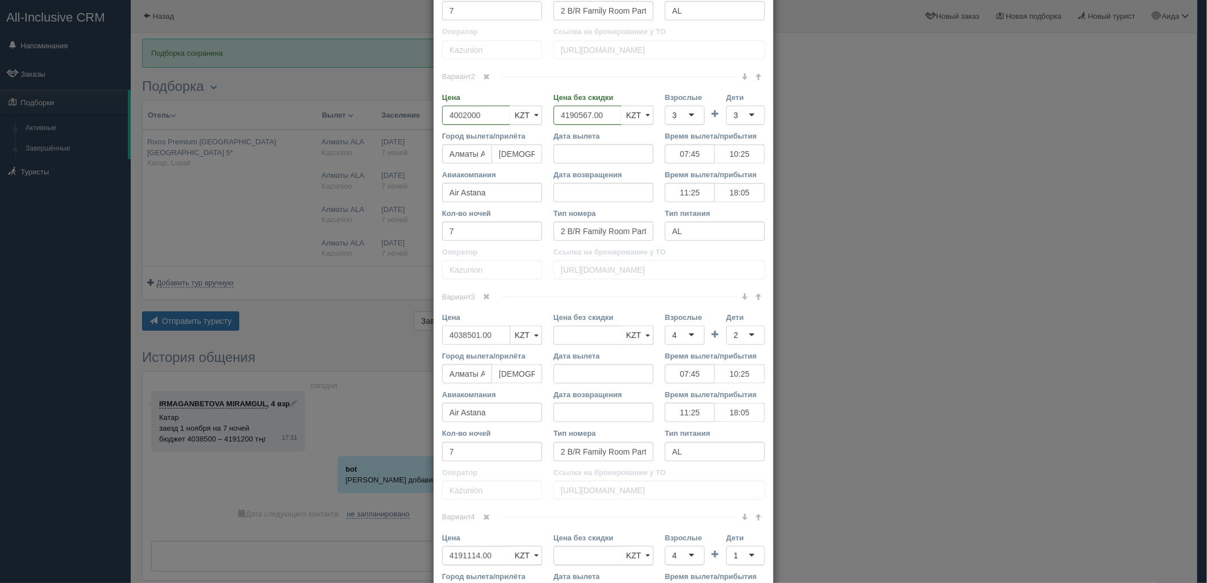
type input "4038501.00"
drag, startPoint x: 489, startPoint y: 341, endPoint x: 422, endPoint y: 343, distance: 67.7
click at [422, 343] on div "× Редактировать тур Название отеля [GEOGRAPHIC_DATA] Premium [GEOGRAPHIC_DATA] …" at bounding box center [603, 291] width 1207 height 583
type input "3856800"
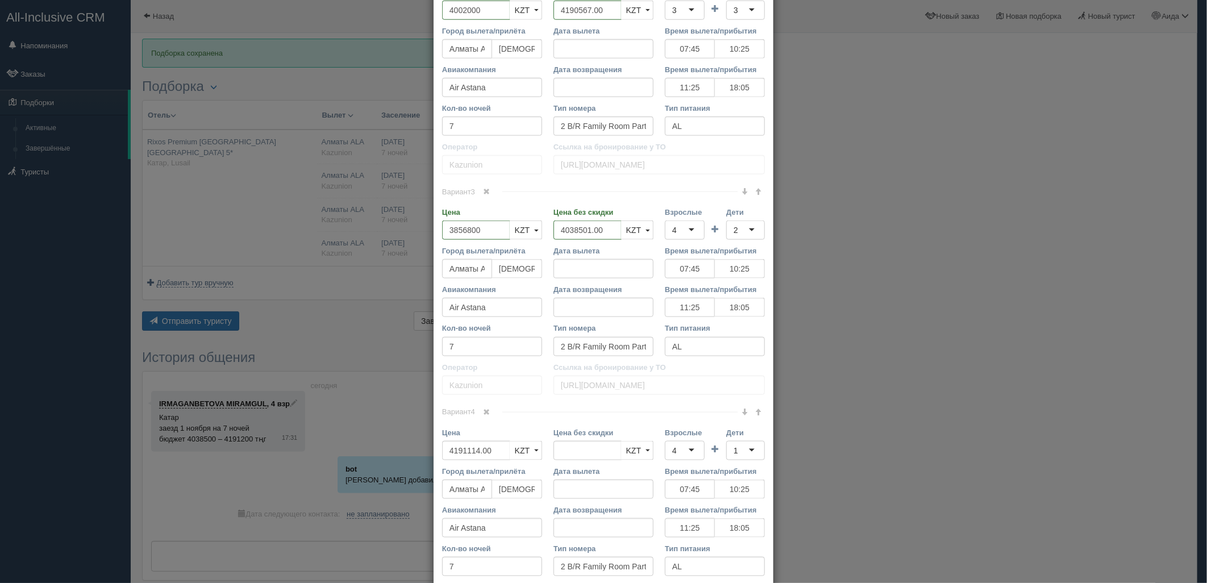
scroll to position [794, 0]
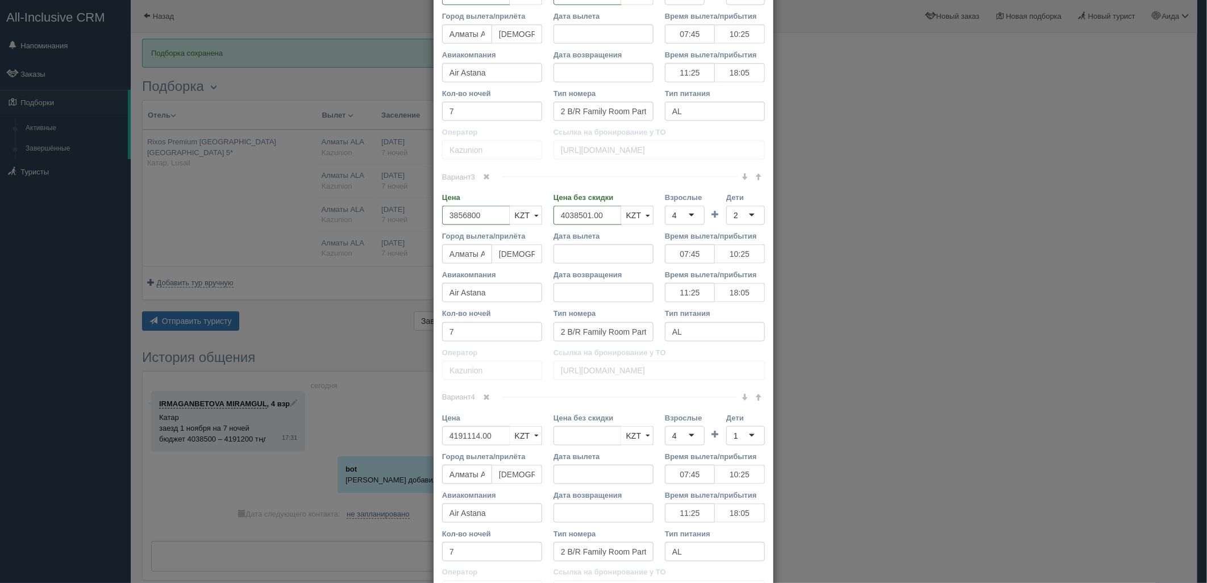
click at [684, 217] on div "4" at bounding box center [685, 215] width 40 height 19
click at [740, 219] on div "2" at bounding box center [745, 215] width 39 height 19
drag, startPoint x: 493, startPoint y: 430, endPoint x: 422, endPoint y: 429, distance: 71.0
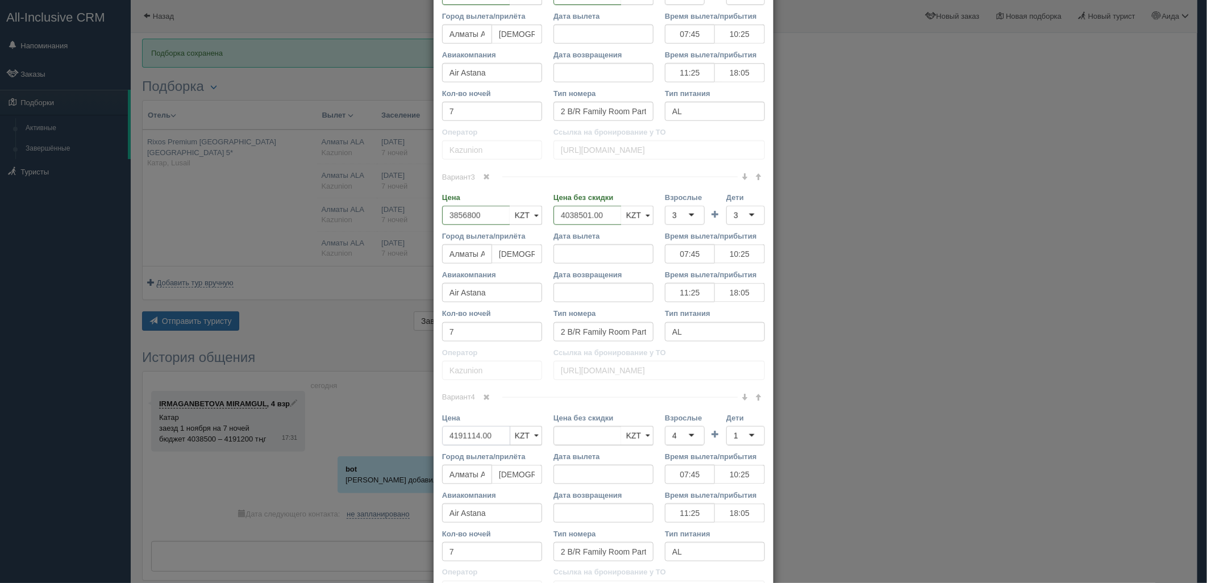
click at [422, 429] on div "× Редактировать тур Название отеля [GEOGRAPHIC_DATA] Premium [GEOGRAPHIC_DATA] …" at bounding box center [603, 291] width 1207 height 583
type input "4191114.00"
type input "4002500"
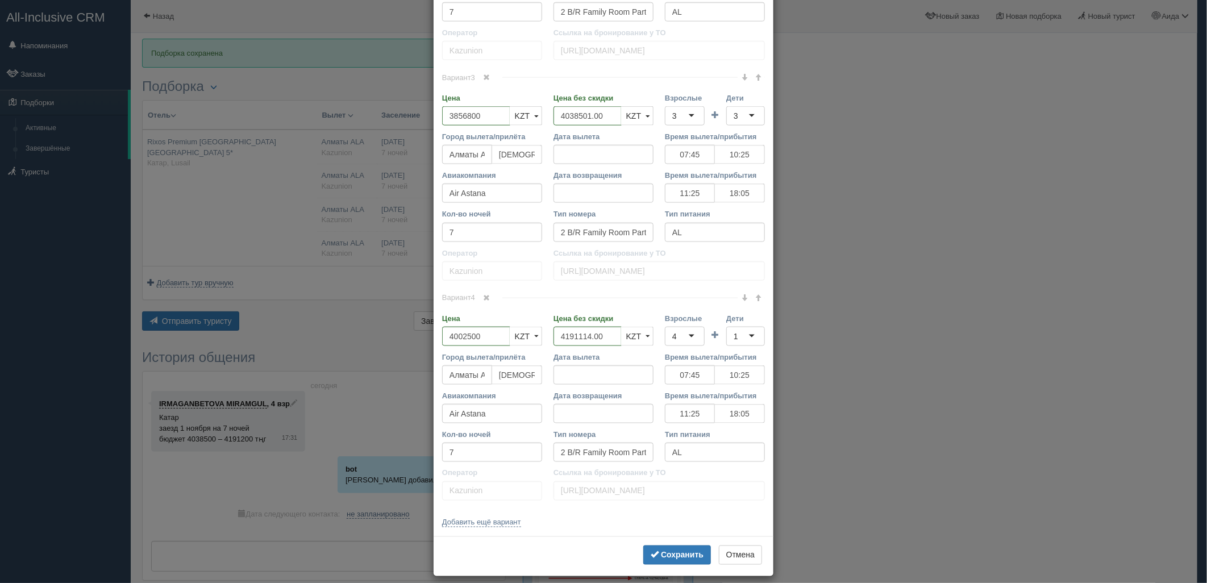
scroll to position [906, 0]
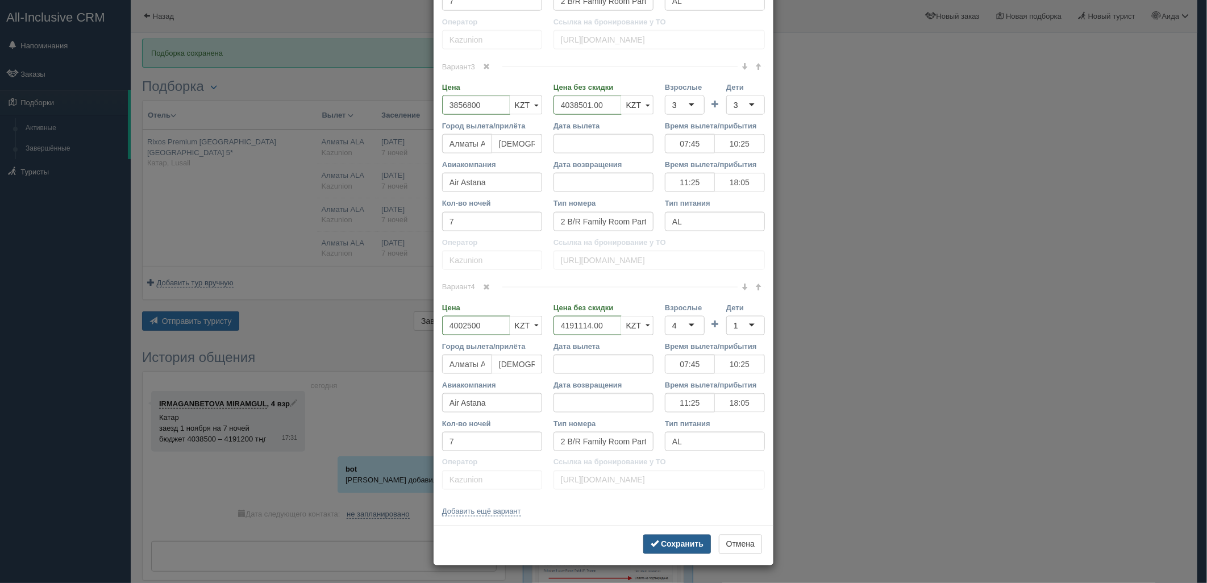
click at [643, 548] on button "Сохранить" at bounding box center [677, 544] width 68 height 19
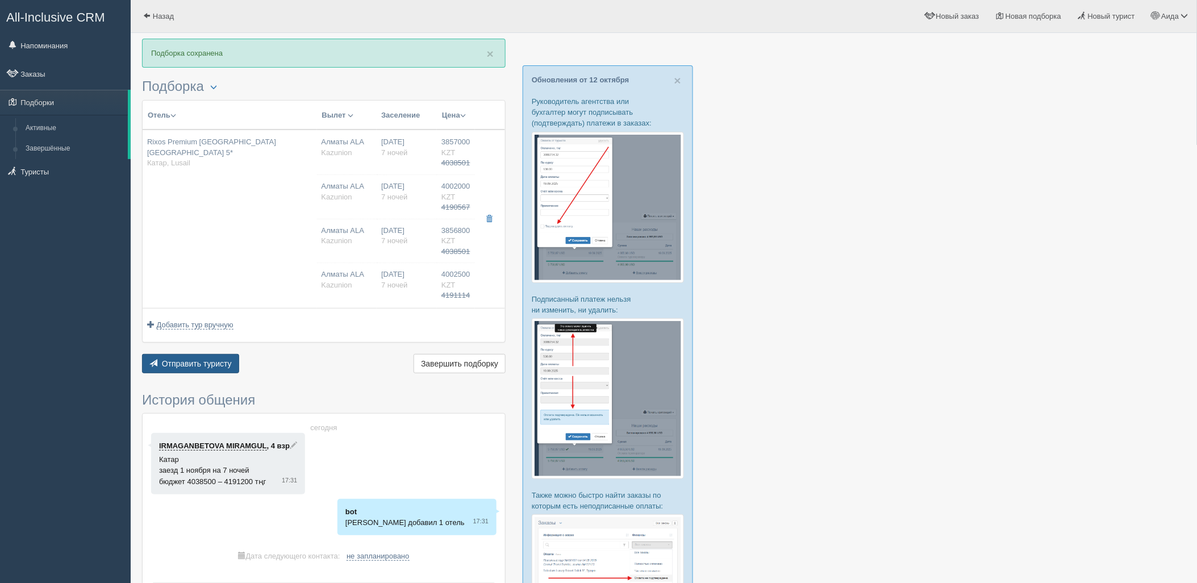
click at [205, 355] on button "Отправить туристу Отправить" at bounding box center [190, 363] width 97 height 19
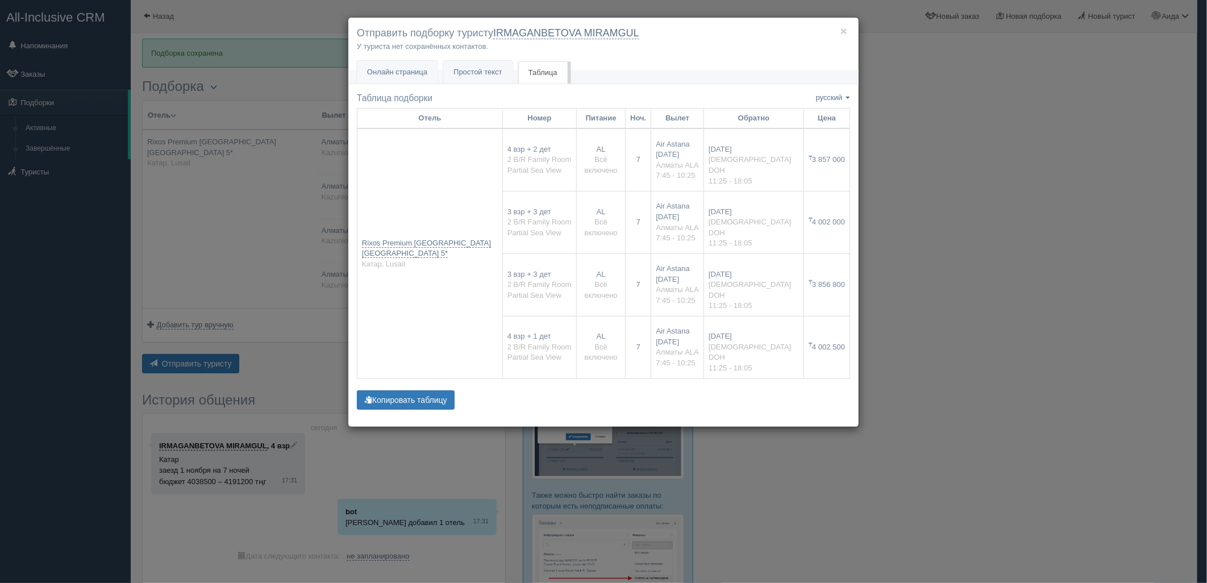
click at [963, 253] on div "× Отправить подборку туристу IRMAGANBETOVA MIRAMGUL У туриста нет сохранённых к…" at bounding box center [603, 291] width 1207 height 583
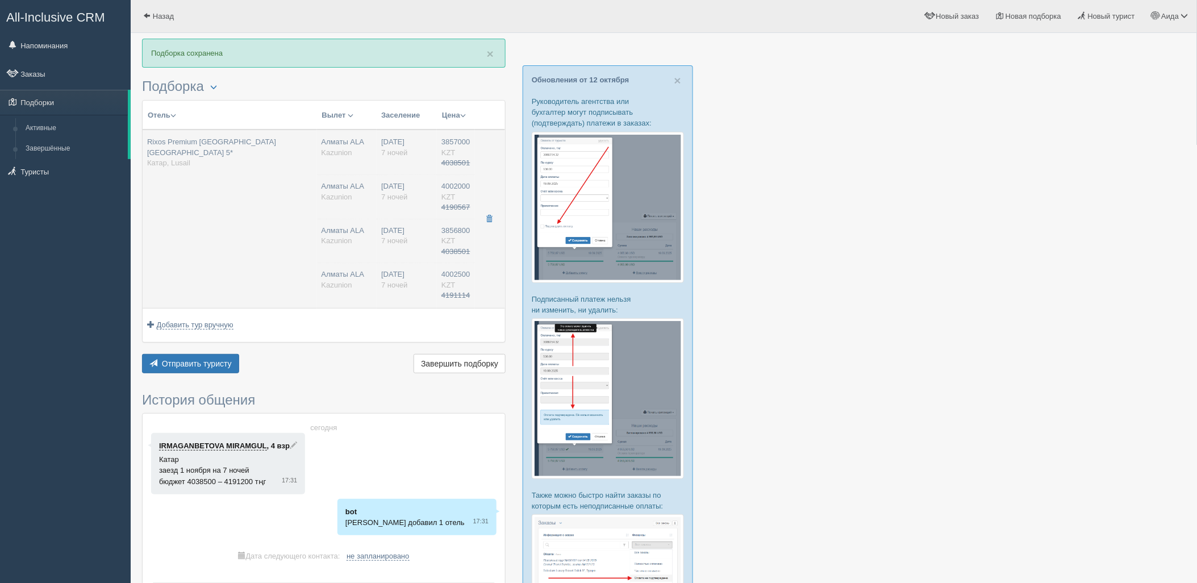
click at [294, 217] on td "Rixos Premium [GEOGRAPHIC_DATA] [GEOGRAPHIC_DATA] 5* Катар, Lusail" at bounding box center [230, 219] width 174 height 178
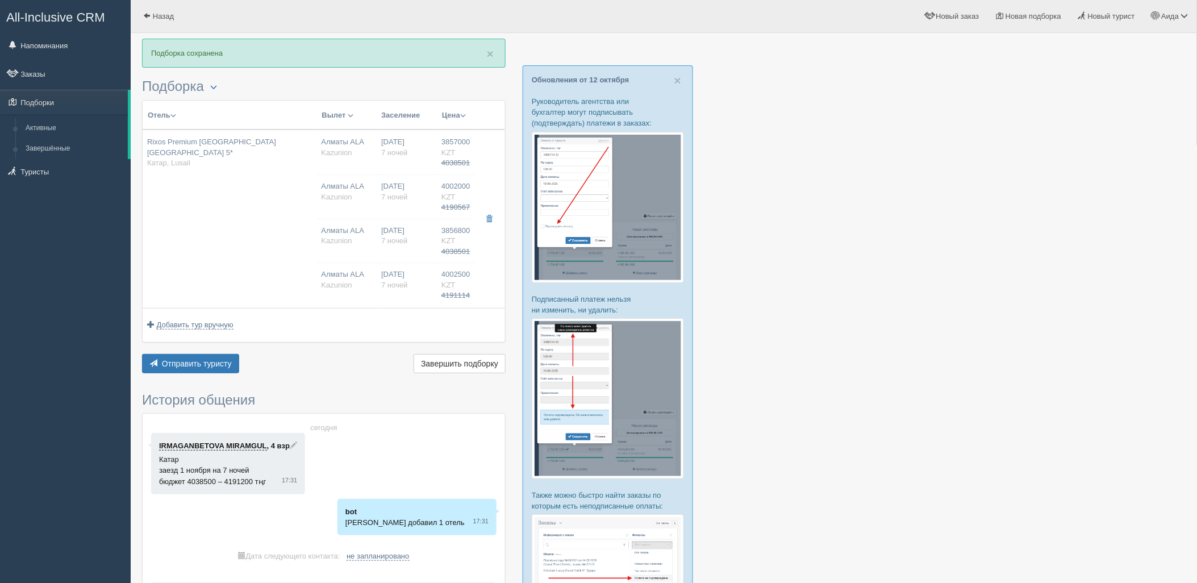
type input "3857000.00"
type input "07:45"
type input "10:25"
type input "11:25"
type input "18:05"
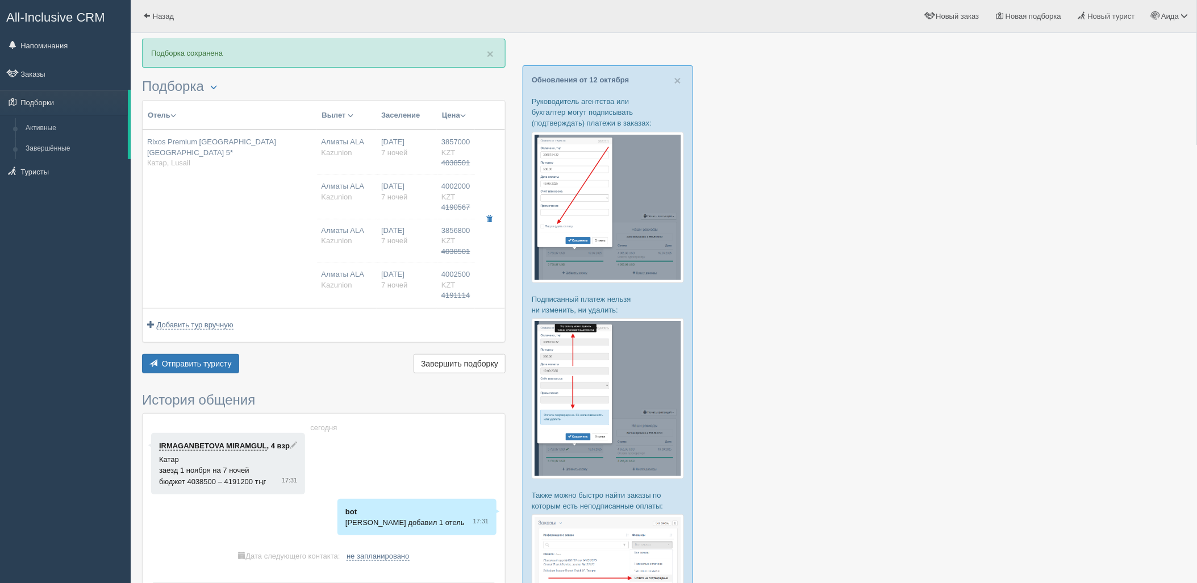
type input "4002000.00"
type input "07:45"
type input "10:25"
type input "11:25"
type input "18:05"
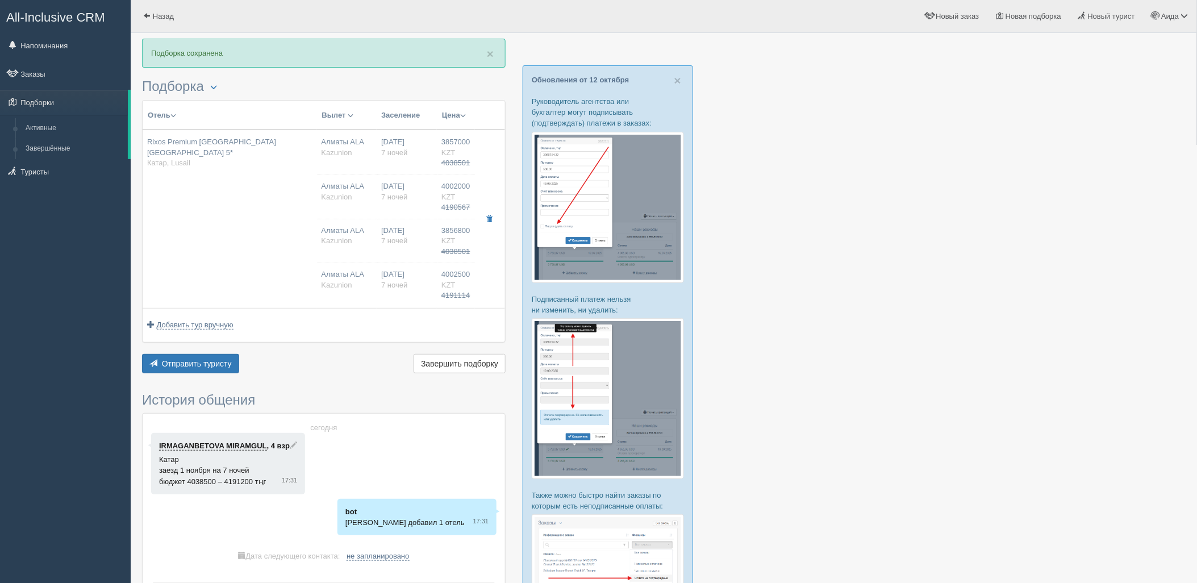
type input "3856800.00"
type input "07:45"
type input "10:25"
type input "11:25"
type input "18:05"
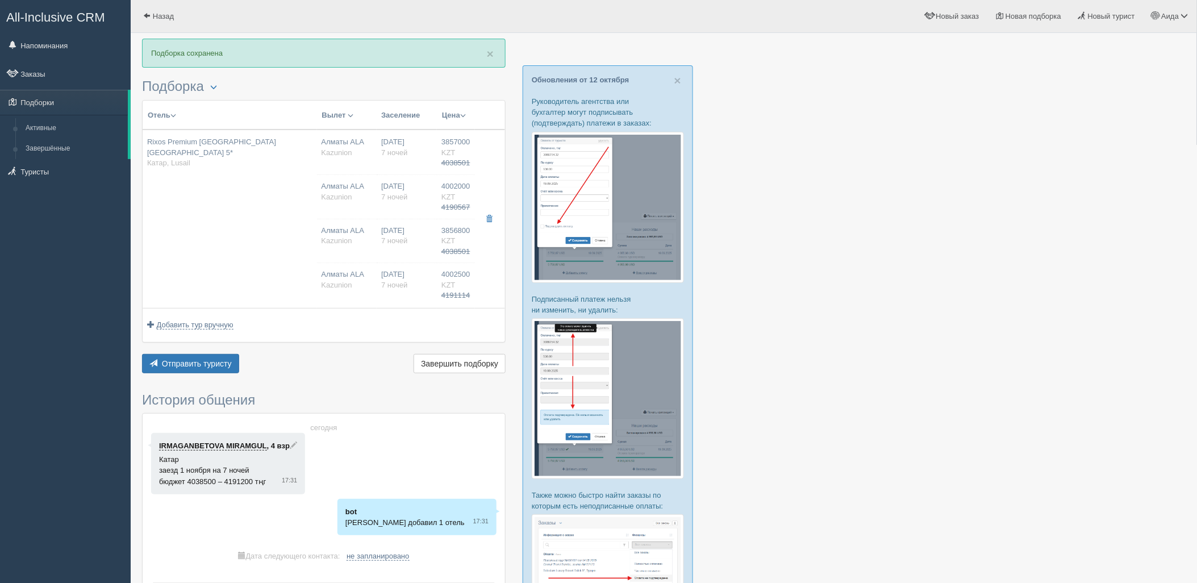
type input "4002500.00"
type input "07:45"
type input "10:25"
type input "11:25"
type input "18:05"
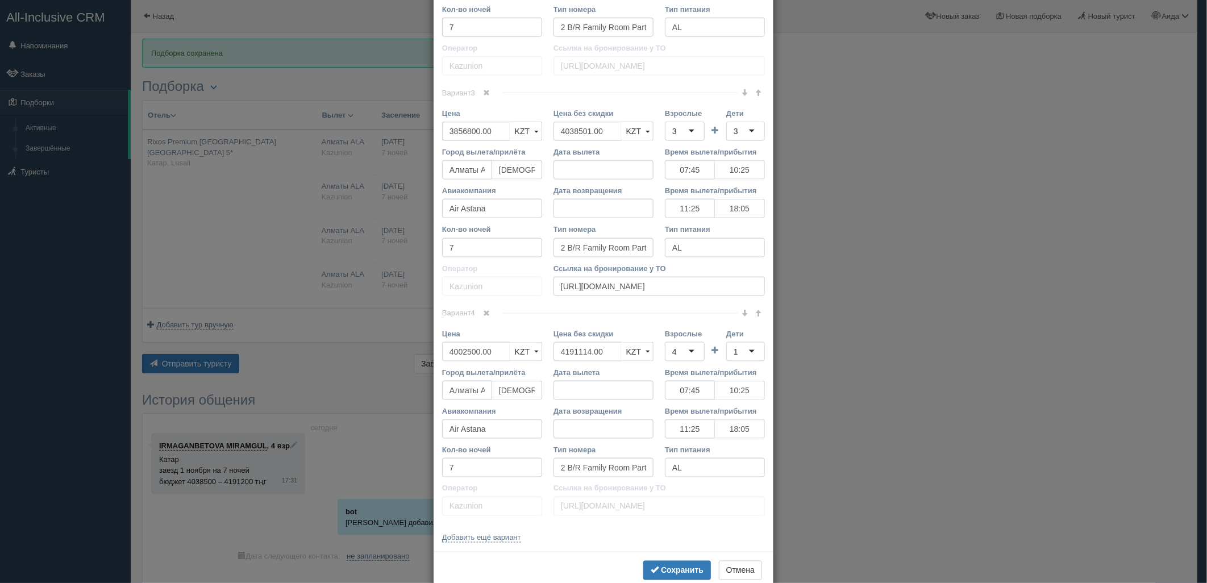
scroll to position [859, 0]
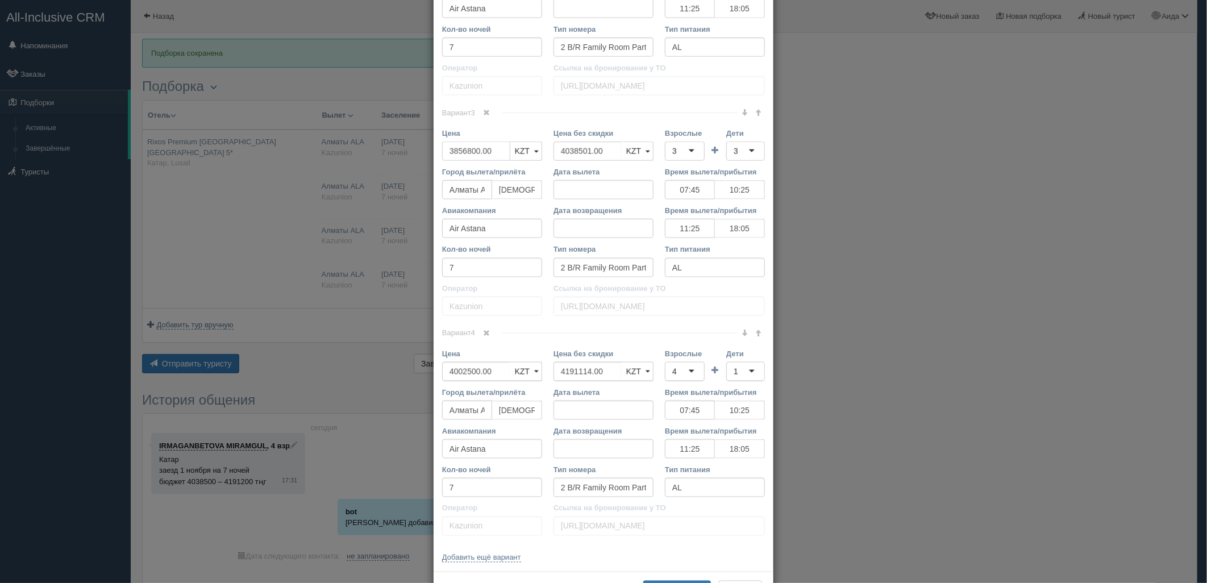
click at [461, 151] on input "3856800.00" at bounding box center [476, 150] width 68 height 19
type input "3857000.00"
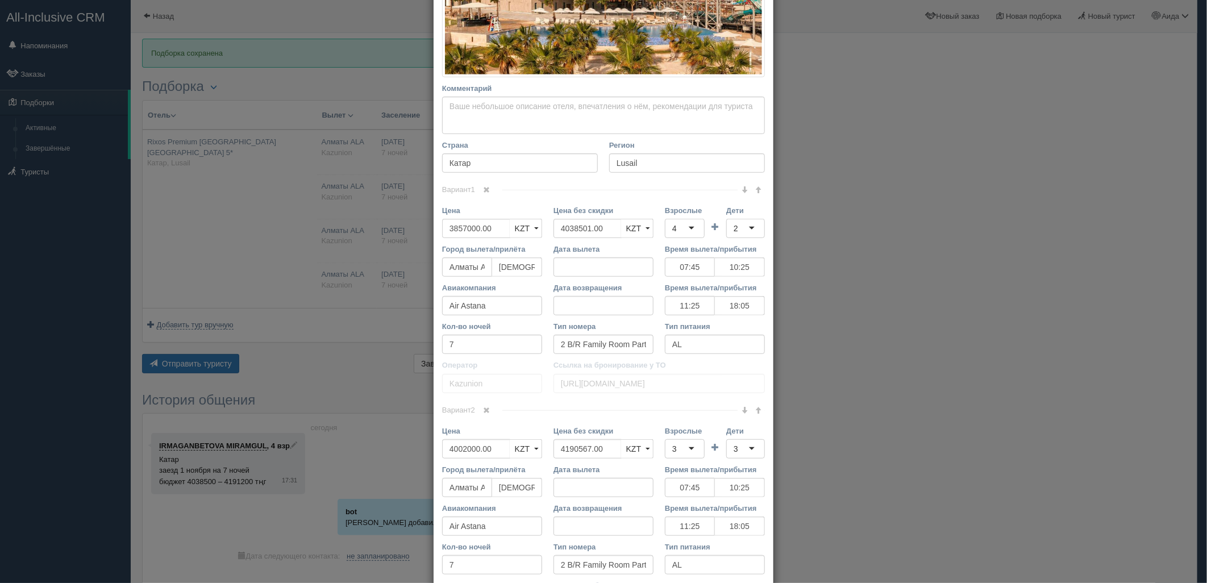
scroll to position [268, 0]
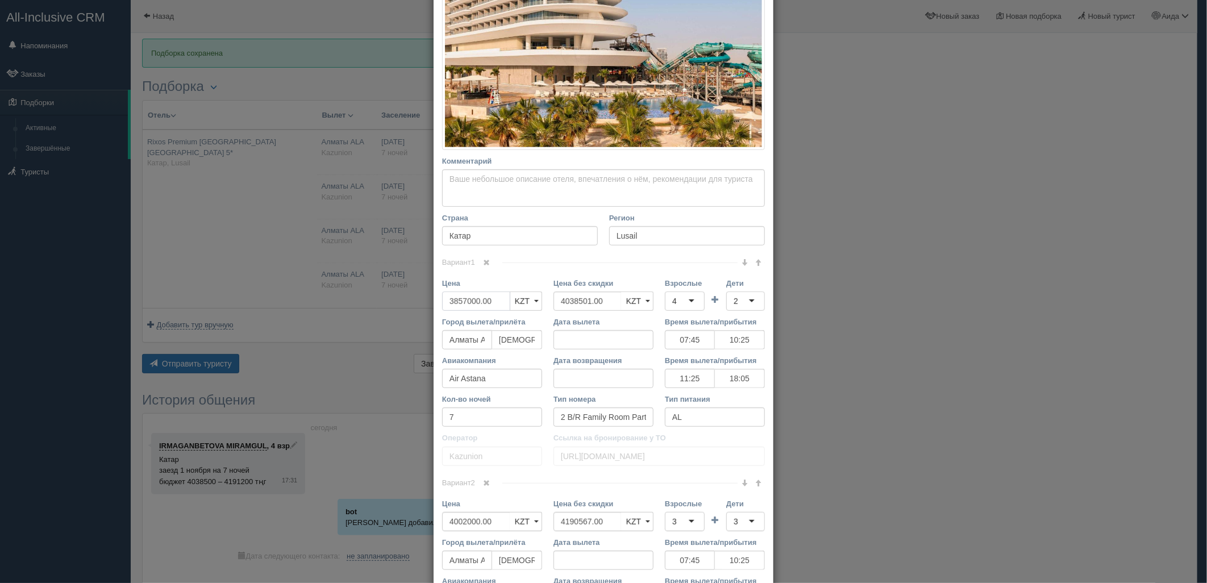
drag, startPoint x: 444, startPoint y: 300, endPoint x: 474, endPoint y: 297, distance: 30.2
click at [474, 297] on input "3857000.00" at bounding box center [476, 300] width 68 height 19
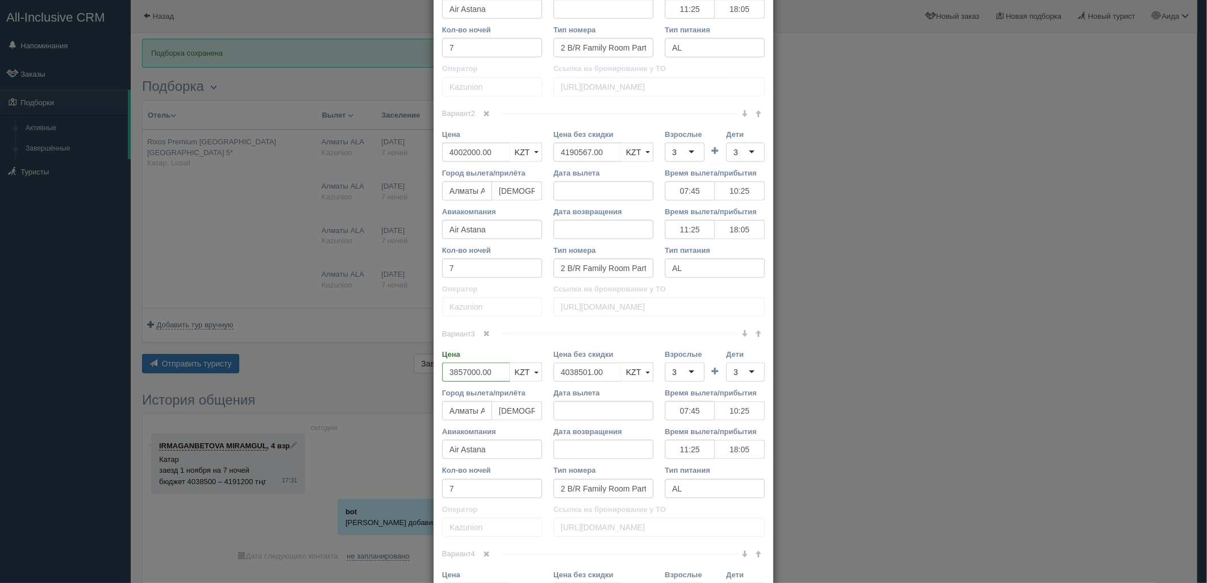
scroll to position [750, 0]
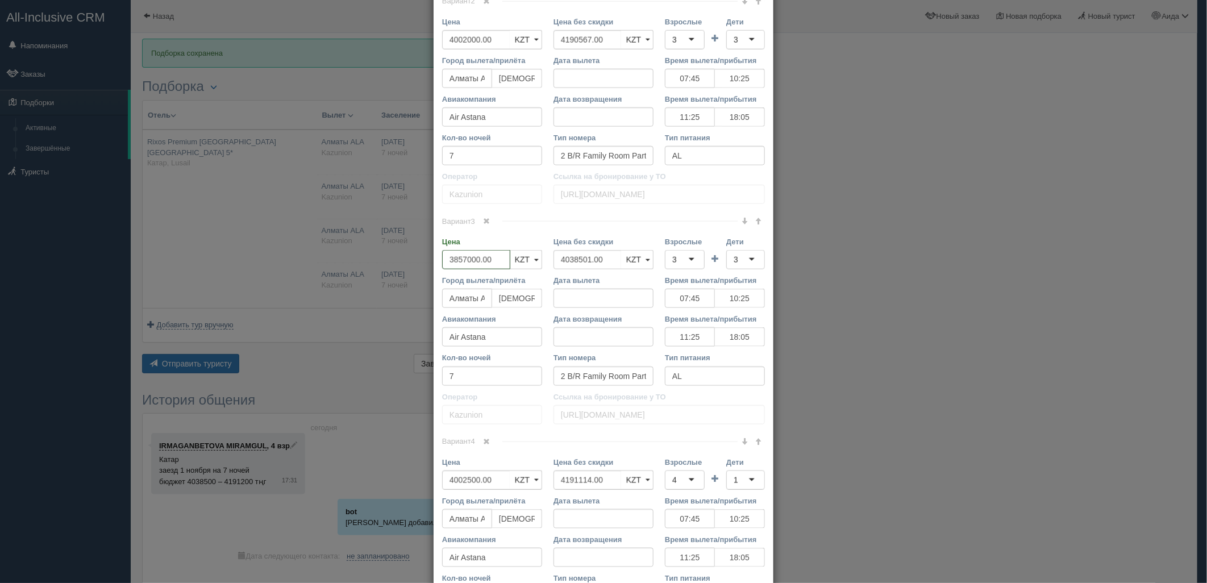
drag, startPoint x: 484, startPoint y: 256, endPoint x: 435, endPoint y: 264, distance: 49.6
click at [436, 264] on div "Цена 3857000.00 KZT USD EUR KZT KZT USD EUR" at bounding box center [491, 255] width 111 height 39
paste input "3857000"
type input "3857000"
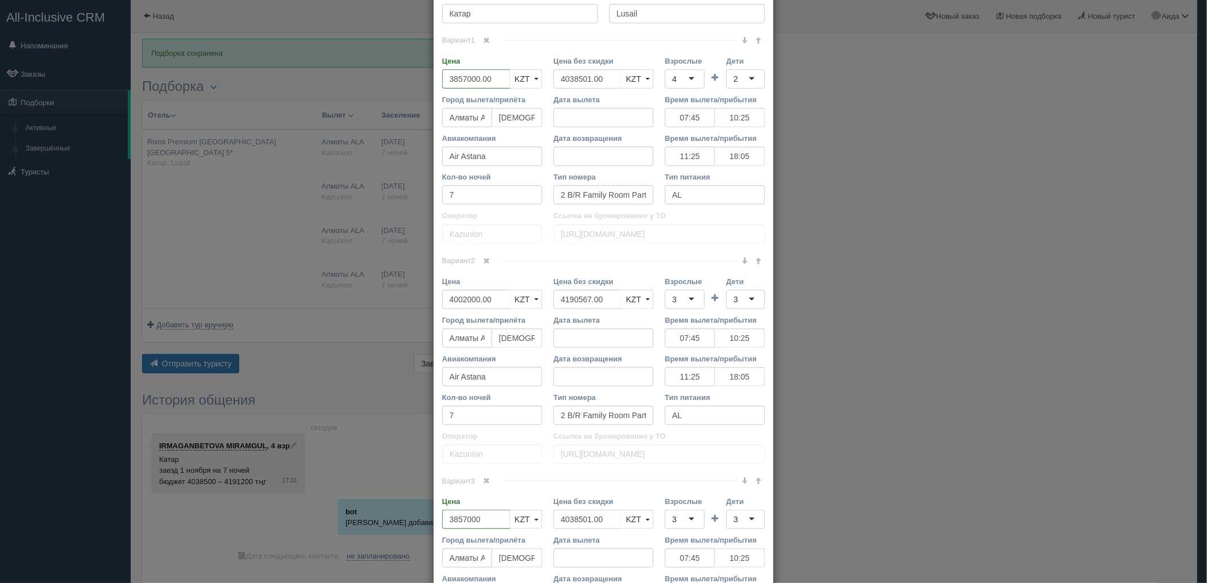
scroll to position [906, 0]
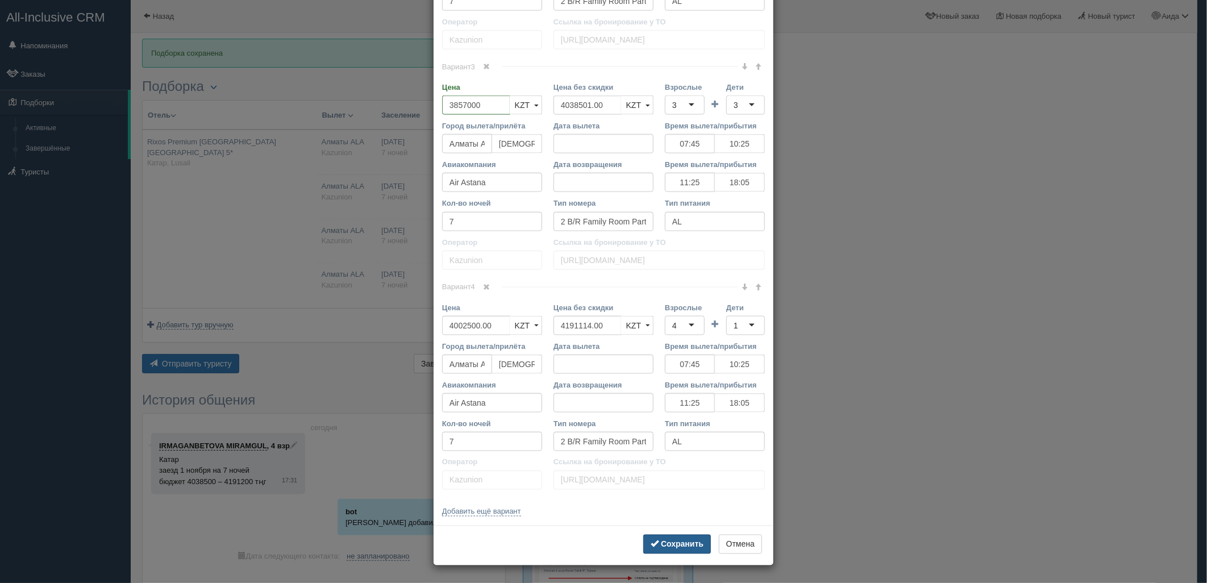
click at [643, 539] on button "Сохранить" at bounding box center [677, 544] width 68 height 19
click at [651, 541] on span "submit" at bounding box center [655, 544] width 8 height 8
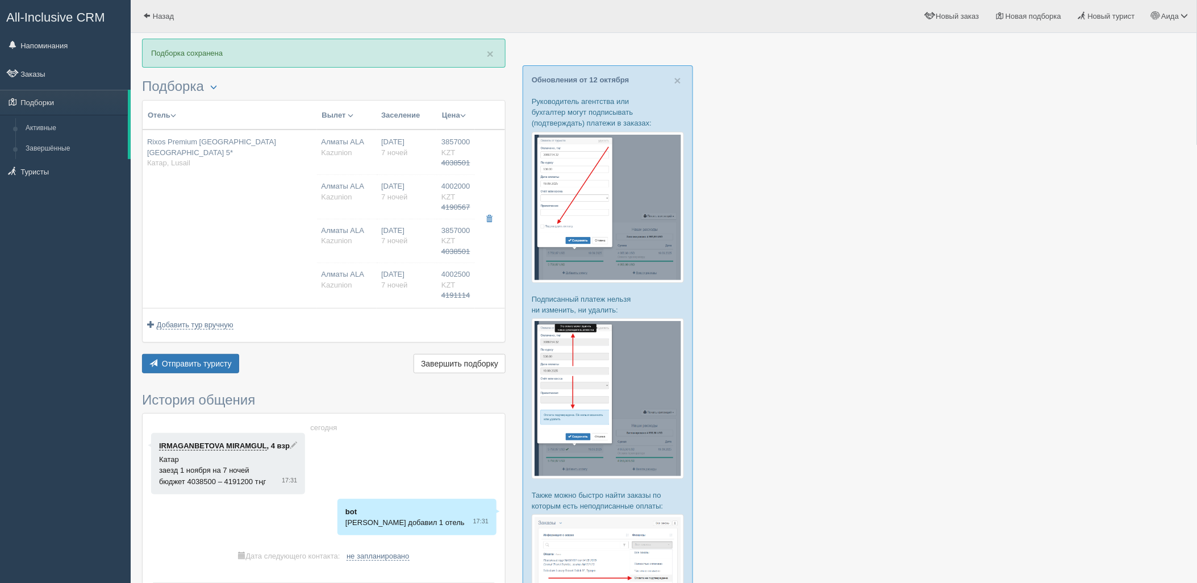
click at [214, 373] on div "Отправить туристу Отправить Завершить подборку Активировать подборку Добавить и…" at bounding box center [324, 365] width 364 height 22
click at [201, 366] on span "Отправить туристу" at bounding box center [197, 363] width 70 height 9
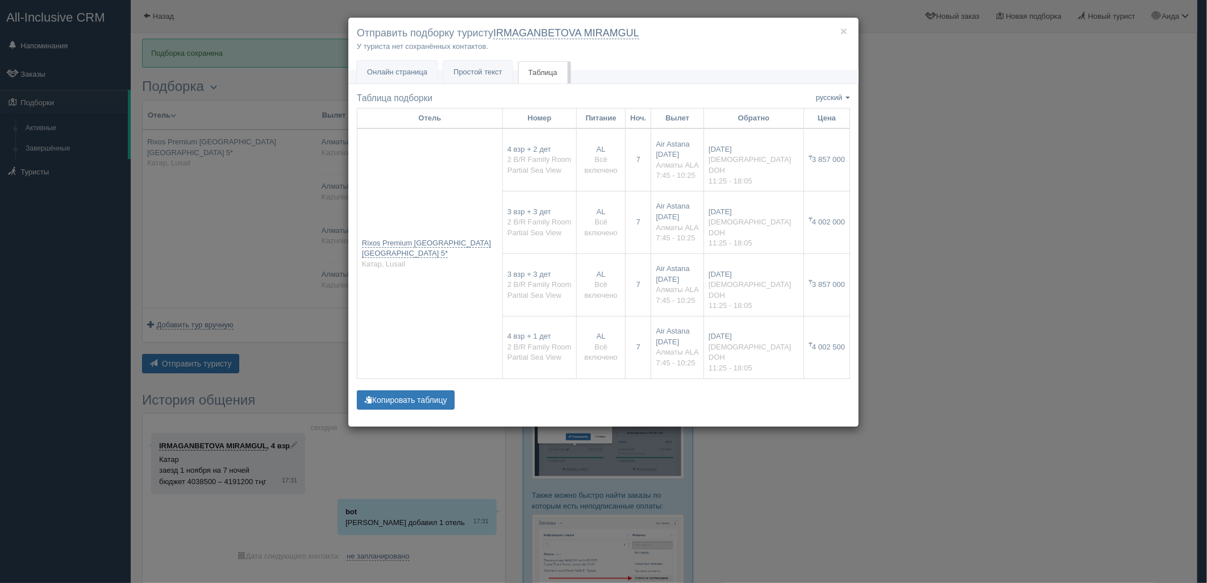
click at [952, 158] on div "× Отправить подборку туристу IRMAGANBETOVA MIRAMGUL У туриста нет сохранённых к…" at bounding box center [603, 291] width 1207 height 583
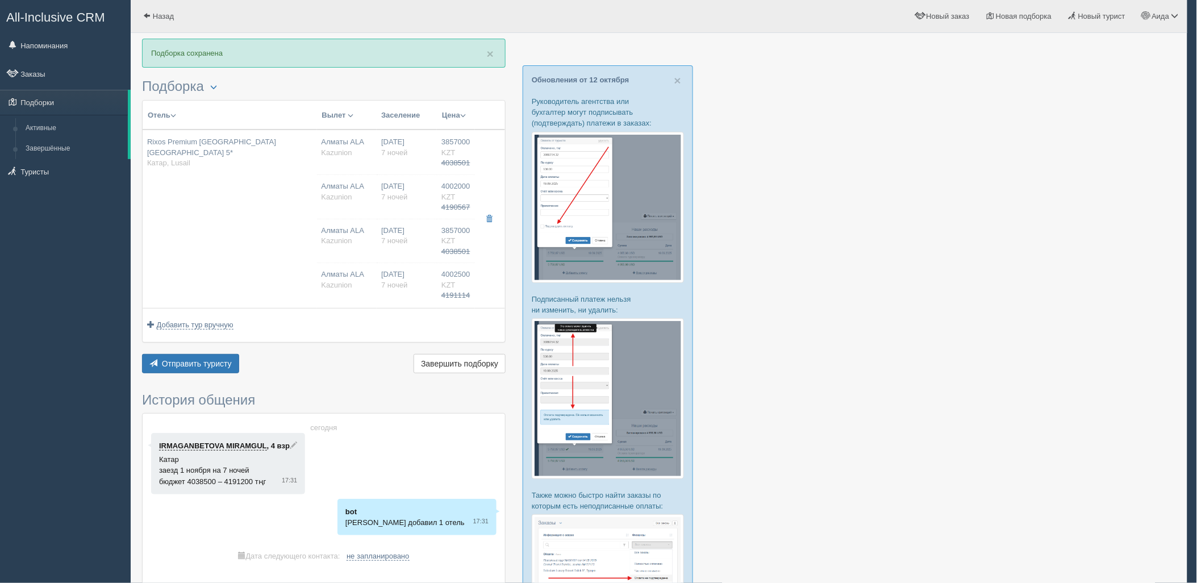
click at [349, 262] on td "Алматы ALA [GEOGRAPHIC_DATA] [GEOGRAPHIC_DATA] ALA [GEOGRAPHIC_DATA] [GEOGRAPHI…" at bounding box center [347, 219] width 60 height 178
type input "07:45"
type input "10:25"
type input "11:25"
type input "18:05"
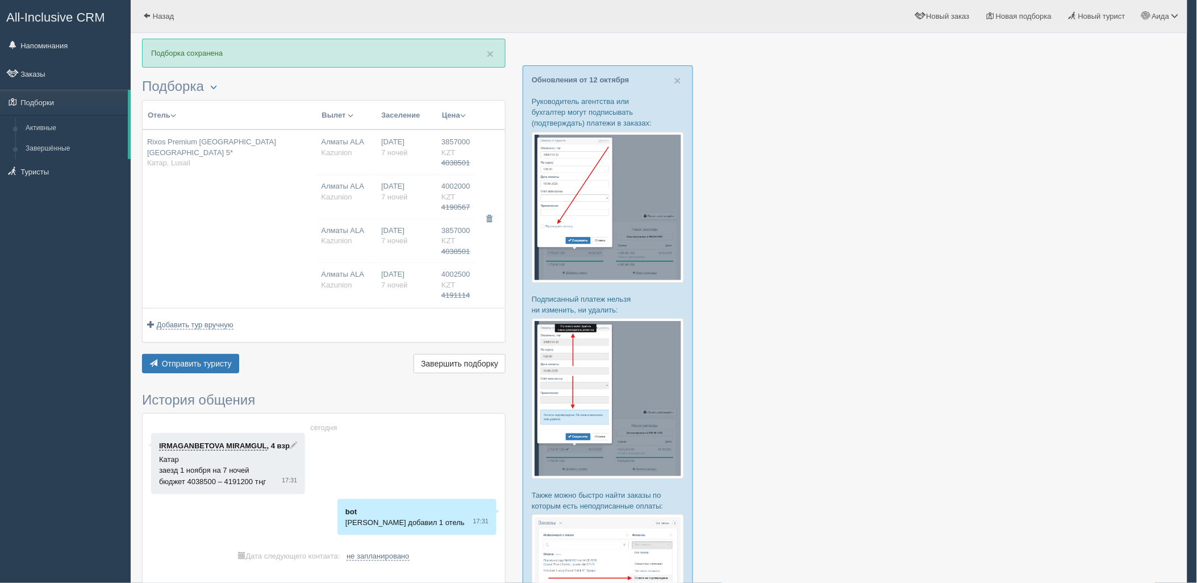
type input "07:45"
type input "10:25"
type input "11:25"
type input "18:05"
type input "3857000.00"
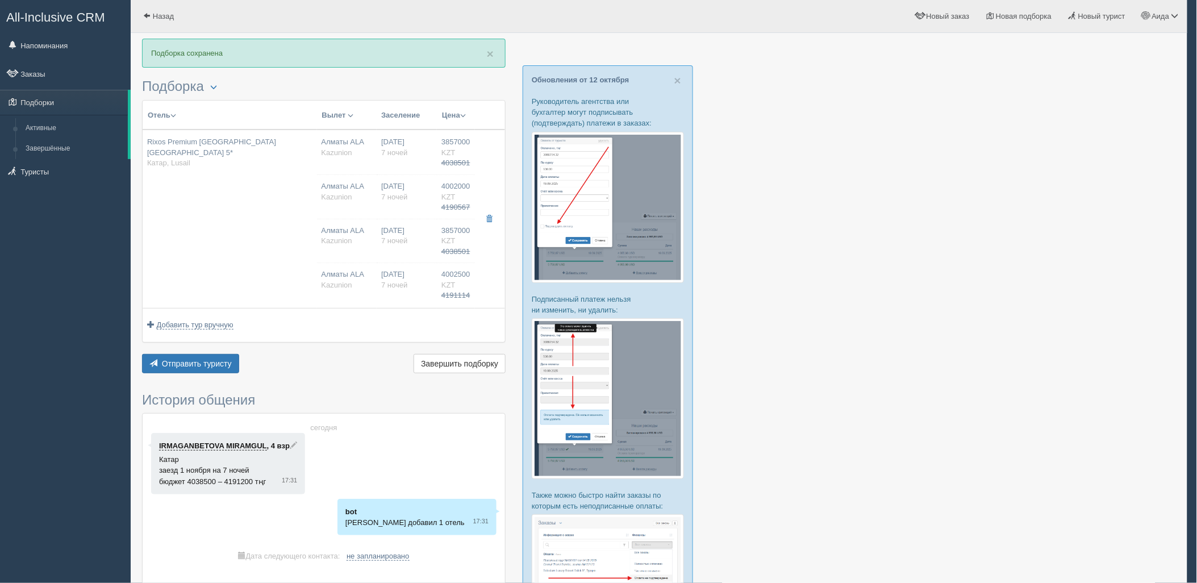
type input "07:45"
type input "10:25"
type input "11:25"
type input "18:05"
type input "07:45"
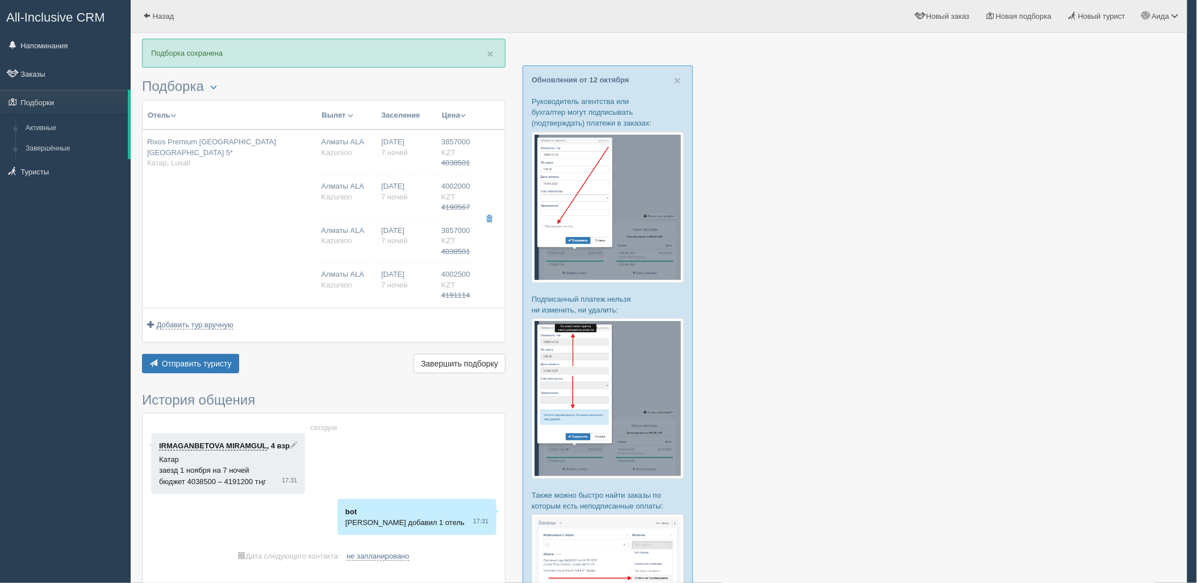
type input "10:25"
type input "11:25"
type input "18:05"
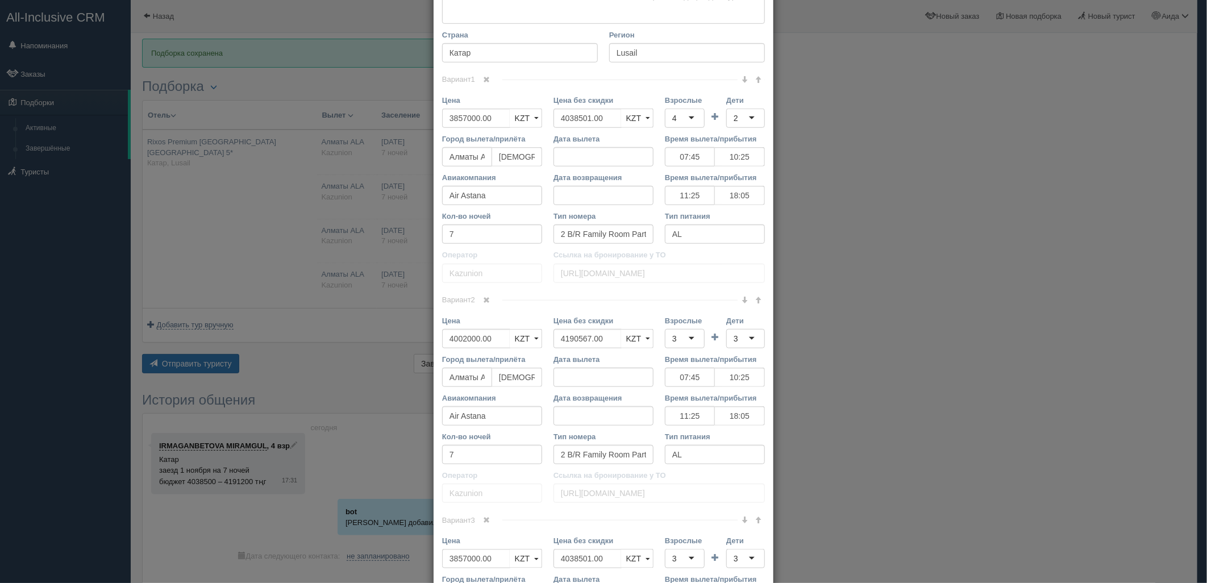
scroll to position [402, 0]
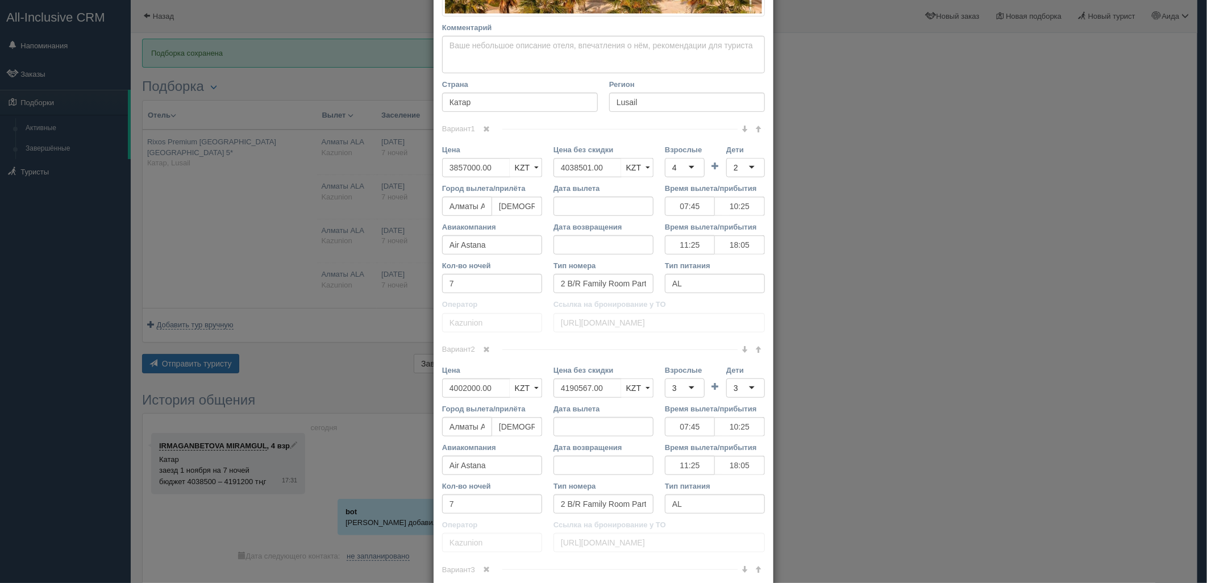
click at [673, 176] on div "4" at bounding box center [685, 167] width 40 height 19
drag, startPoint x: 674, startPoint y: 209, endPoint x: 725, endPoint y: 173, distance: 62.3
drag, startPoint x: 725, startPoint y: 167, endPoint x: 730, endPoint y: 172, distance: 6.4
click at [726, 168] on div "2" at bounding box center [745, 167] width 39 height 19
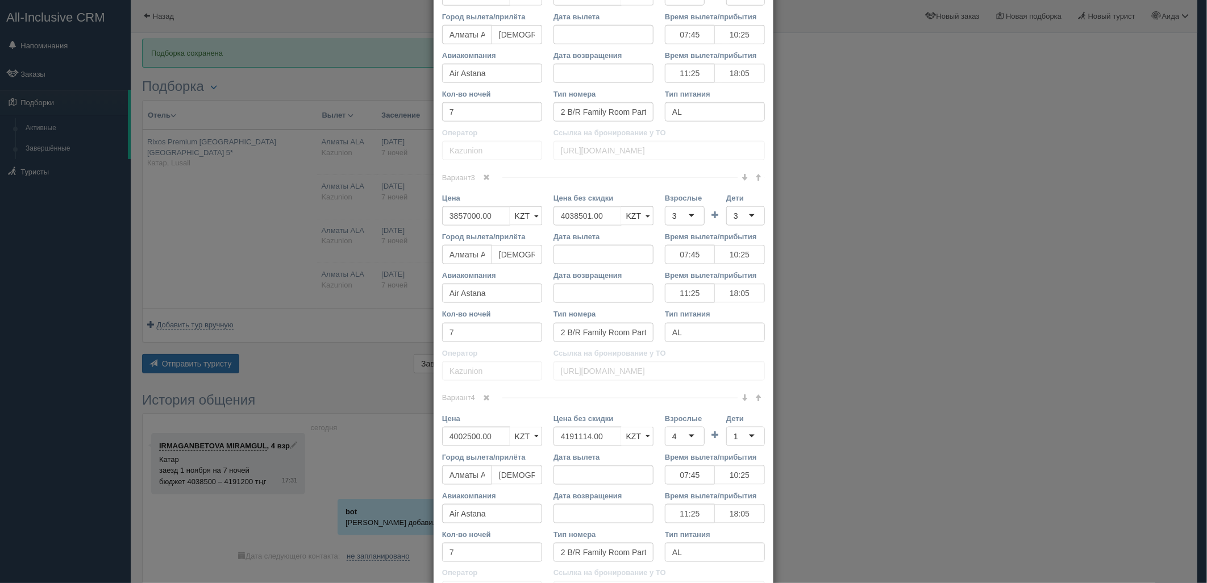
scroll to position [906, 0]
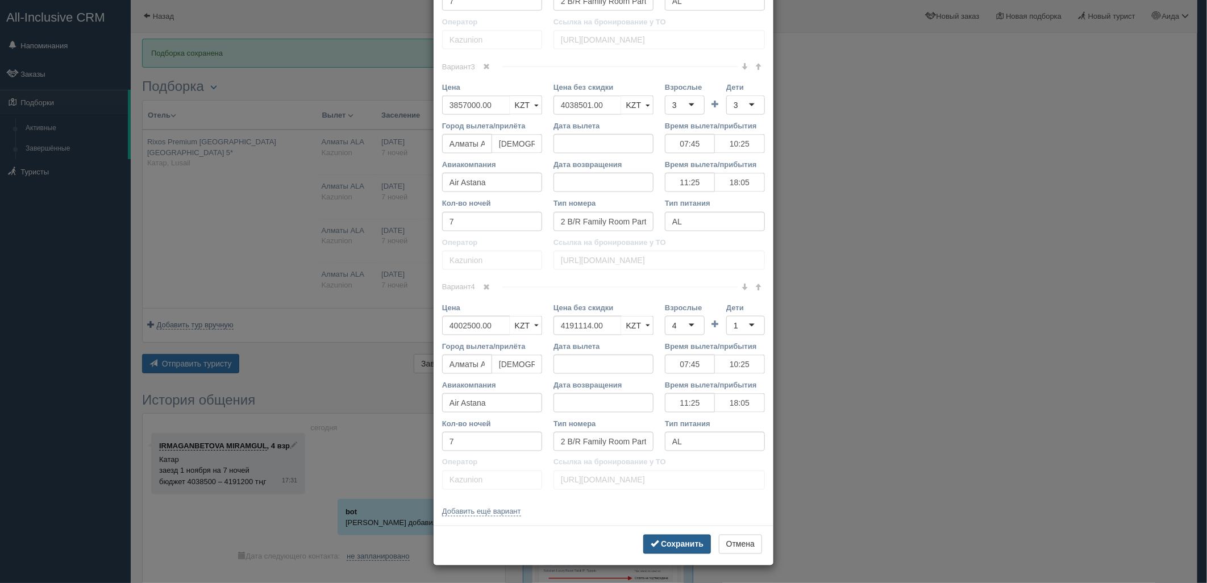
click at [686, 547] on b "Сохранить" at bounding box center [682, 544] width 43 height 9
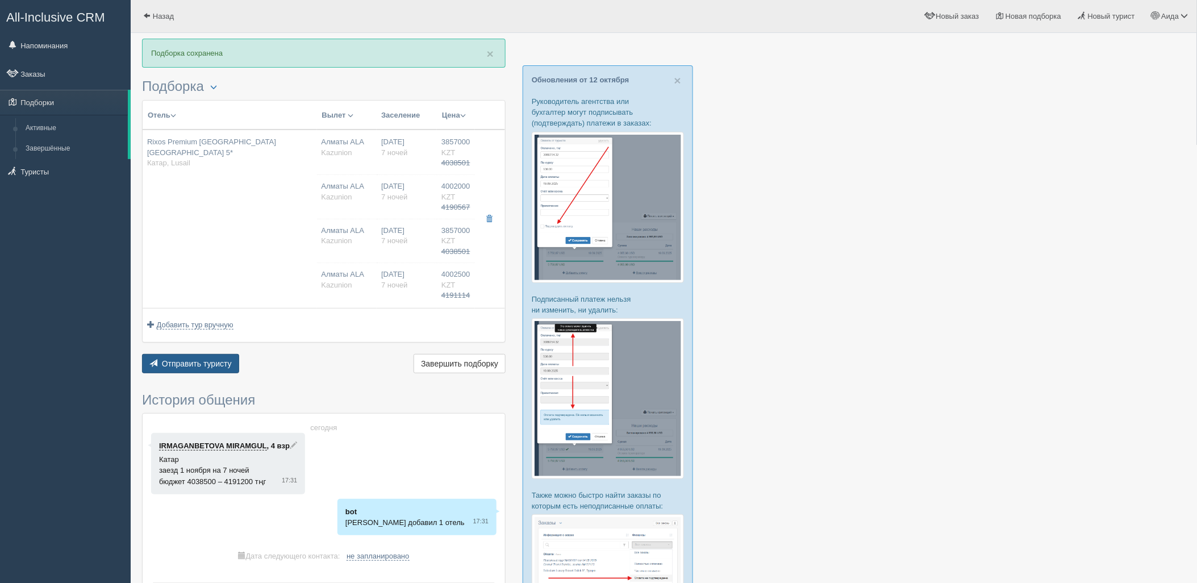
click at [213, 358] on button "Отправить туристу Отправить" at bounding box center [190, 363] width 97 height 19
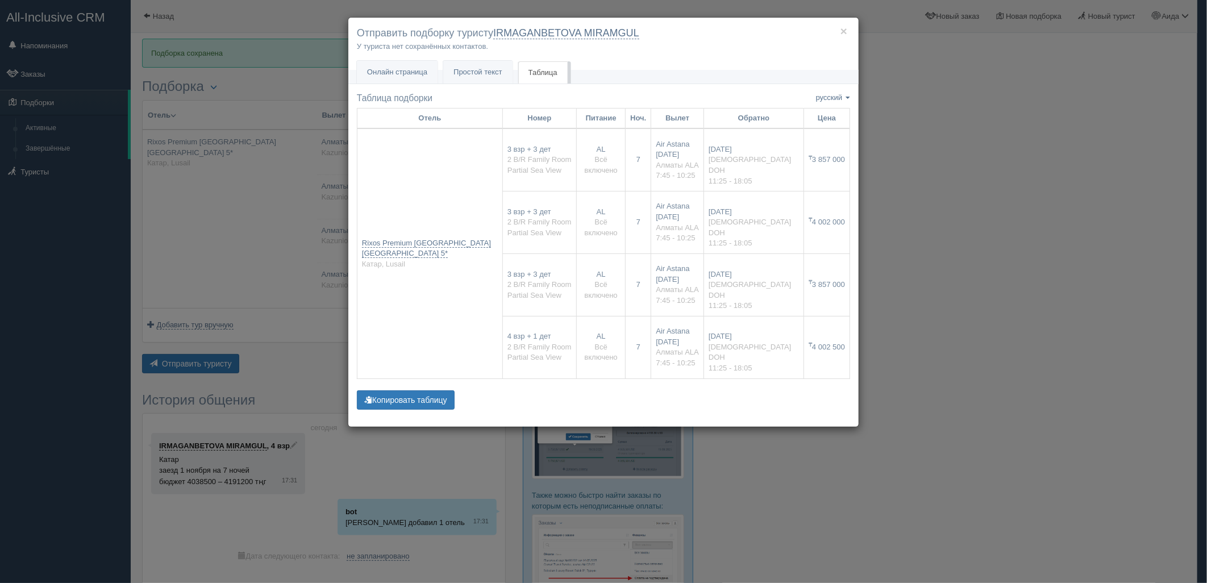
click at [928, 365] on div "× Отправить подборку туристу IRMAGANBETOVA MIRAMGUL У туриста нет сохранённых к…" at bounding box center [603, 291] width 1207 height 583
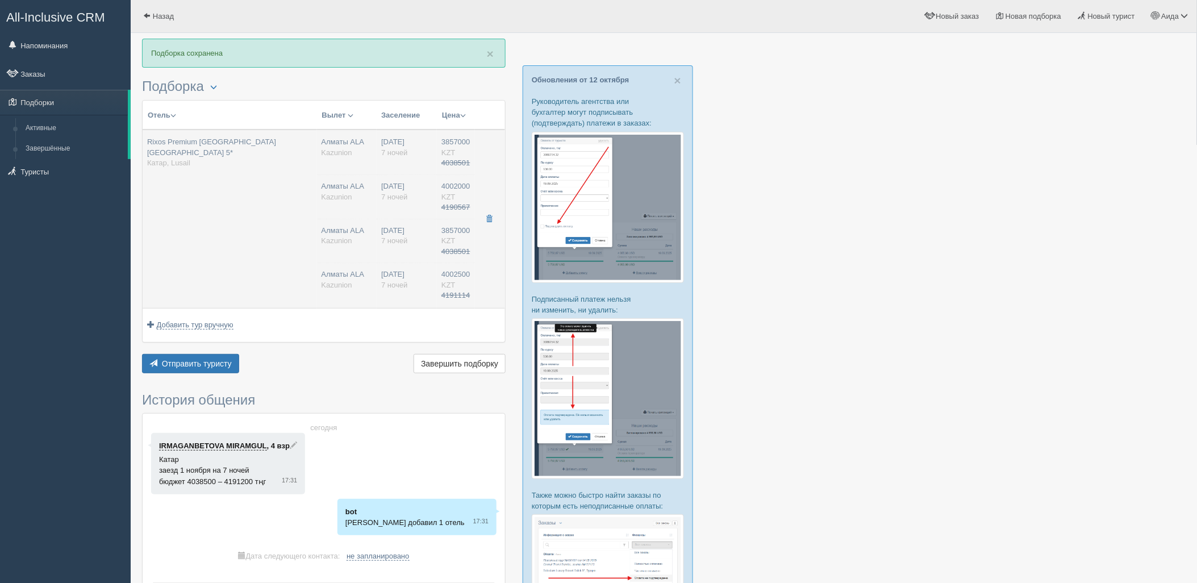
click at [288, 267] on td "Rixos Premium [GEOGRAPHIC_DATA] [GEOGRAPHIC_DATA] 5* Катар, Lusail" at bounding box center [230, 219] width 174 height 178
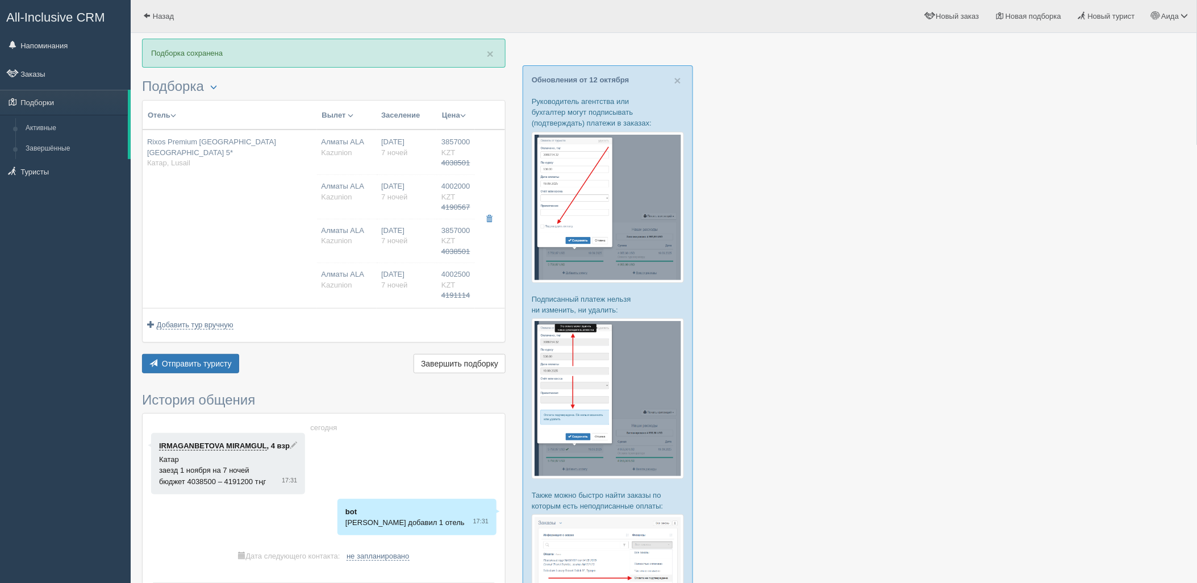
type input "07:45"
type input "10:25"
type input "11:25"
type input "18:05"
type input "07:45"
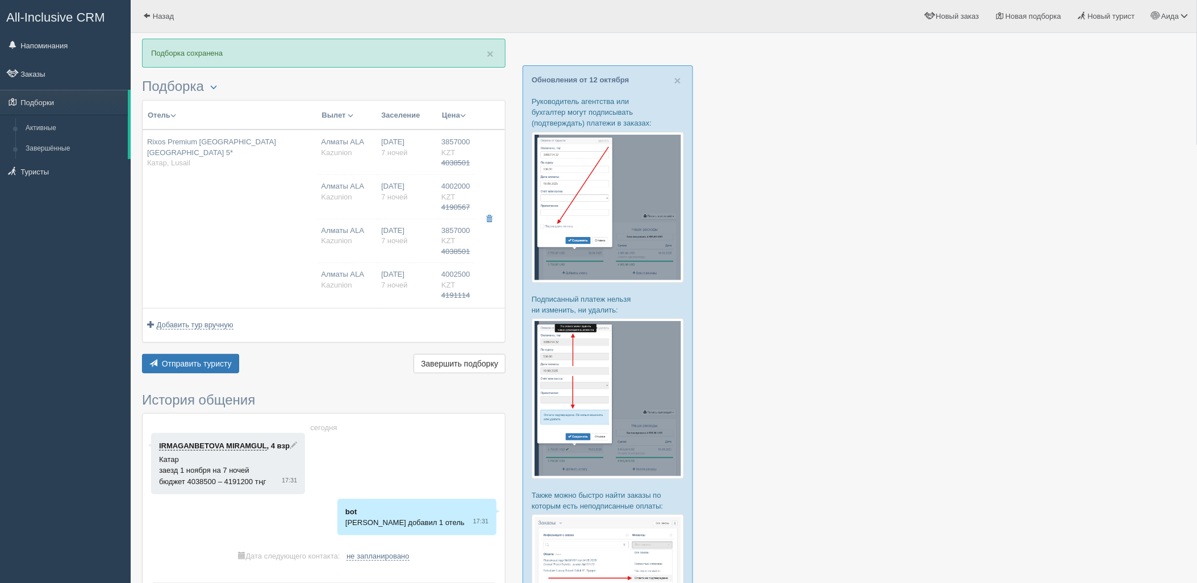
type input "10:25"
type input "11:25"
type input "18:05"
type input "07:45"
type input "10:25"
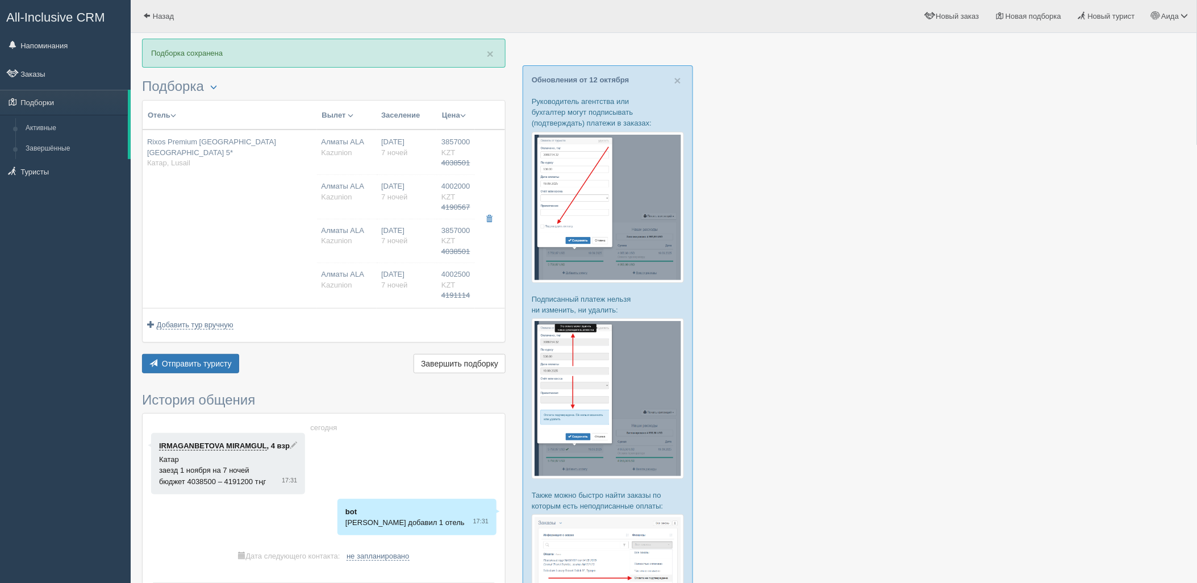
type input "11:25"
type input "18:05"
type input "07:45"
type input "10:25"
type input "11:25"
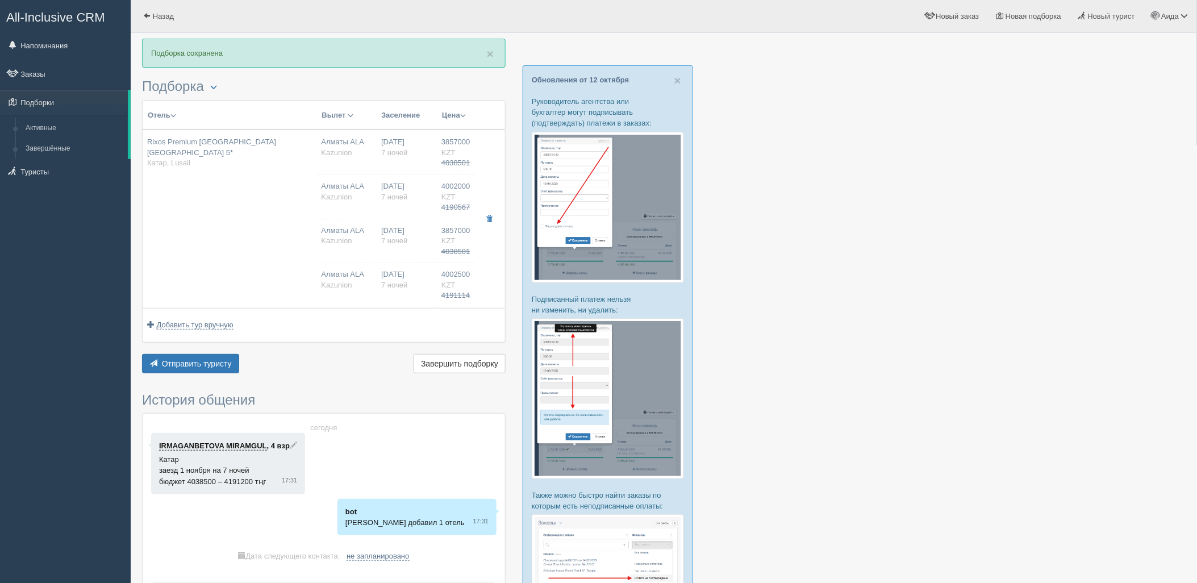
type input "18:05"
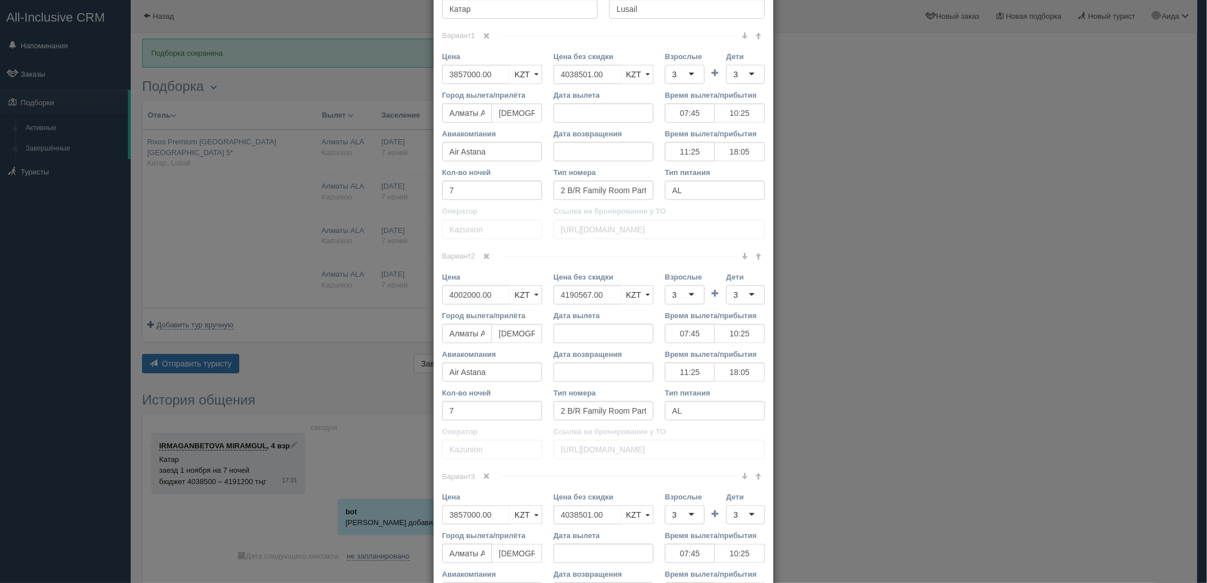
scroll to position [512, 0]
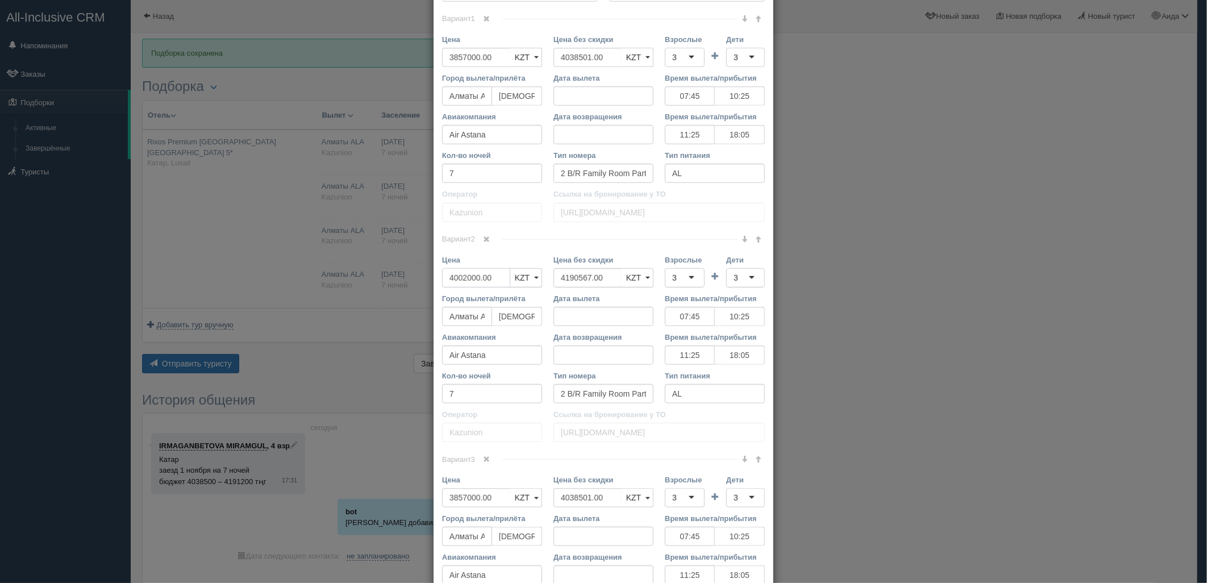
click at [464, 276] on input "4002000.00" at bounding box center [476, 277] width 68 height 19
type input "4002500.00"
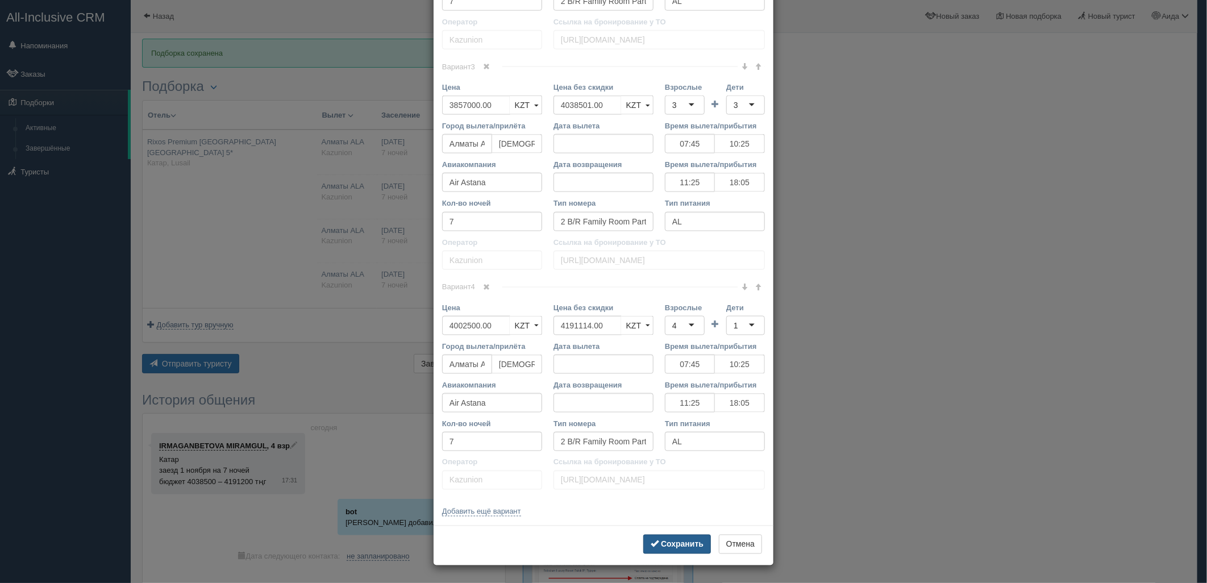
click at [665, 538] on button "Сохранить" at bounding box center [677, 544] width 68 height 19
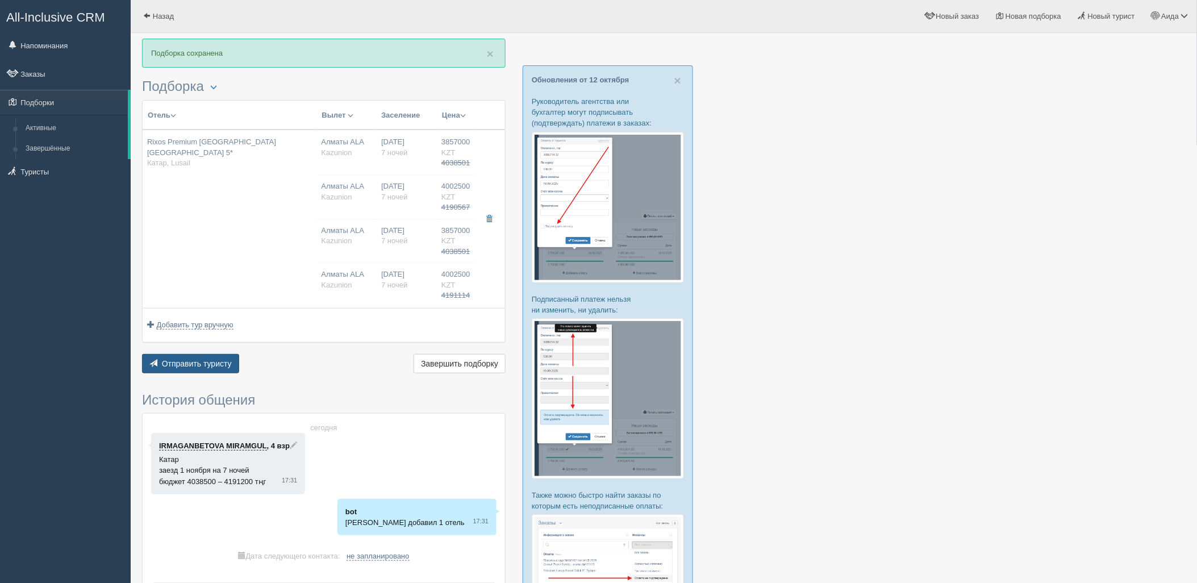
click at [214, 366] on span "Отправить туристу" at bounding box center [197, 363] width 70 height 9
